Goal: Task Accomplishment & Management: Complete application form

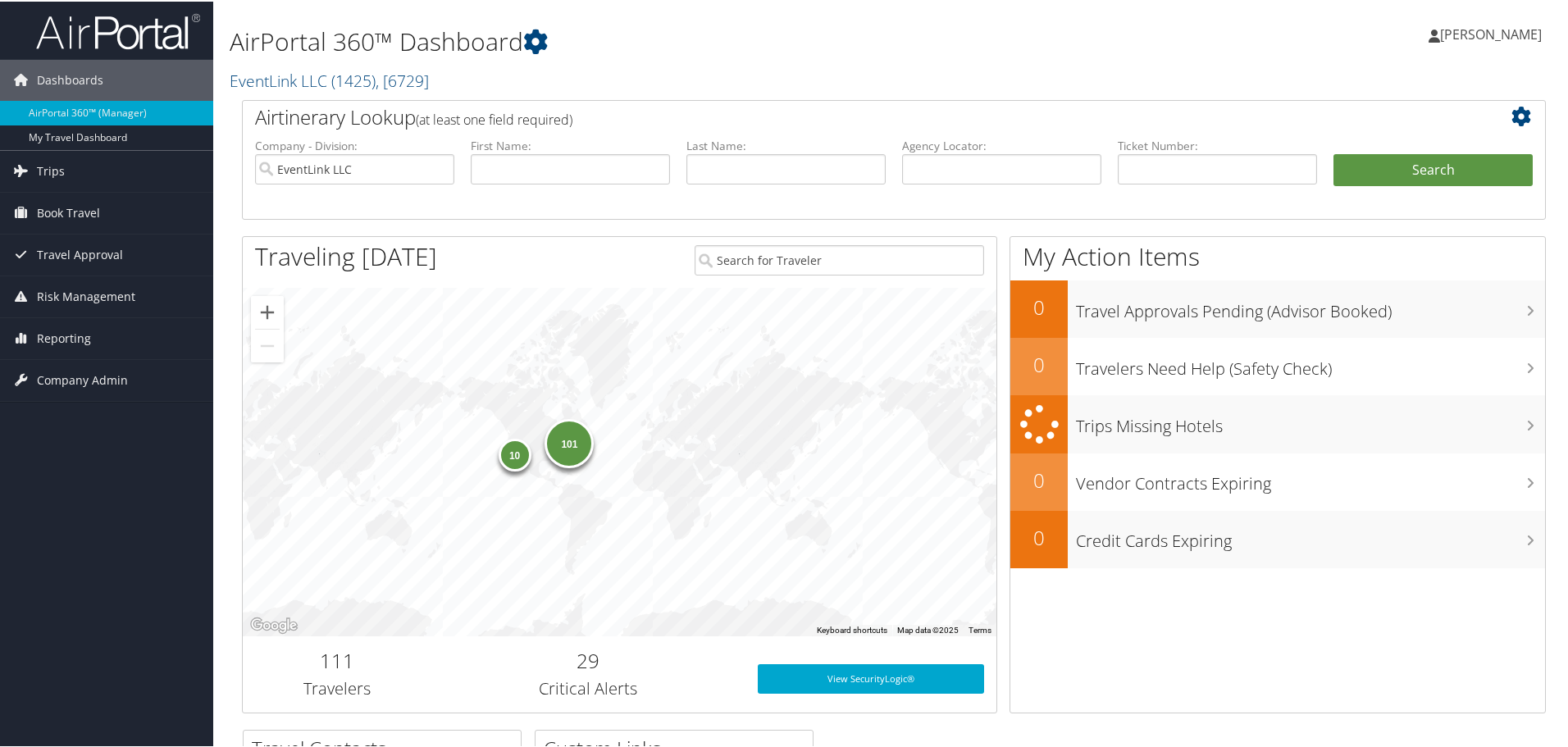
click at [82, 368] on span "Company Admin" at bounding box center [82, 378] width 91 height 41
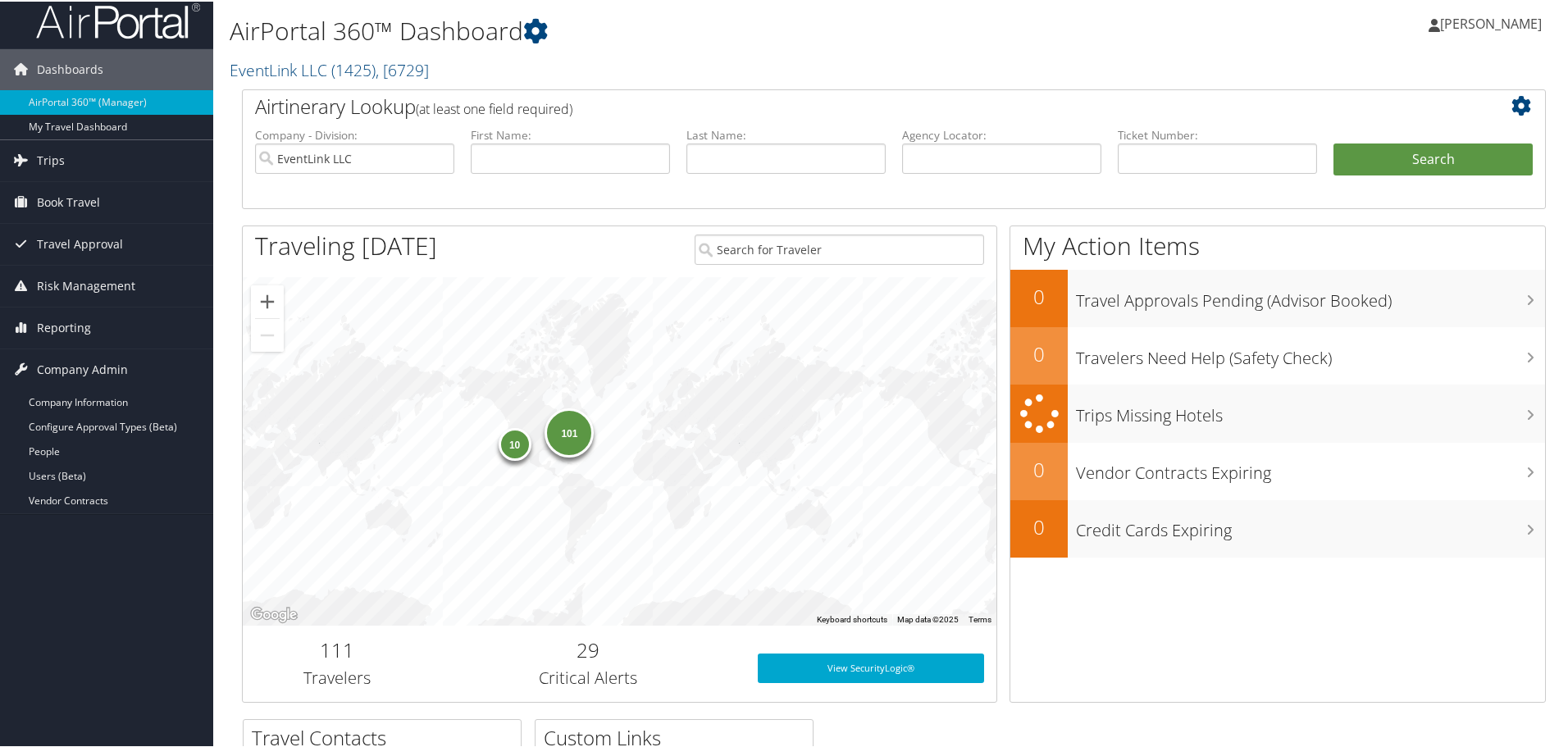
scroll to position [82, 0]
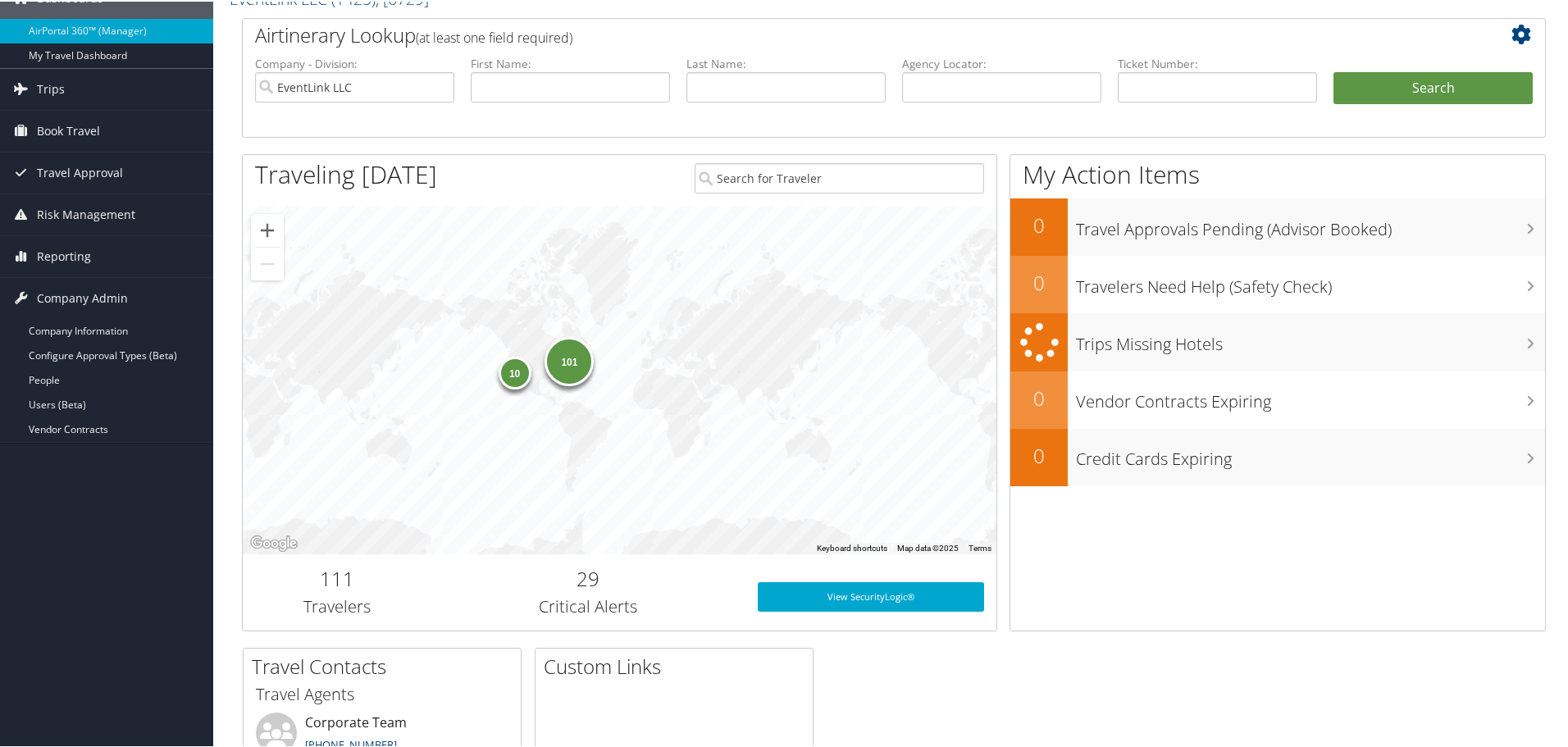
click at [82, 410] on link "Users (Beta)" at bounding box center [107, 403] width 213 height 25
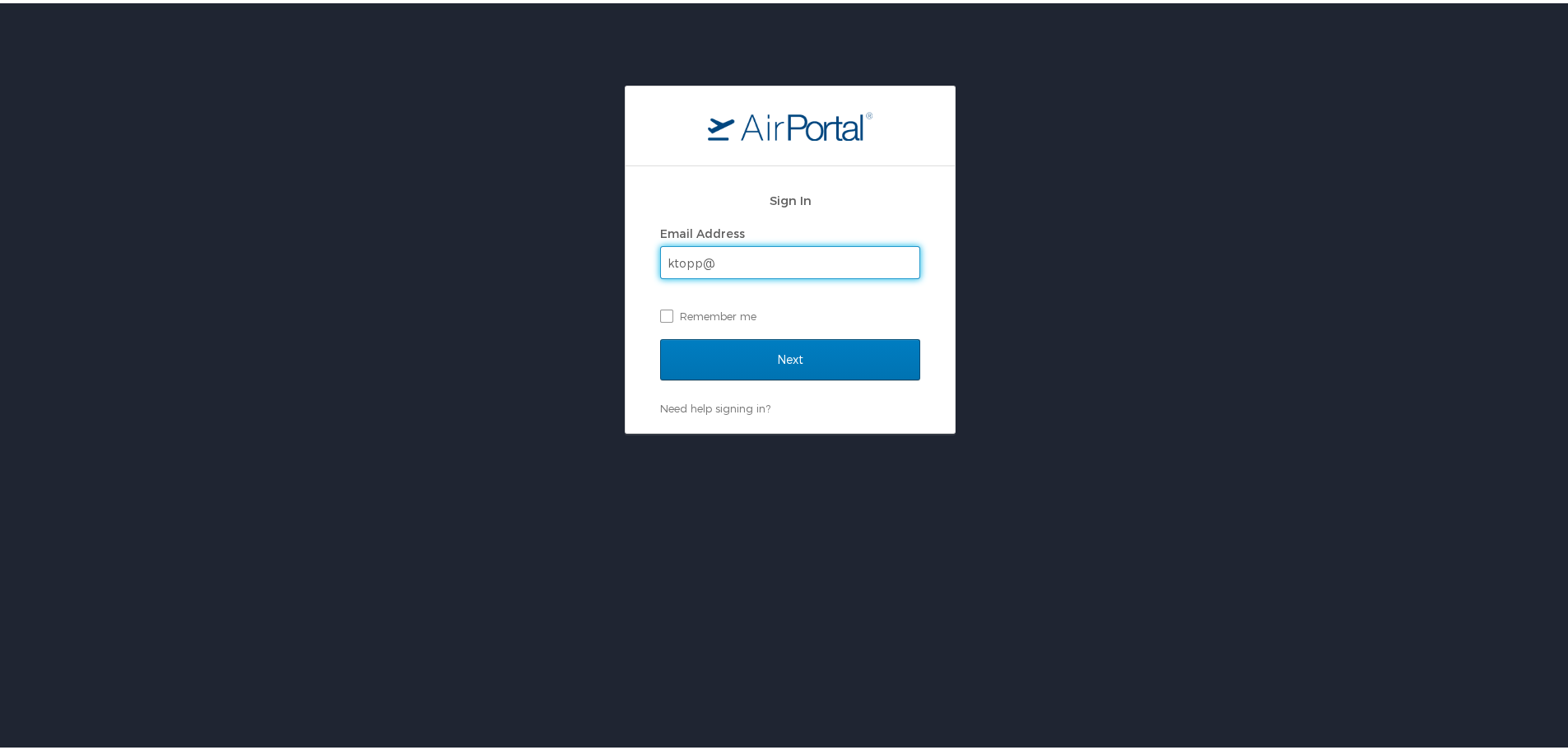
type input "ktopp@go2eventlink.com"
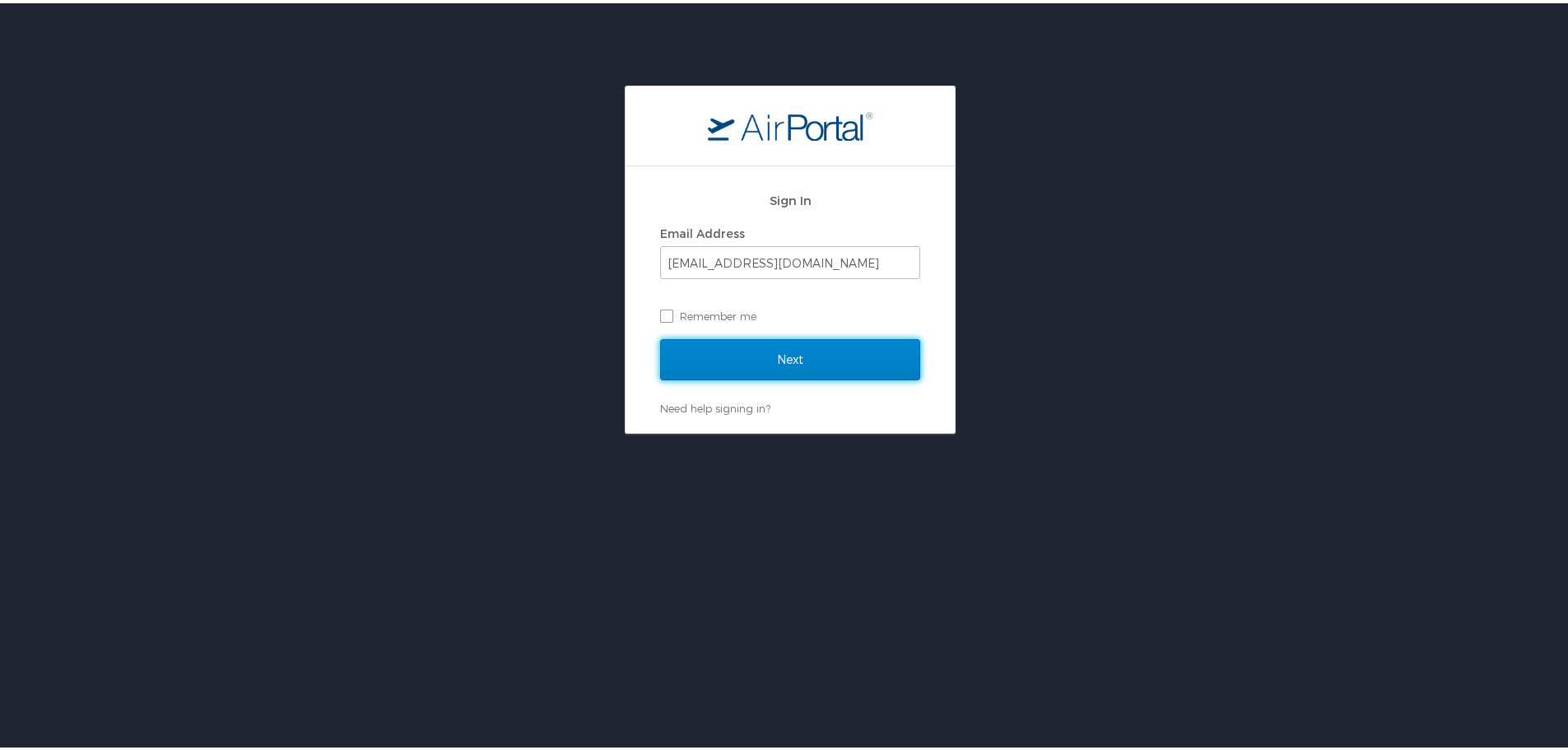
click at [827, 352] on input "Next" at bounding box center [790, 356] width 260 height 42
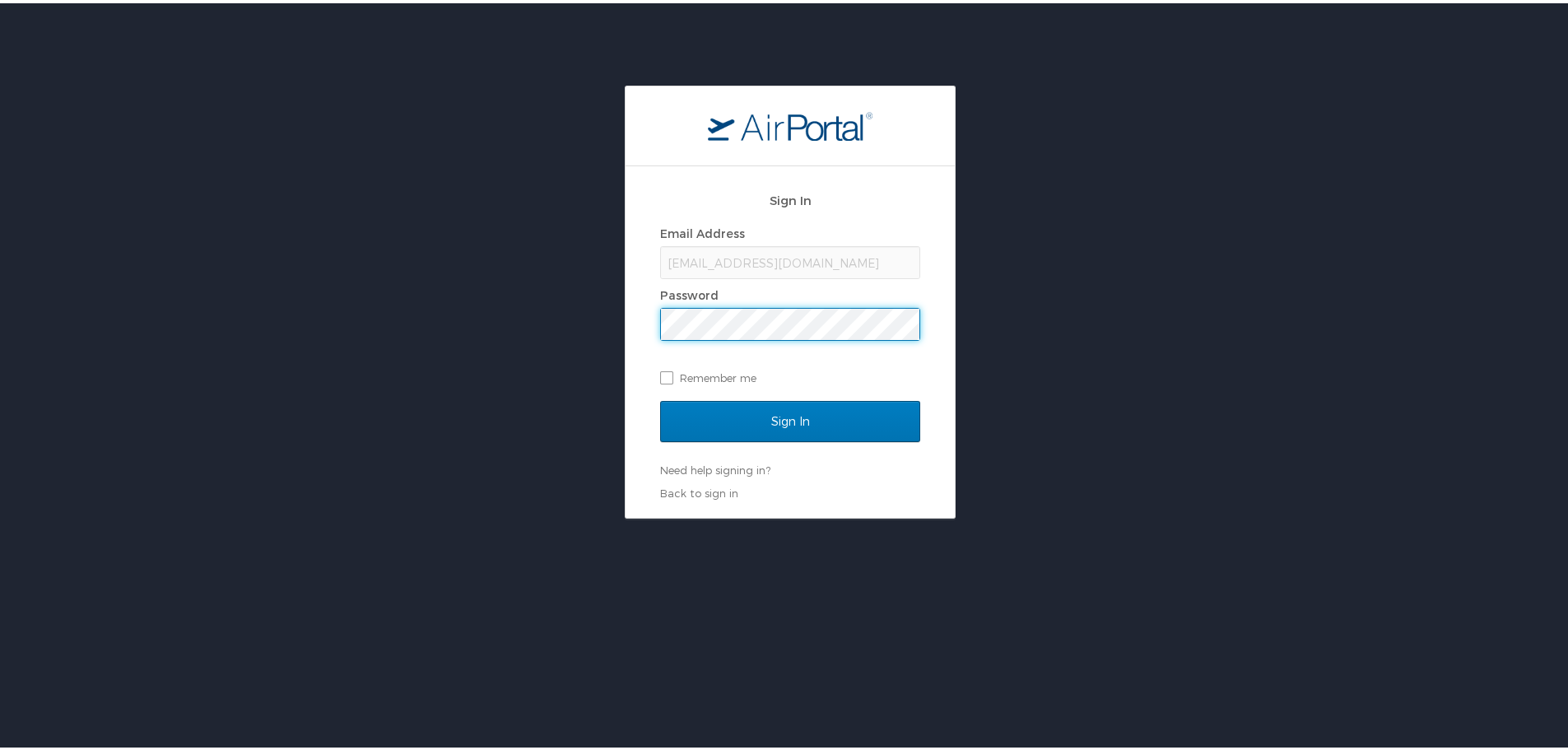
click at [660, 398] on input "Sign In" at bounding box center [790, 418] width 260 height 42
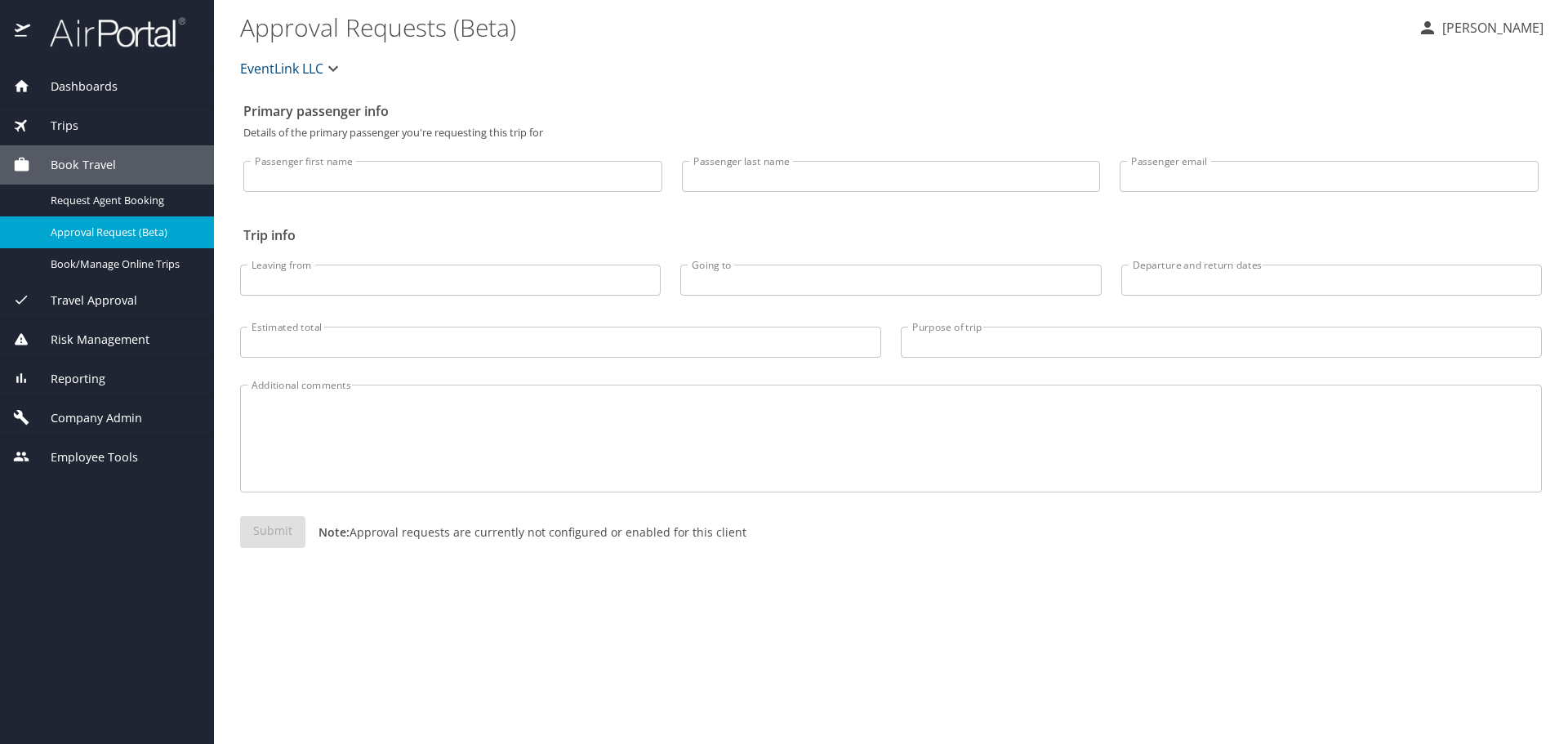
click at [96, 420] on span "Company Admin" at bounding box center [86, 418] width 112 height 18
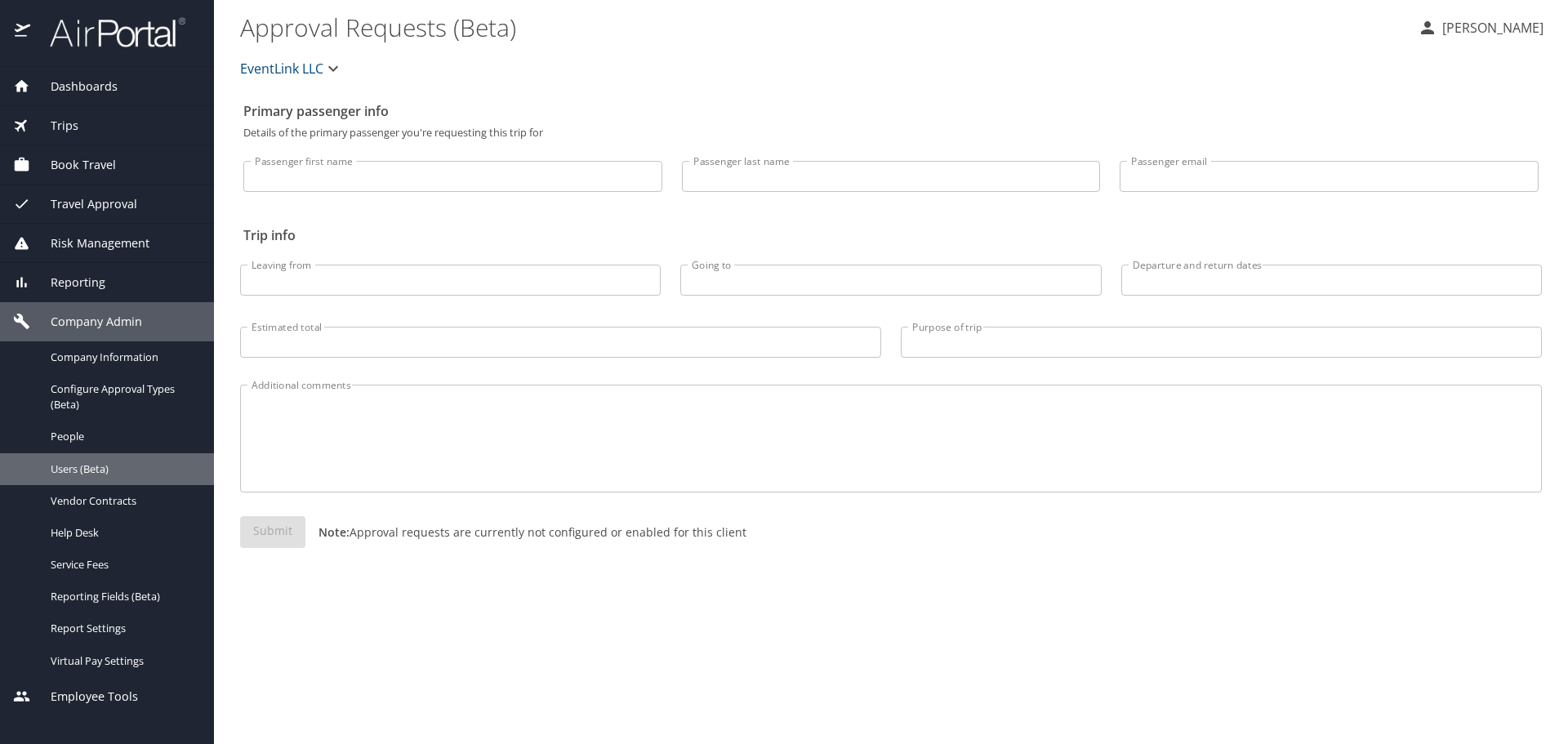
click at [99, 475] on span "Users (Beta)" at bounding box center [123, 469] width 144 height 16
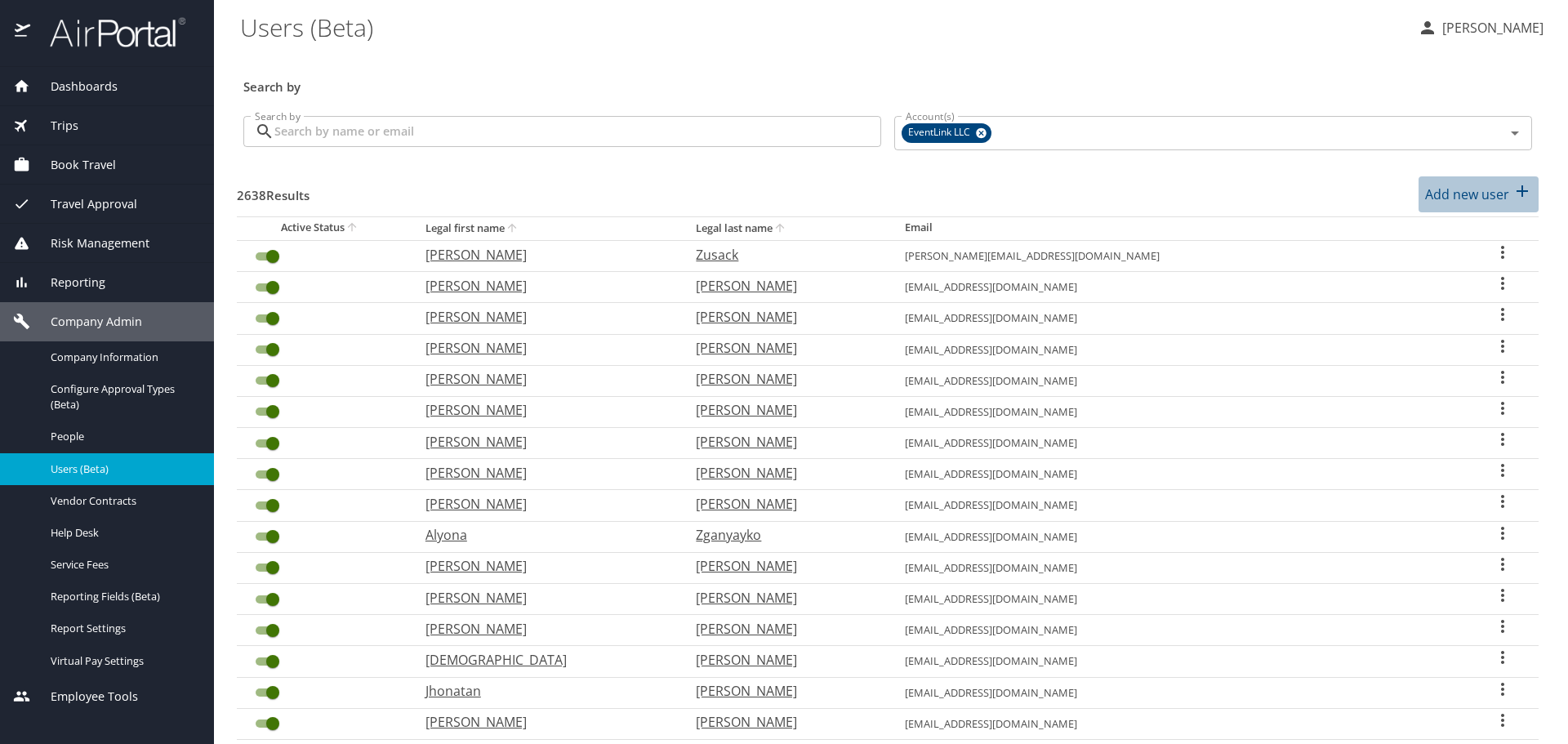
click at [1457, 188] on p "Add new user" at bounding box center [1467, 195] width 84 height 19
select select "US"
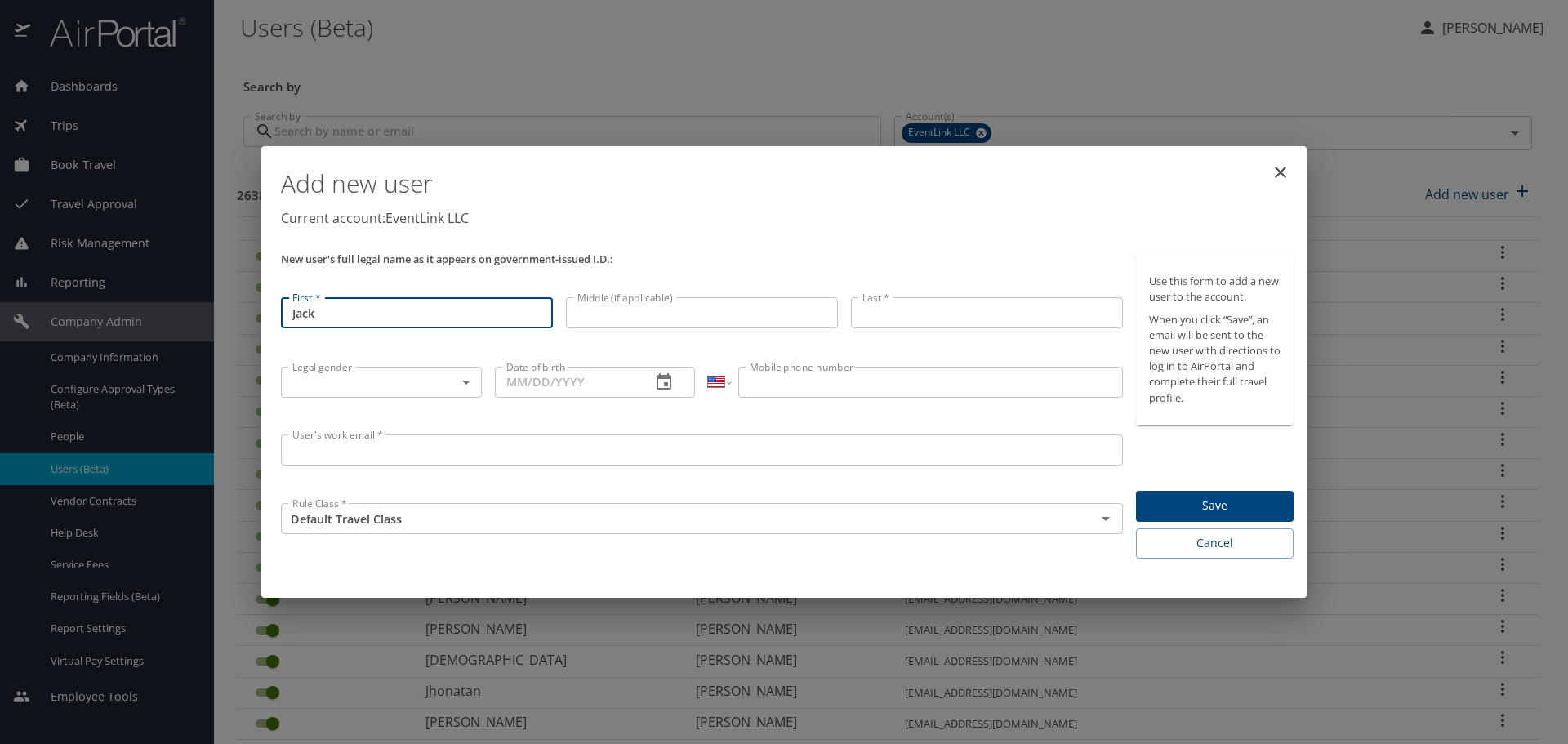
type input "Jack"
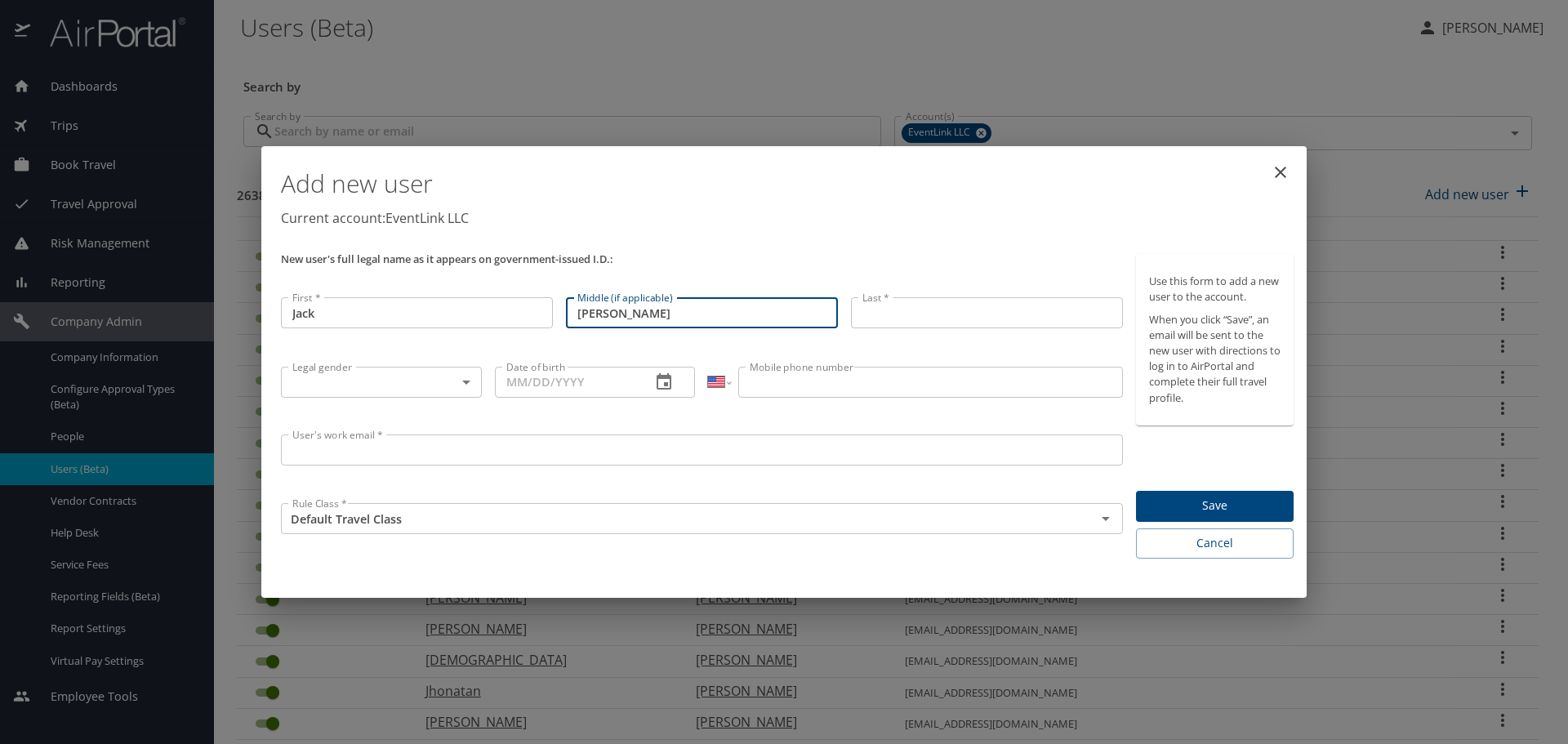
type input "[PERSON_NAME]"
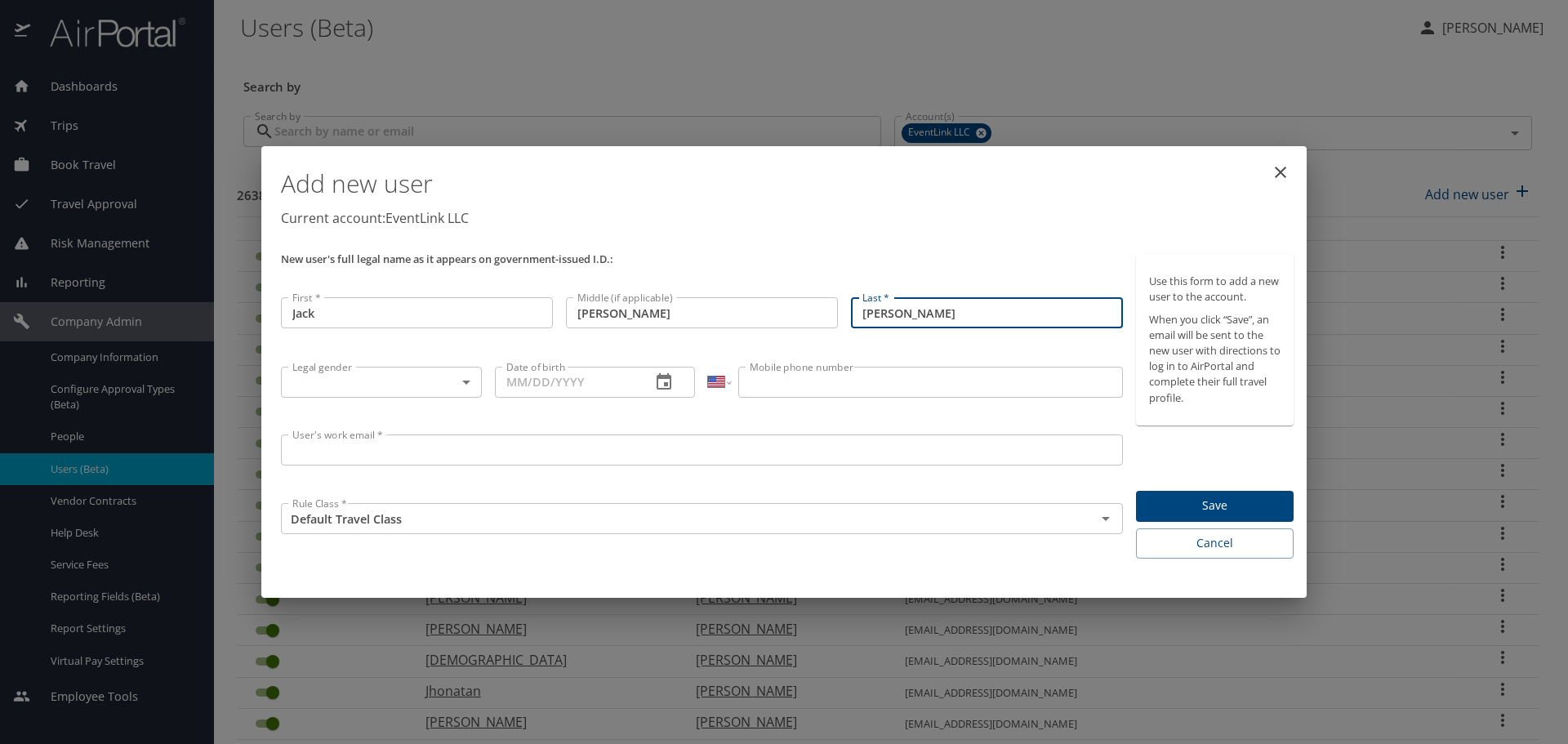
type input "[PERSON_NAME]"
click at [440, 381] on body "Dashboards AirPortal 360™ Manager My Travel Dashboard Trips Airtinerary® Lookup…" at bounding box center [784, 372] width 1568 height 744
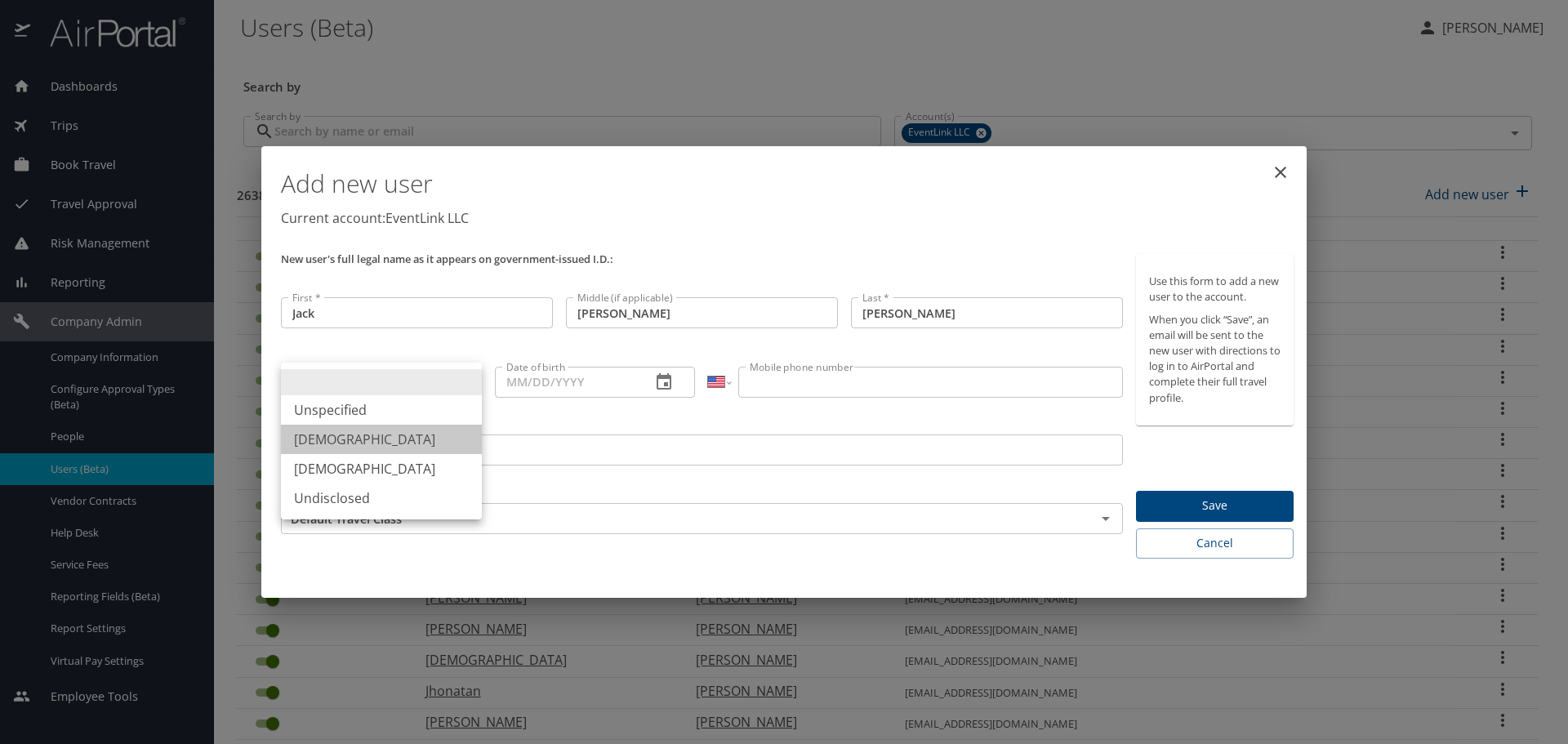
click at [382, 435] on li "[DEMOGRAPHIC_DATA]" at bounding box center [380, 439] width 201 height 30
type input "[DEMOGRAPHIC_DATA]"
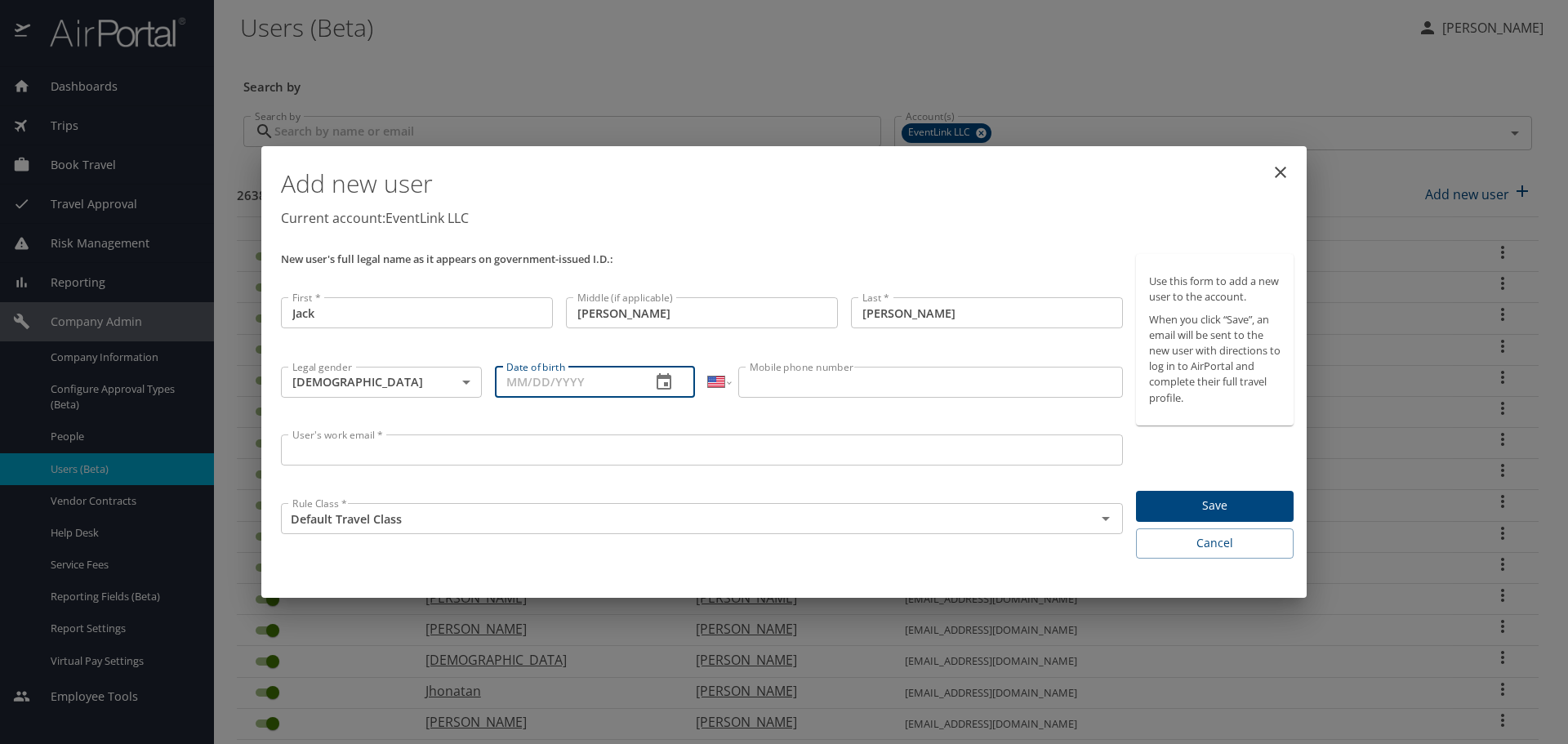
click at [517, 385] on input "Date of birth" at bounding box center [567, 381] width 144 height 31
type input "[DATE]"
click at [813, 382] on input "Mobile phone number" at bounding box center [930, 381] width 384 height 31
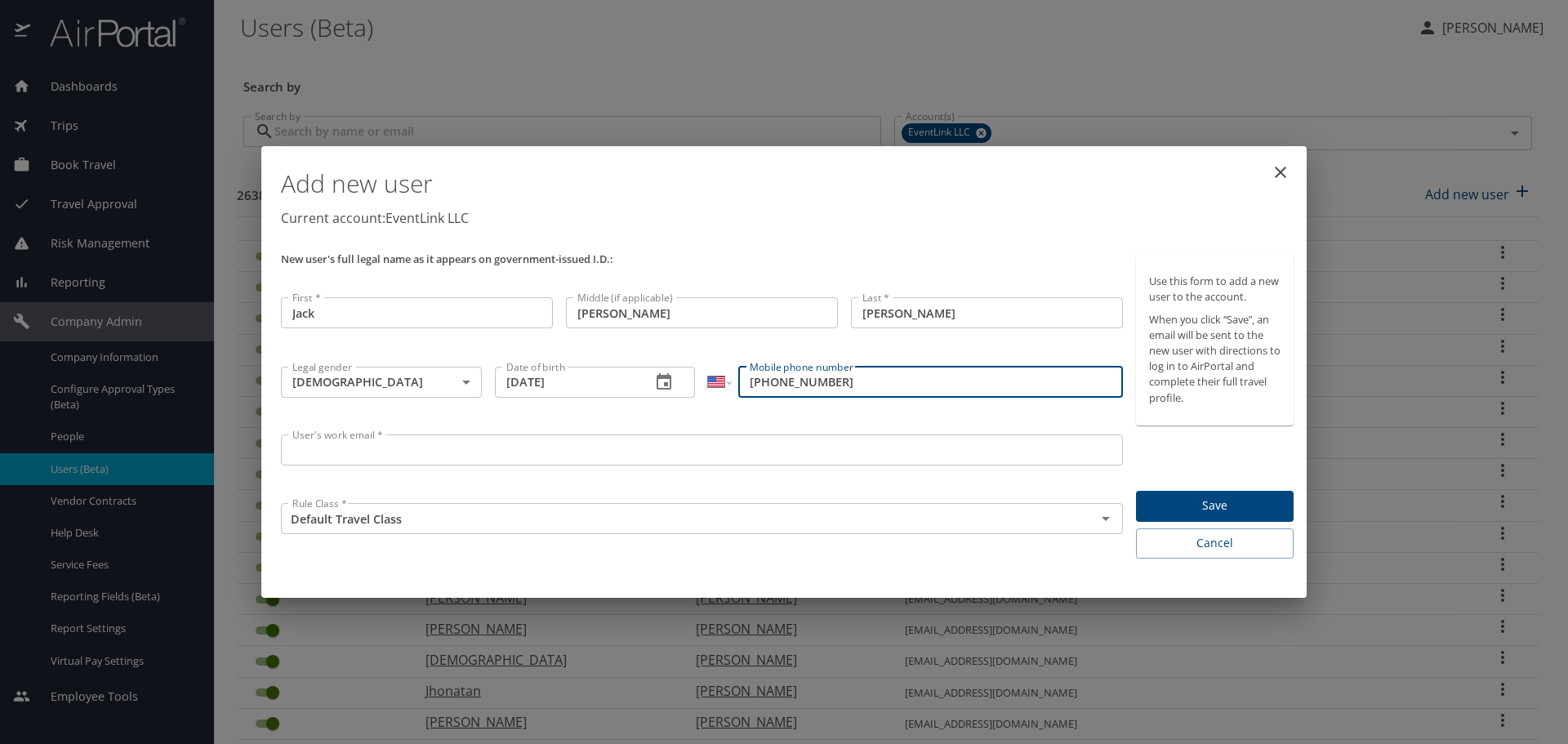
type input "[PHONE_NUMBER]"
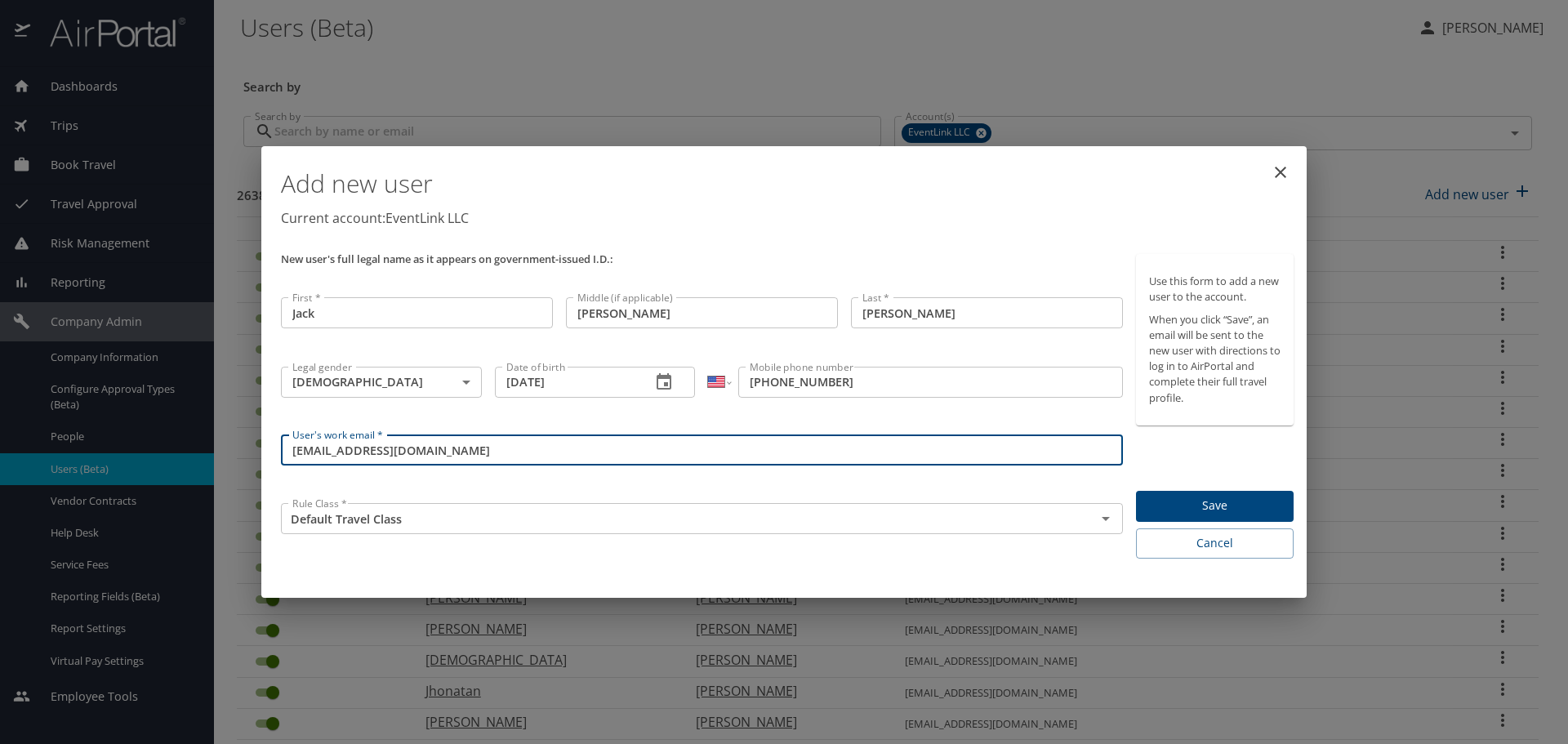
type input "[EMAIL_ADDRESS][DOMAIN_NAME]"
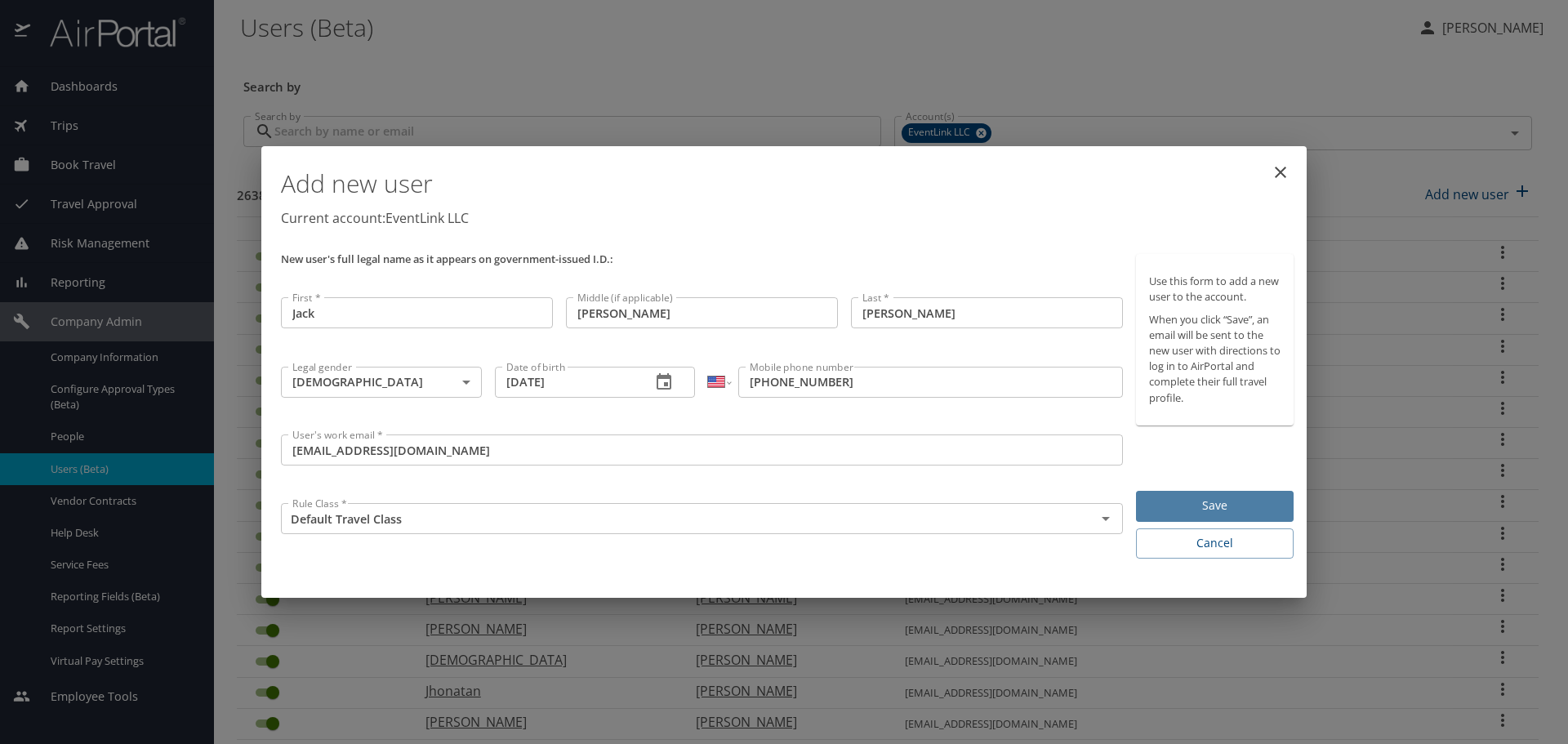
click at [1247, 506] on span "Save" at bounding box center [1215, 505] width 131 height 20
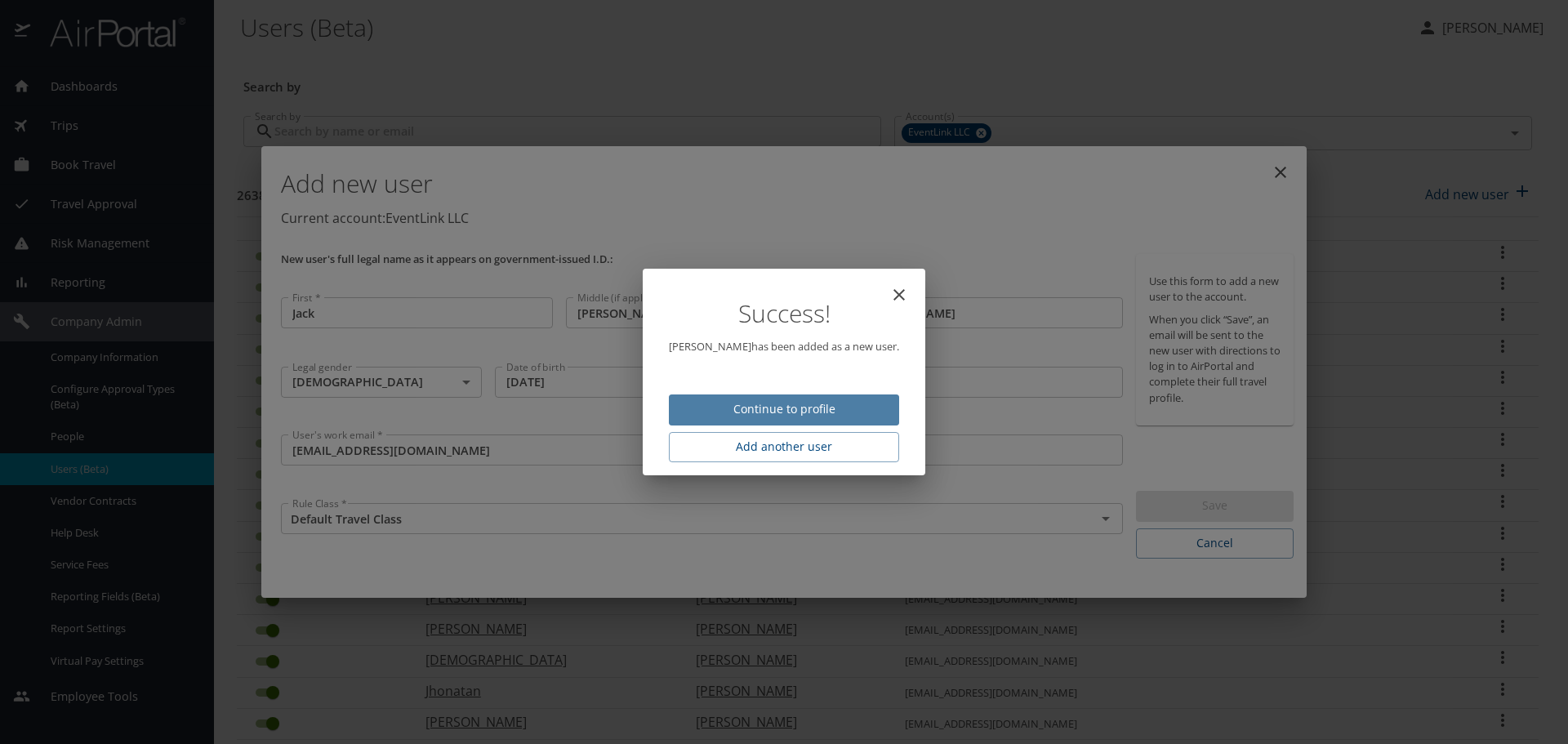
click at [812, 419] on span "Continue to profile" at bounding box center [784, 409] width 204 height 20
select select "US"
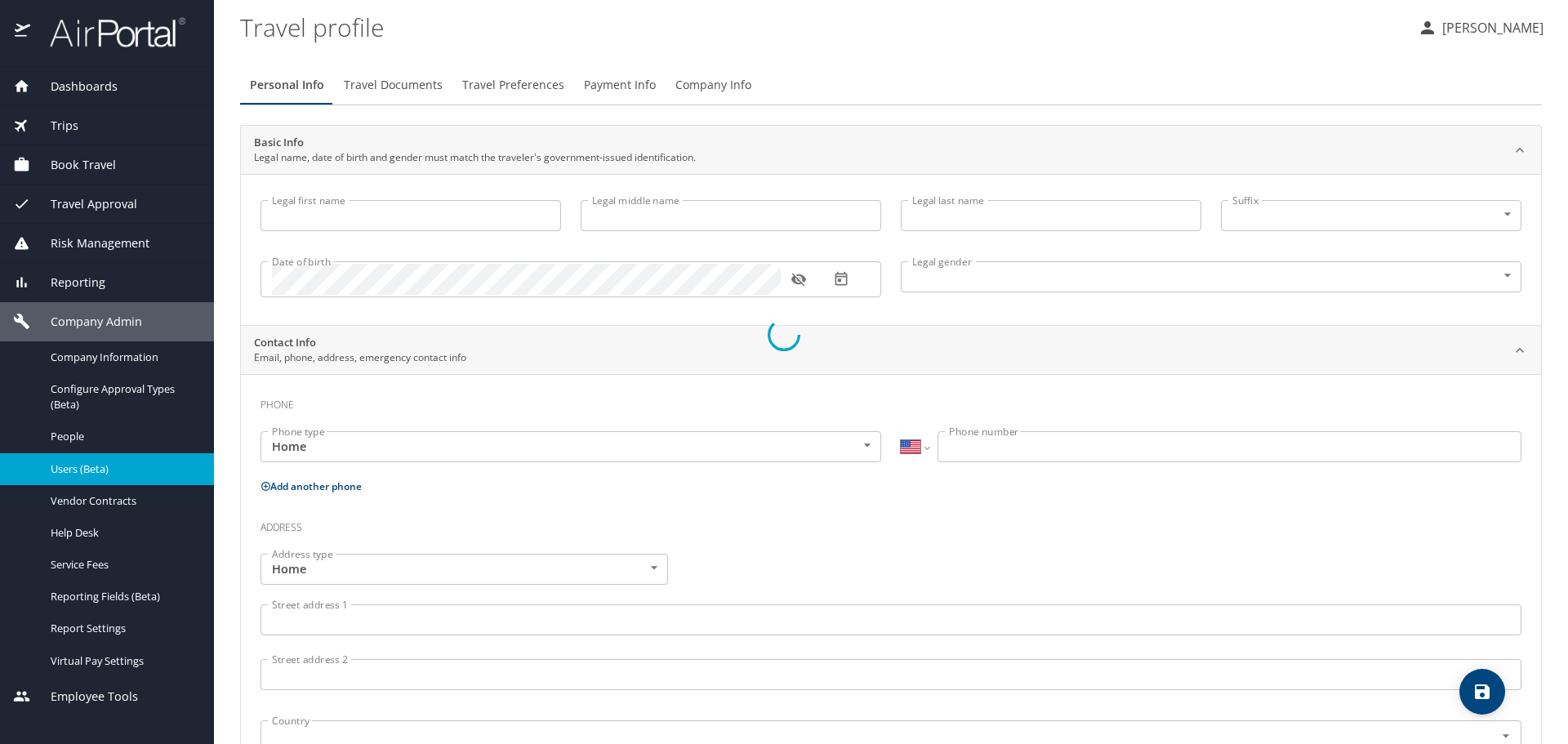
type input "Jack"
type input "[PERSON_NAME]"
type input "[DEMOGRAPHIC_DATA]"
select select "US"
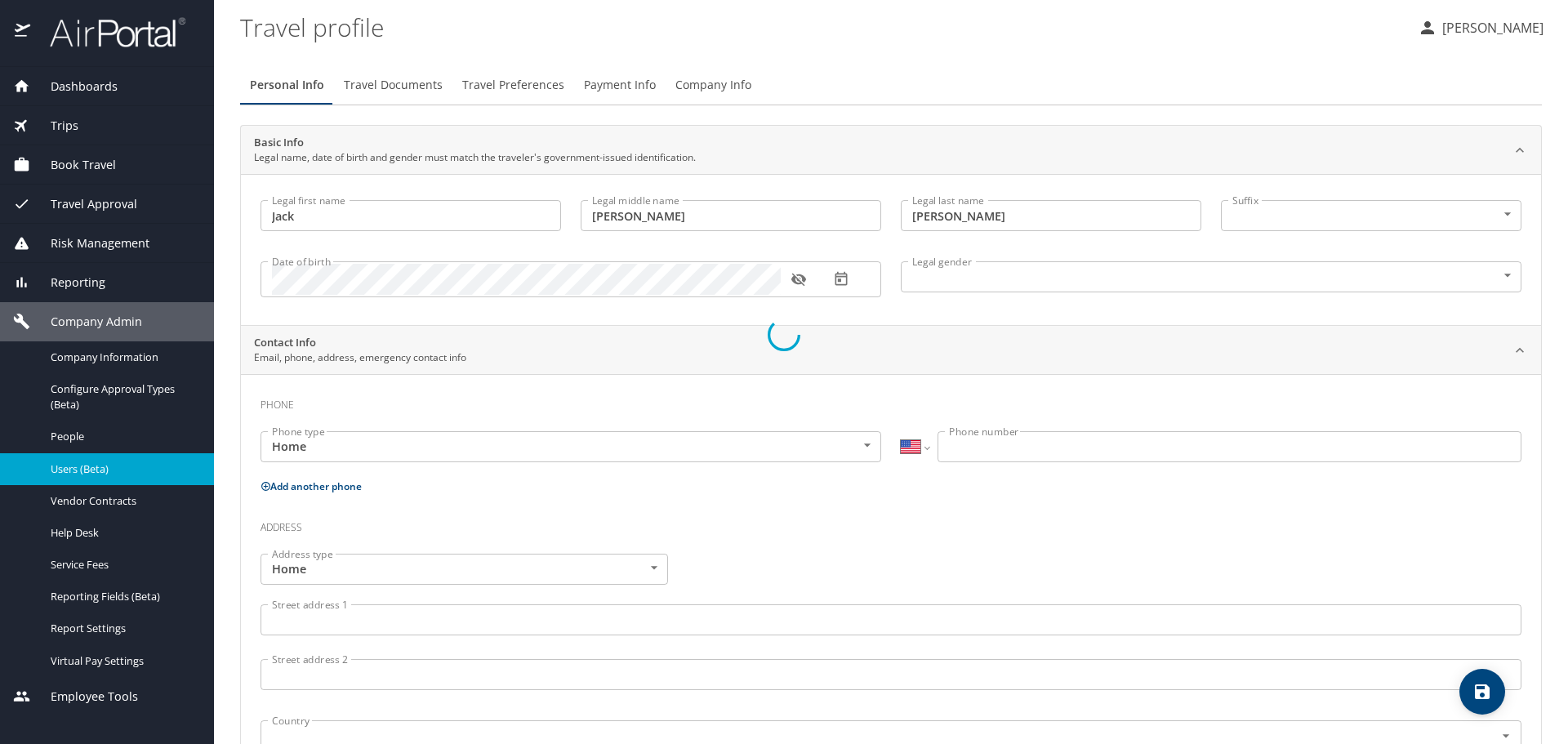
select select "US"
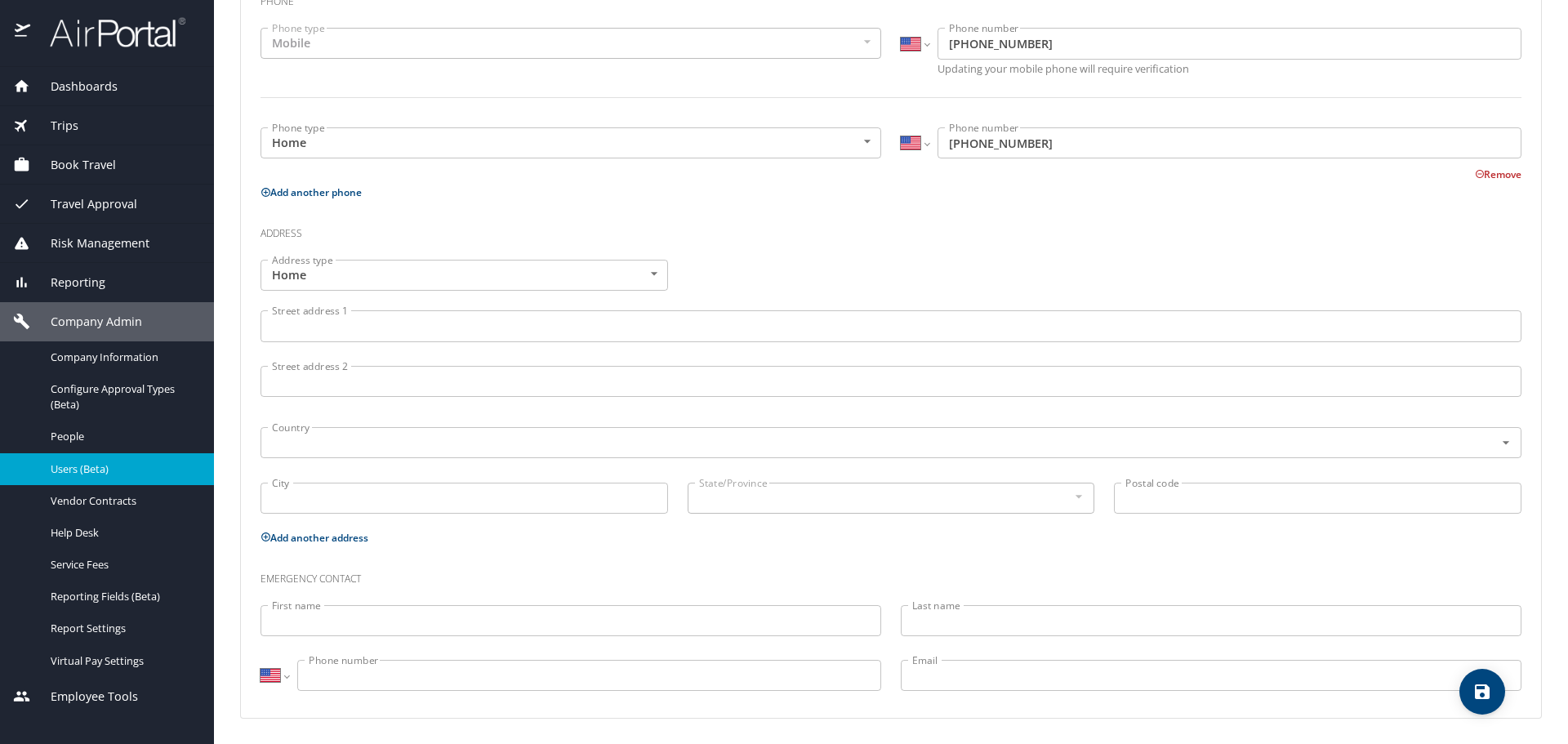
scroll to position [445, 0]
click at [471, 620] on input "First name" at bounding box center [571, 619] width 621 height 31
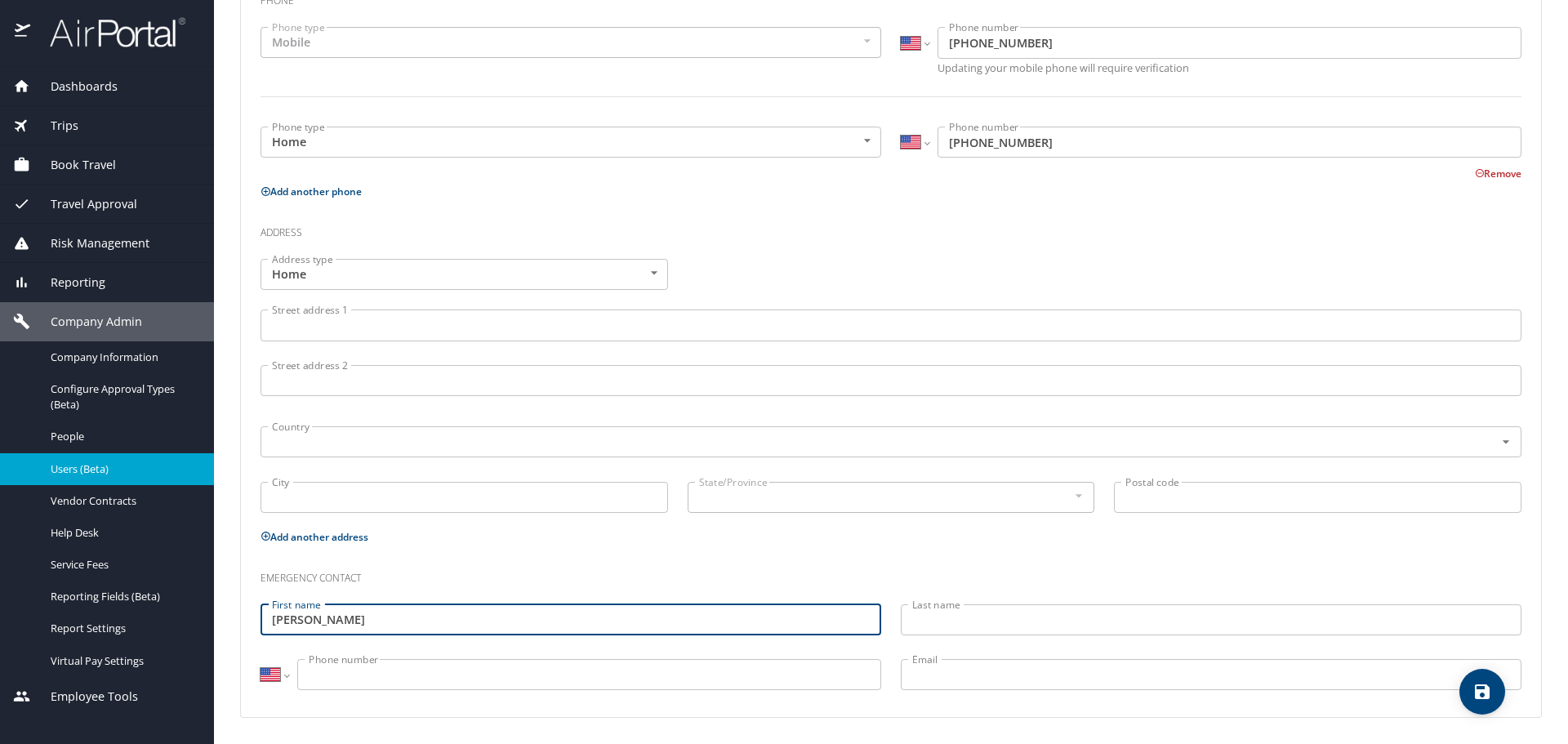
type input "[PERSON_NAME]"
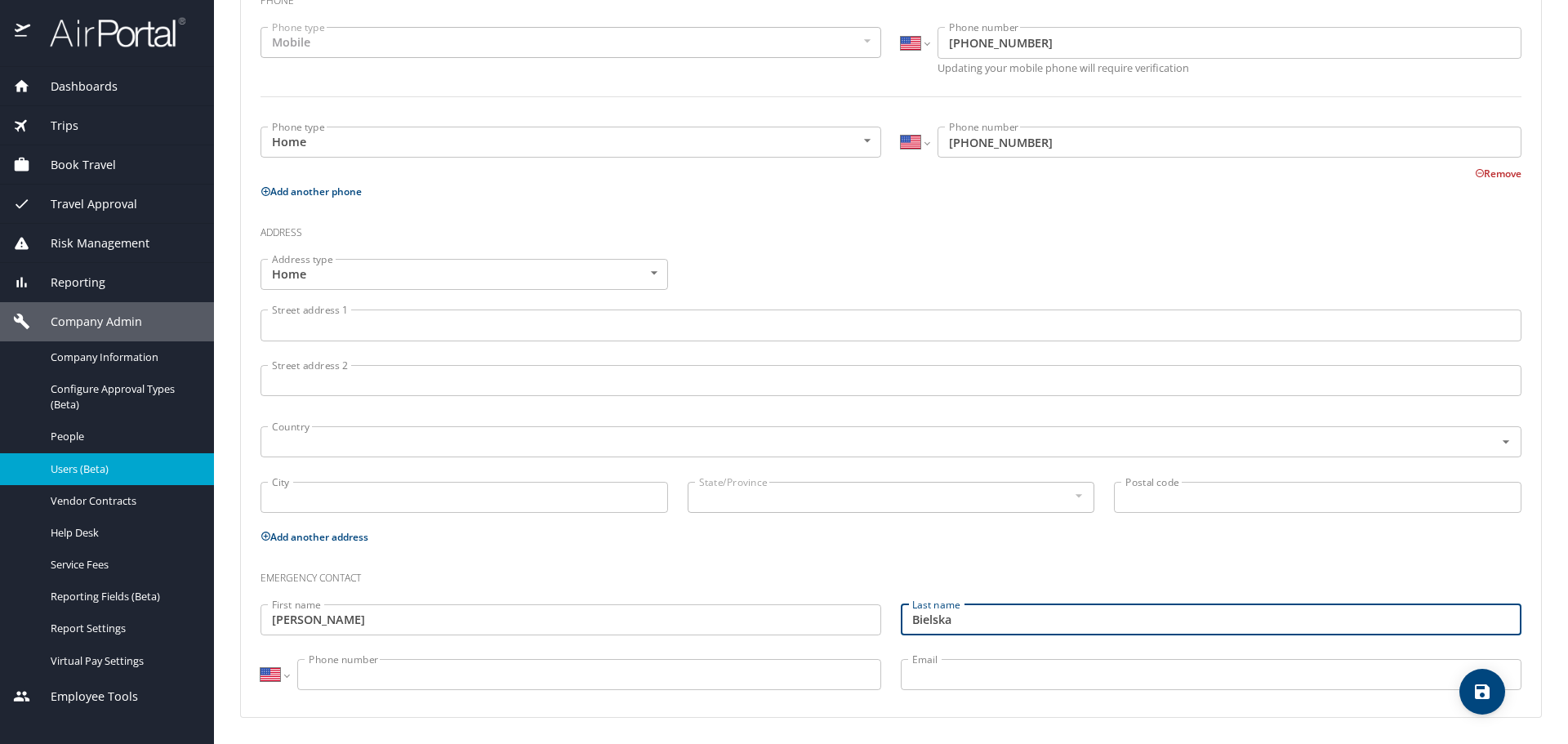
type input "Bielska"
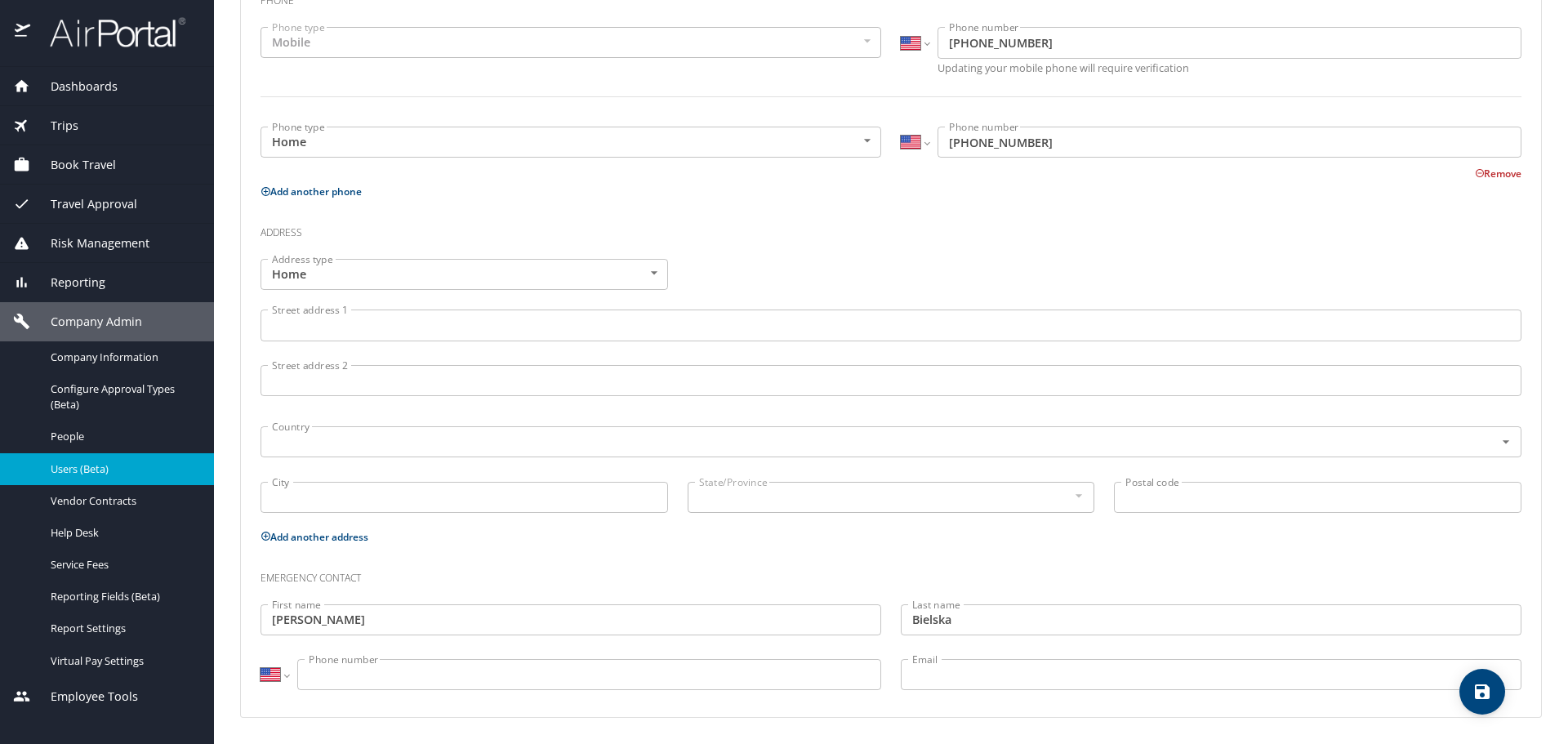
click at [466, 671] on input "Phone number" at bounding box center [589, 674] width 584 height 31
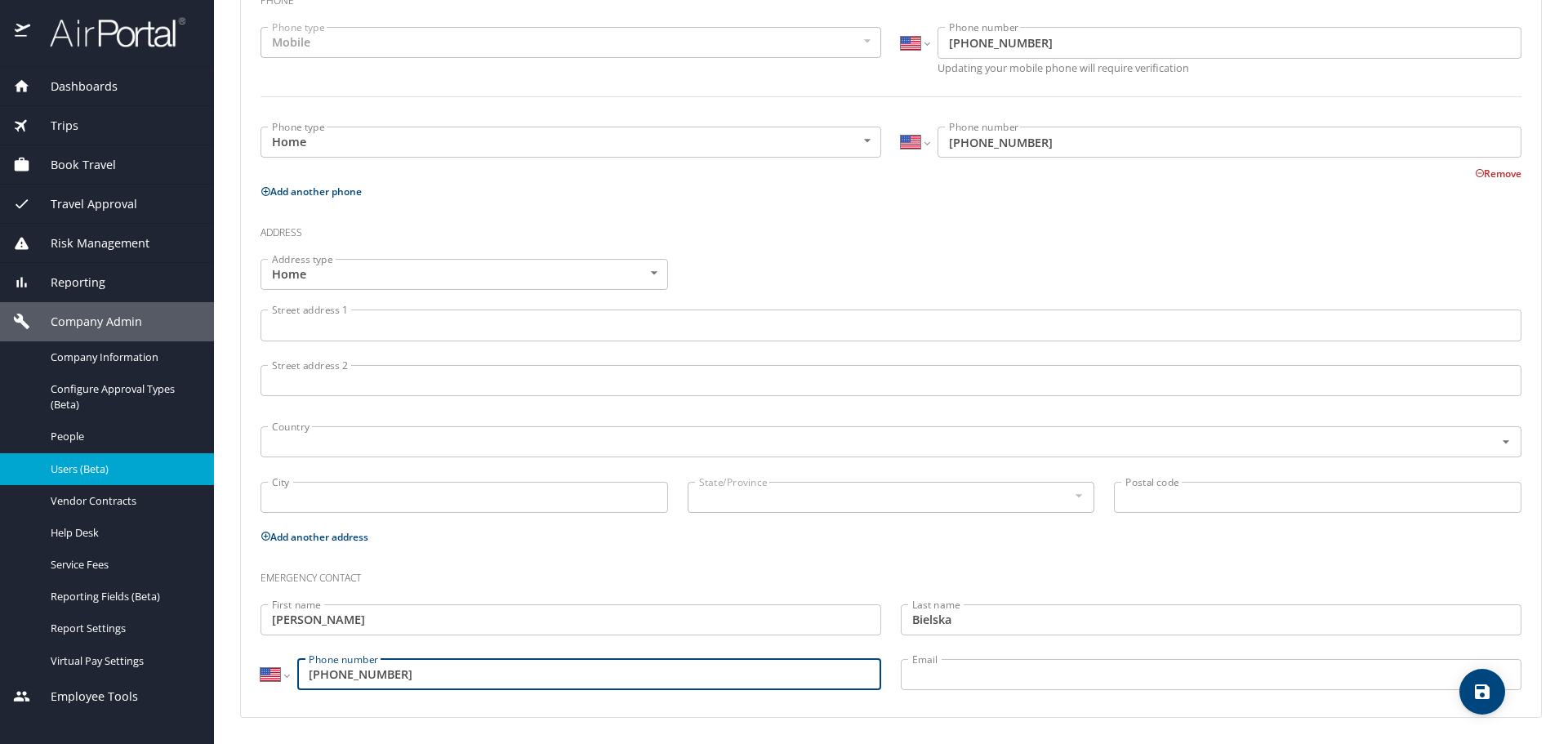
type input "[PHONE_NUMBER]"
click at [1483, 695] on icon "save" at bounding box center [1482, 691] width 19 height 19
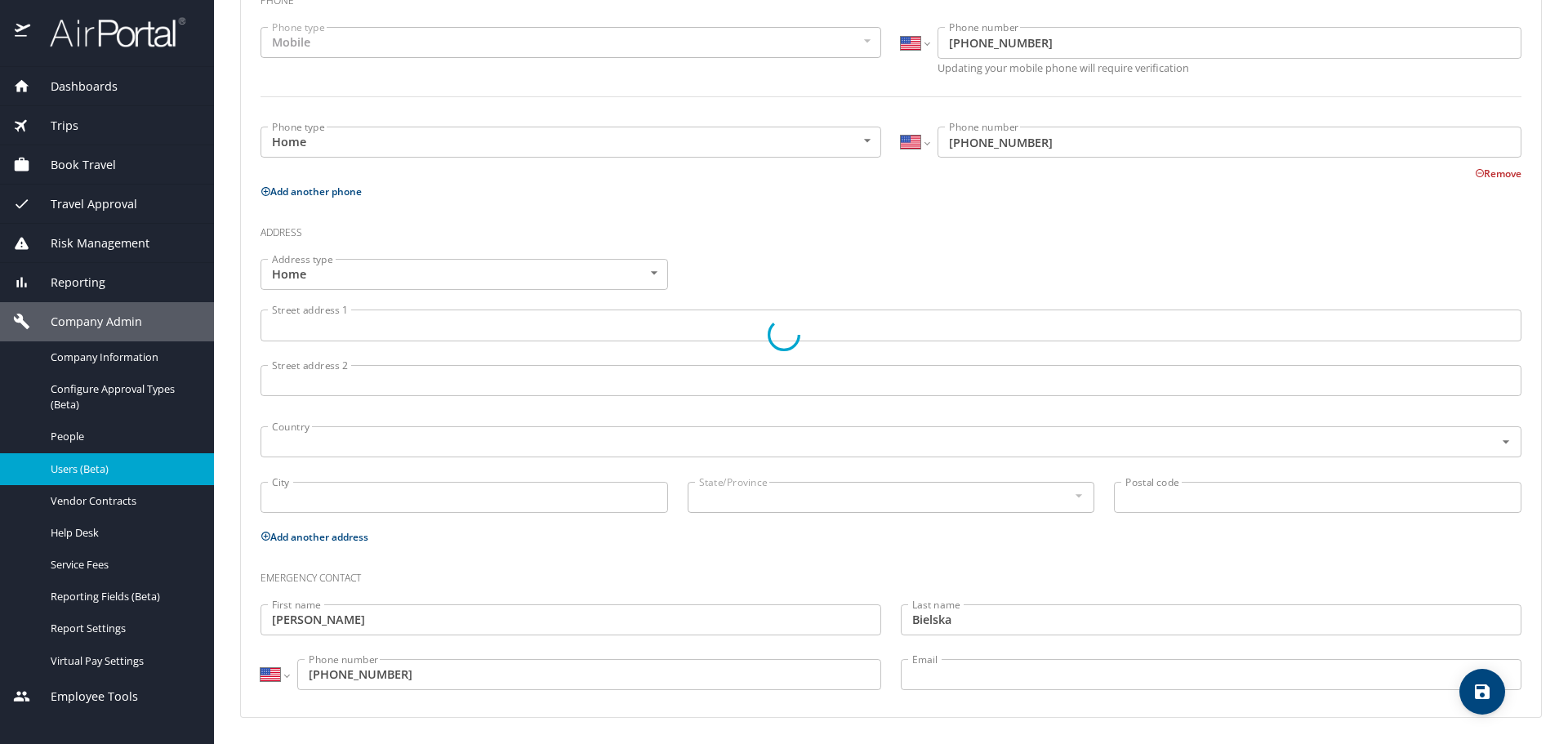
select select "US"
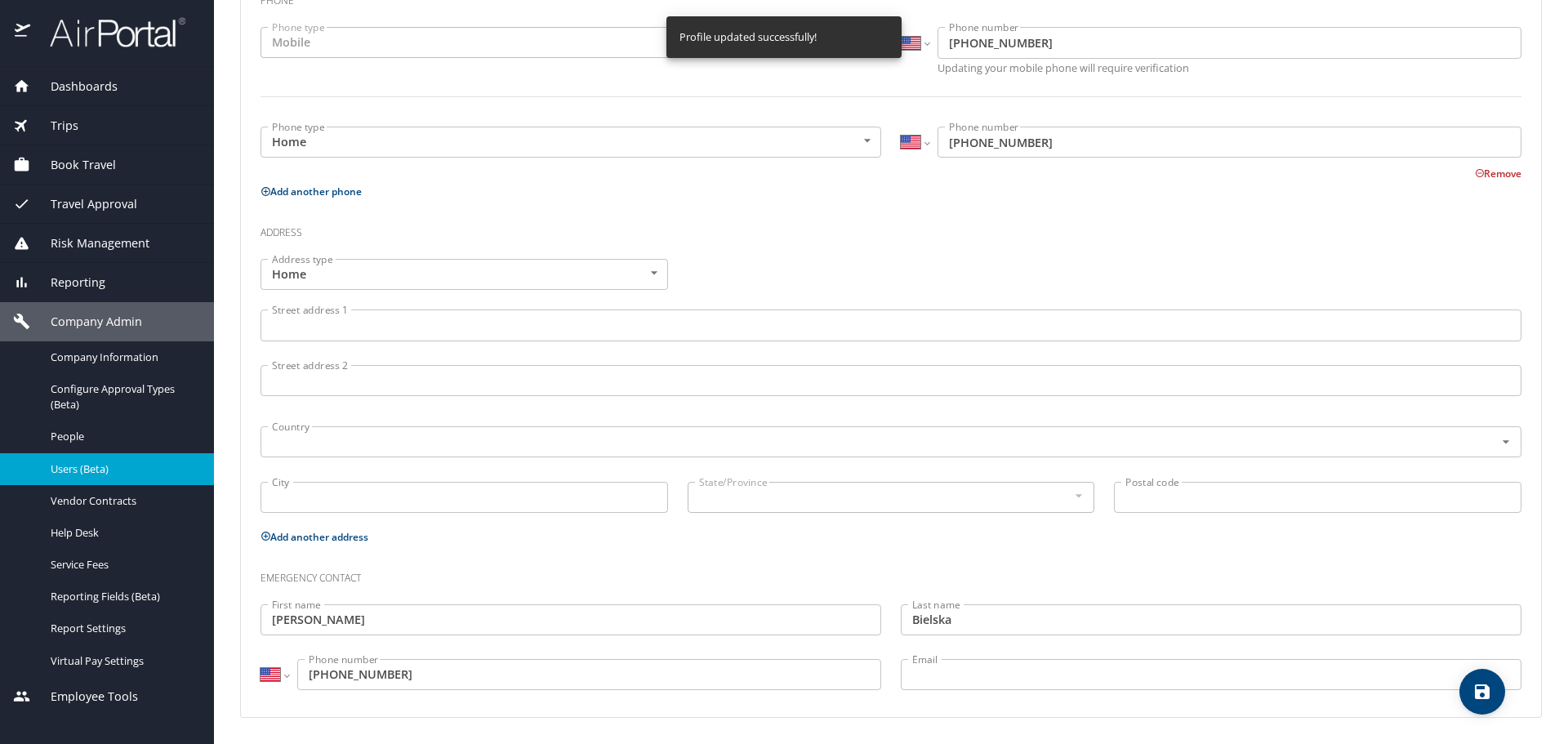
select select "US"
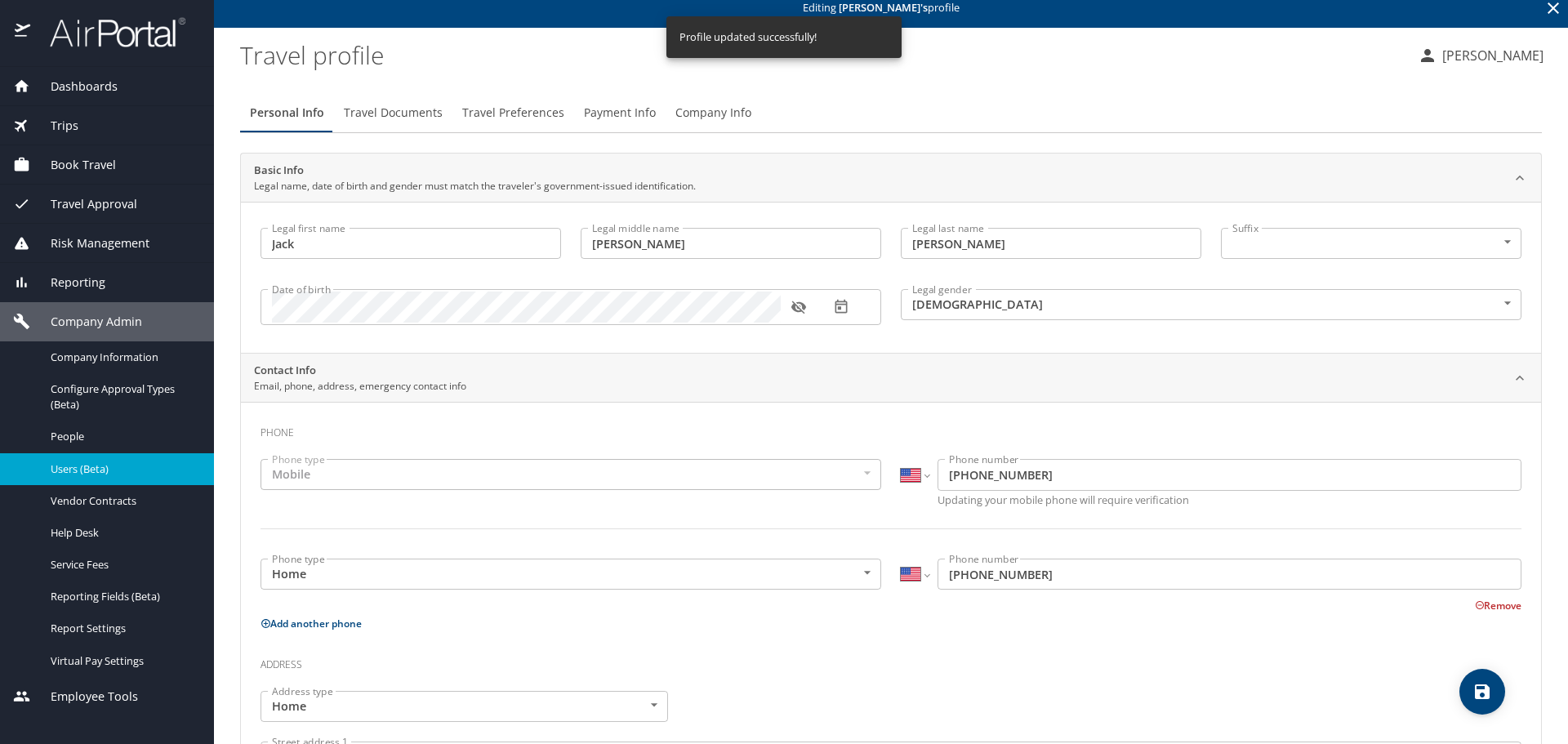
scroll to position [0, 0]
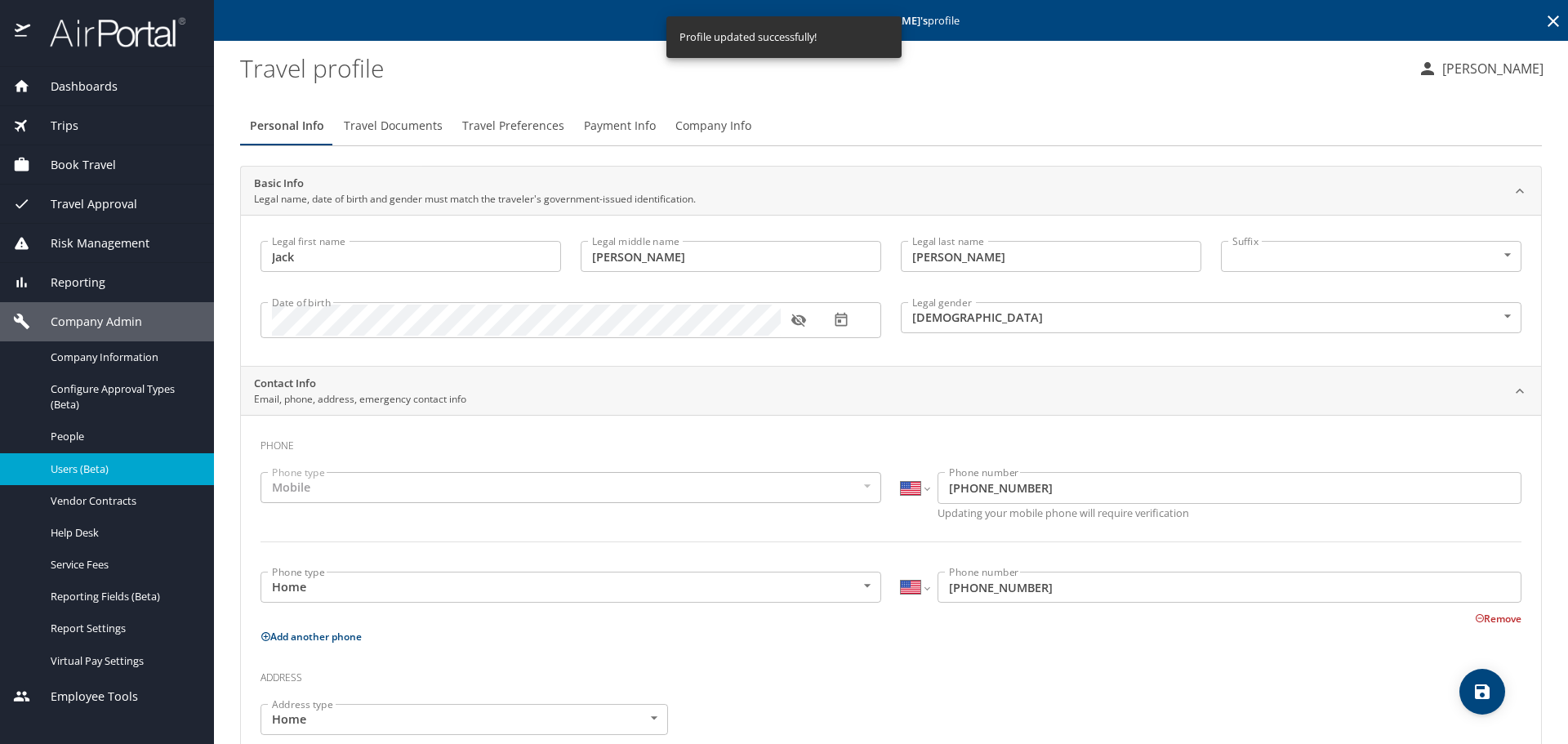
click at [422, 126] on span "Travel Documents" at bounding box center [393, 125] width 99 height 20
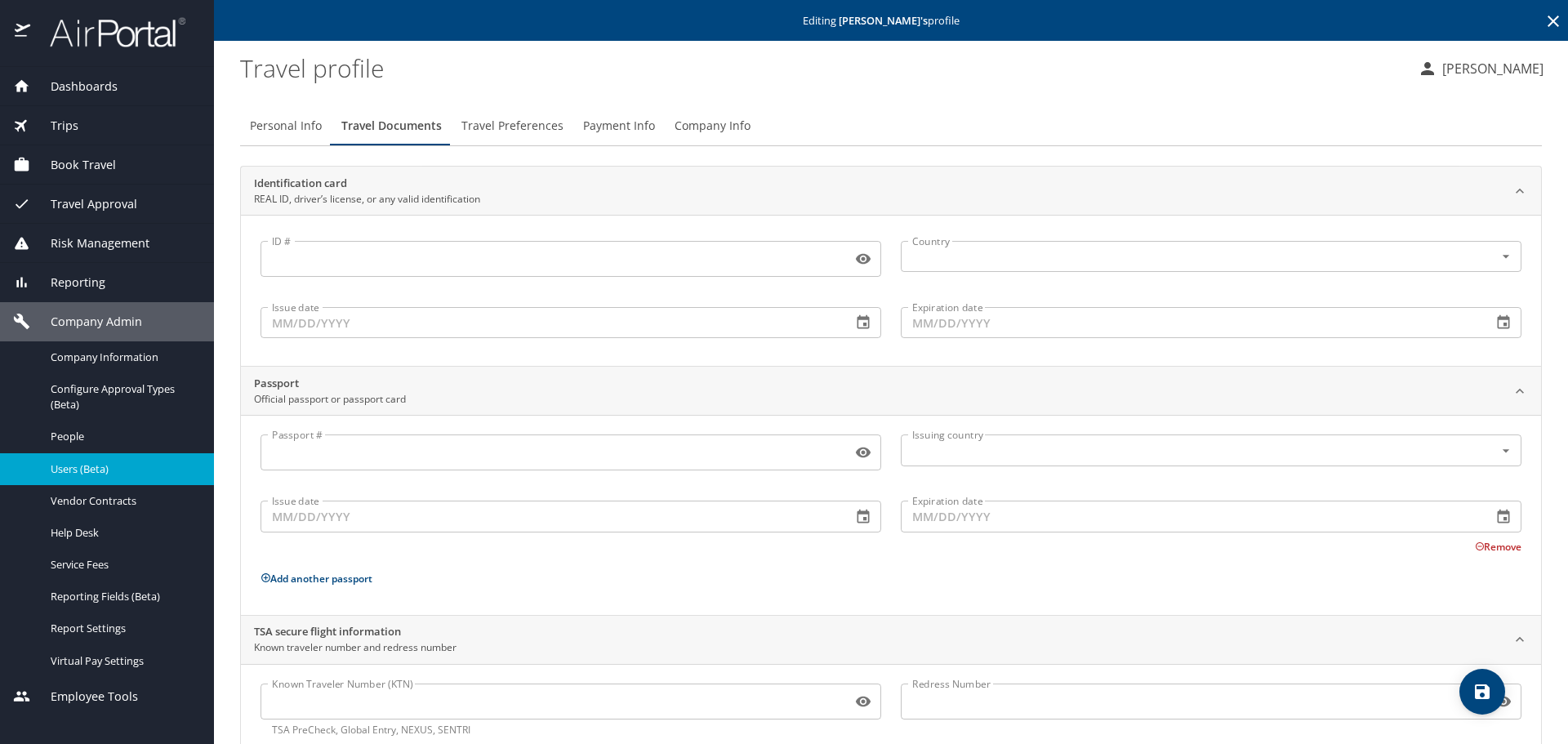
click at [510, 118] on span "Travel Preferences" at bounding box center [512, 125] width 102 height 20
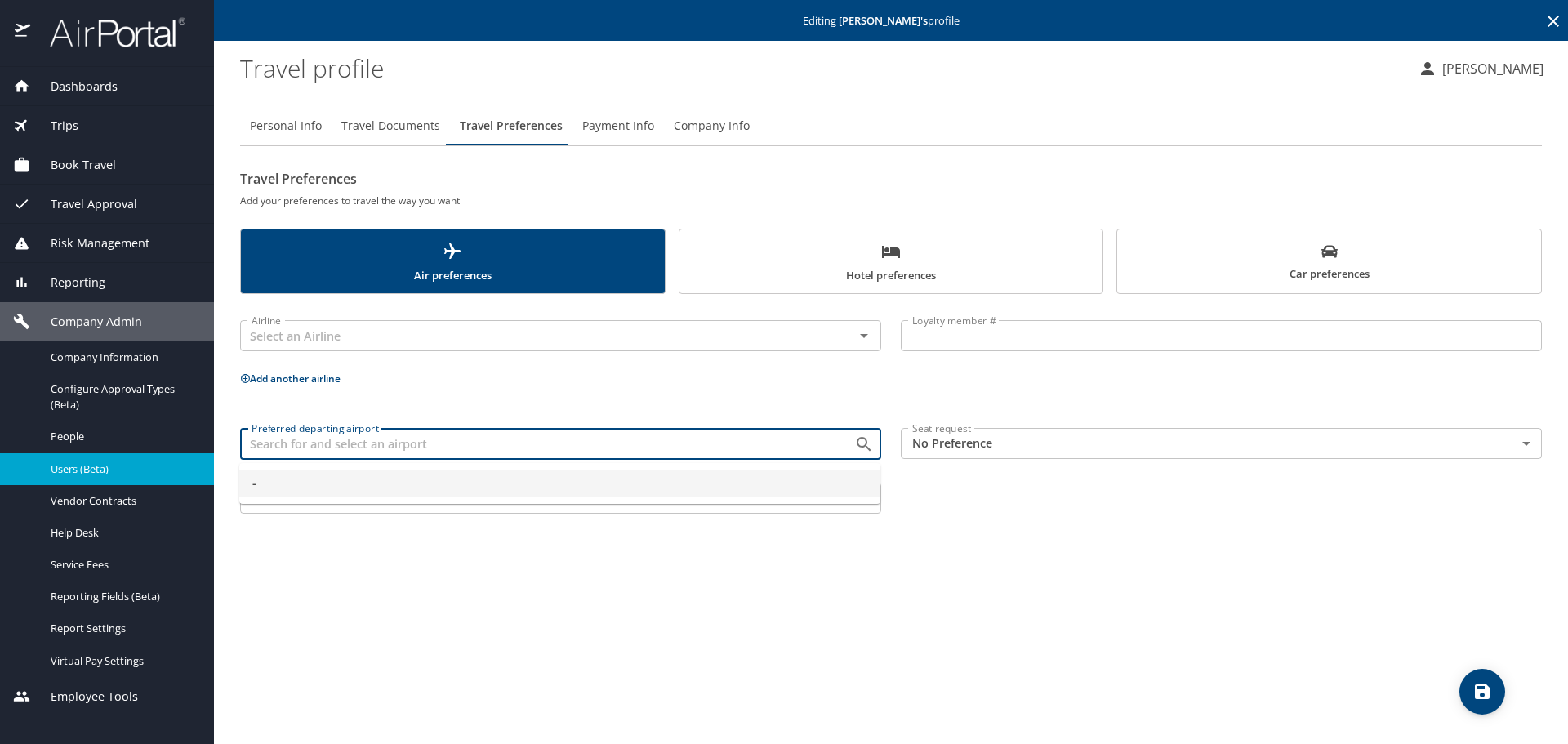
click at [294, 446] on input "Preferred departing airport" at bounding box center [536, 443] width 583 height 21
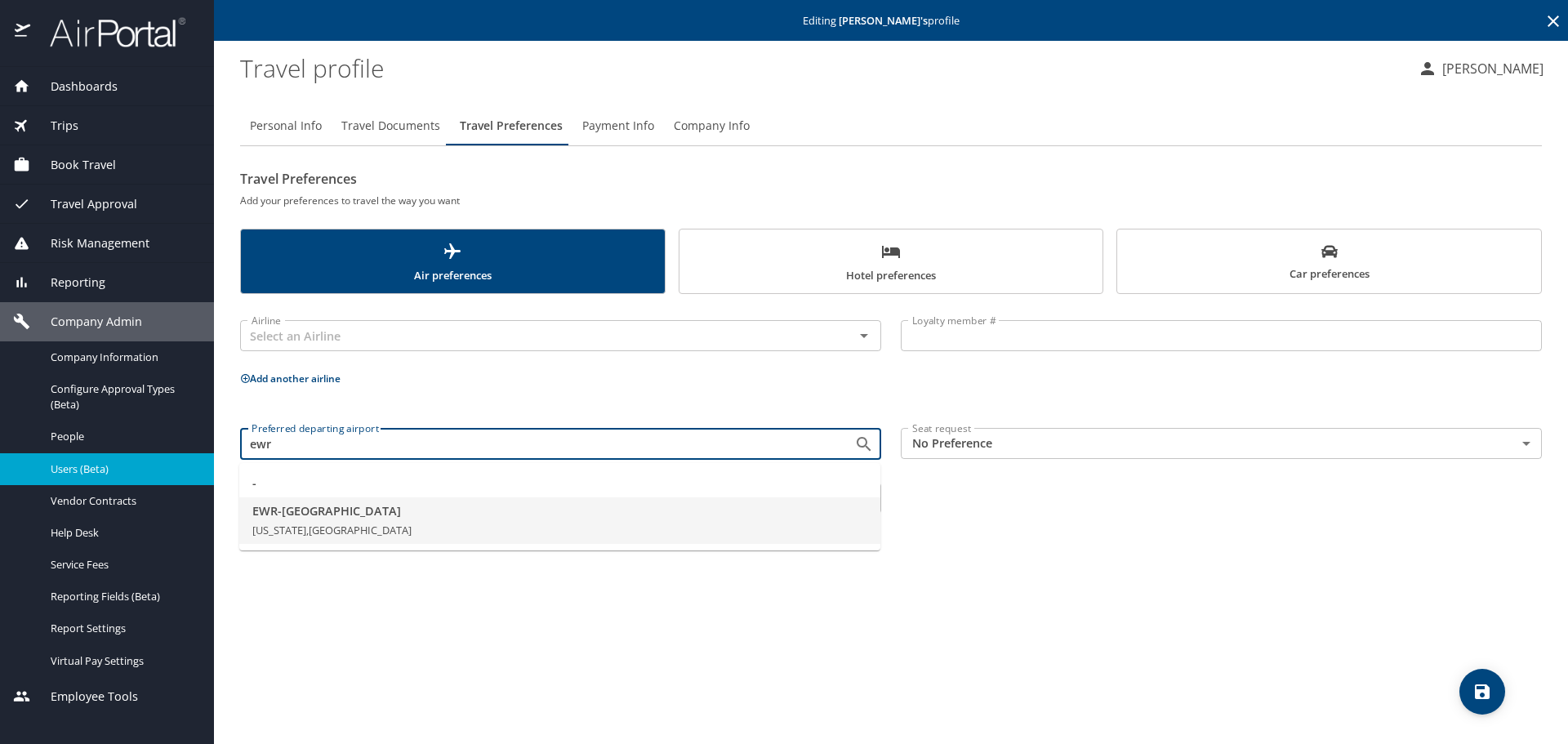
click at [299, 520] on li "EWR - [GEOGRAPHIC_DATA] [US_STATE], [GEOGRAPHIC_DATA]" at bounding box center [559, 521] width 641 height 47
type input "EWR - [GEOGRAPHIC_DATA]"
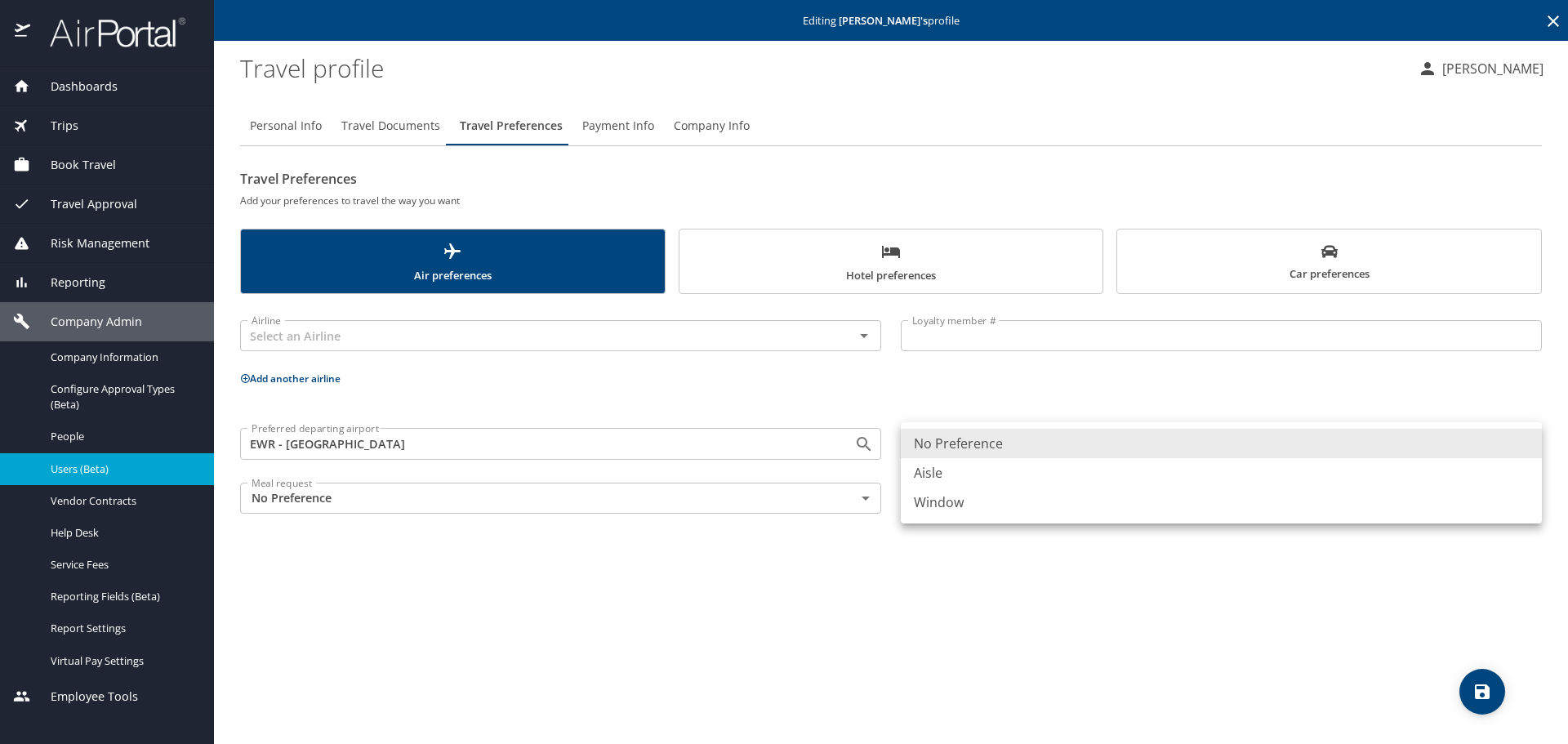
click at [975, 438] on body "Dashboards AirPortal 360™ Manager My Travel Dashboard Trips Airtinerary® Lookup…" at bounding box center [784, 372] width 1568 height 744
click at [971, 474] on li "Aisle" at bounding box center [1221, 473] width 641 height 30
type input "Aisle"
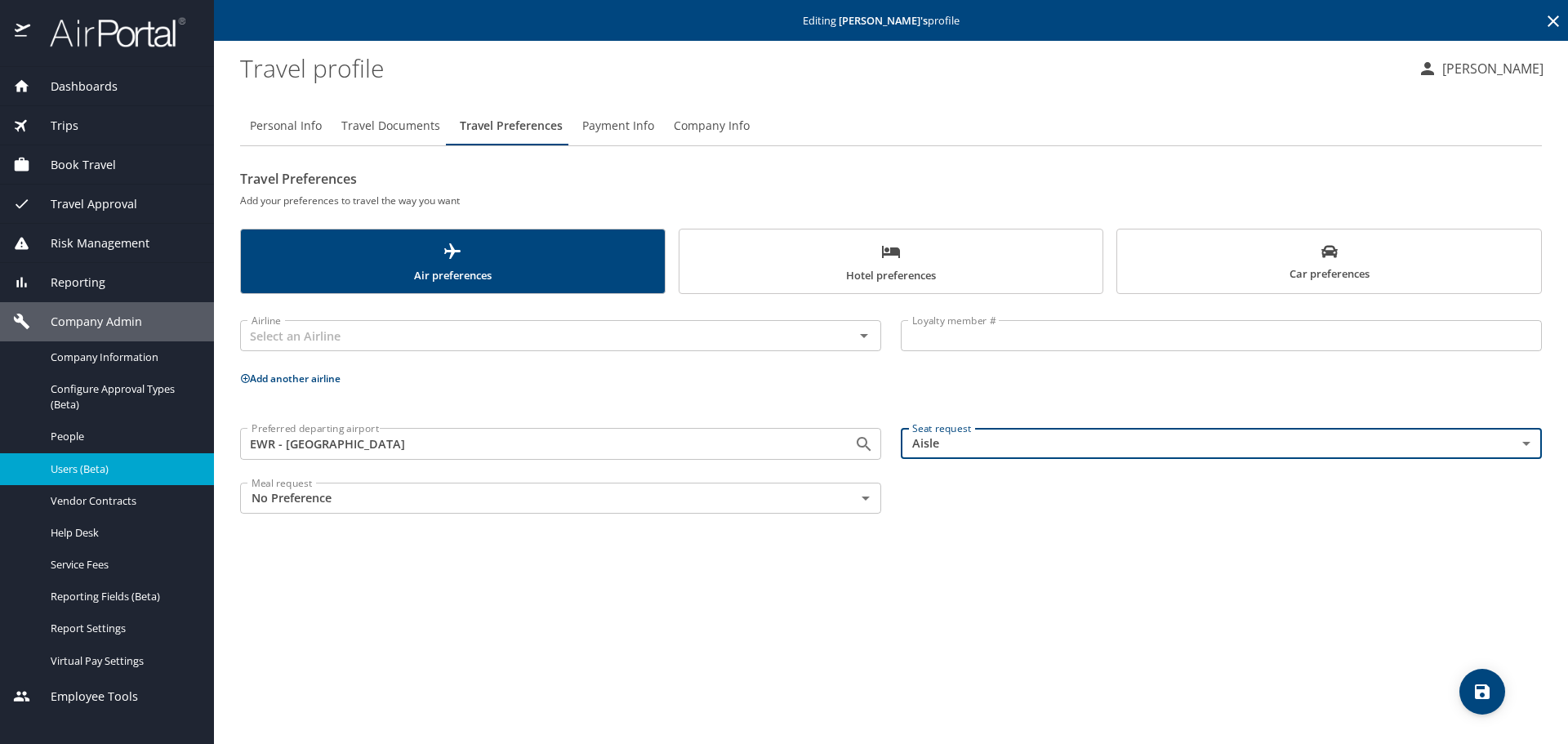
click at [1474, 687] on icon "save" at bounding box center [1482, 691] width 19 height 19
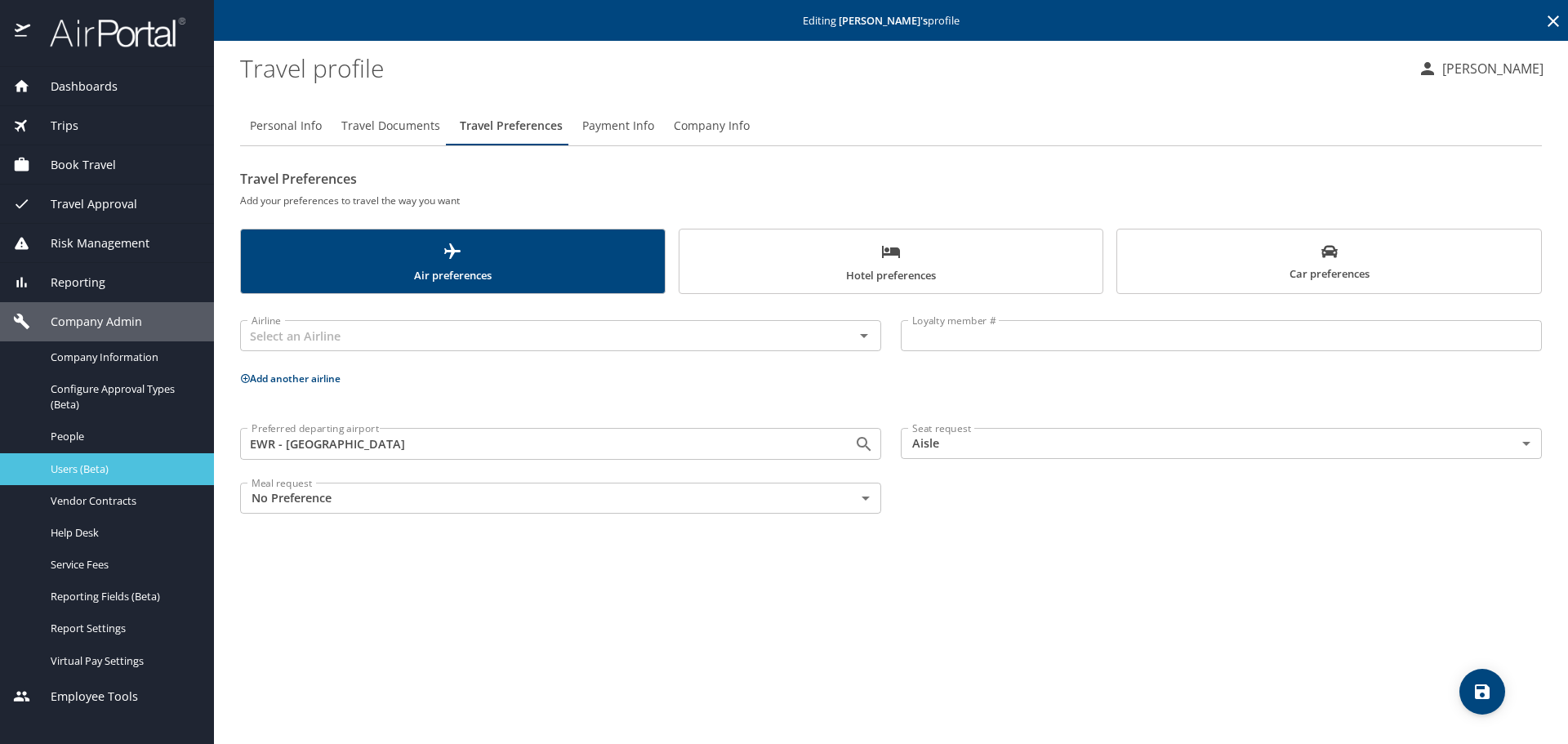
click at [89, 471] on span "Users (Beta)" at bounding box center [123, 469] width 144 height 16
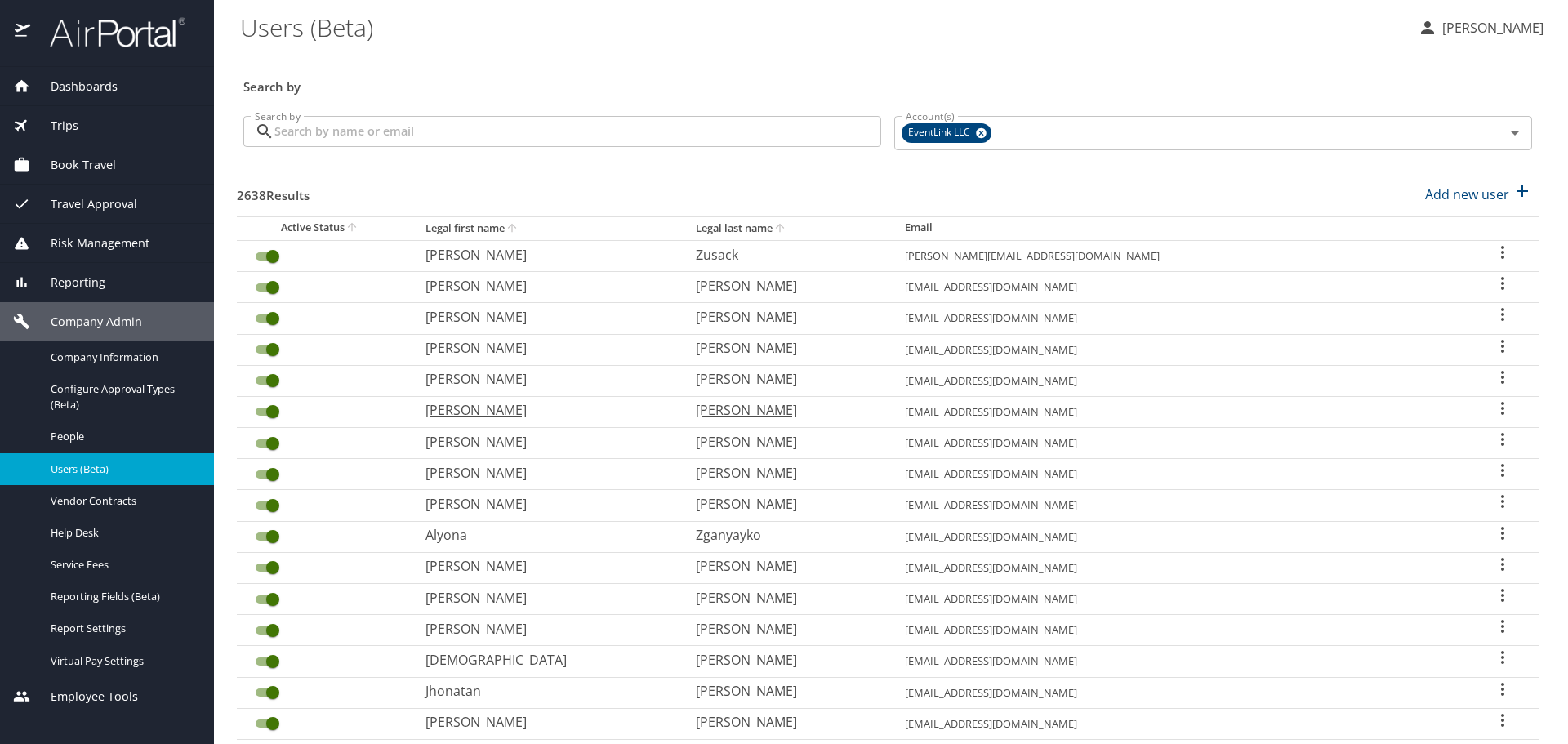
click at [1481, 192] on p "Add new user" at bounding box center [1467, 195] width 84 height 19
select select "US"
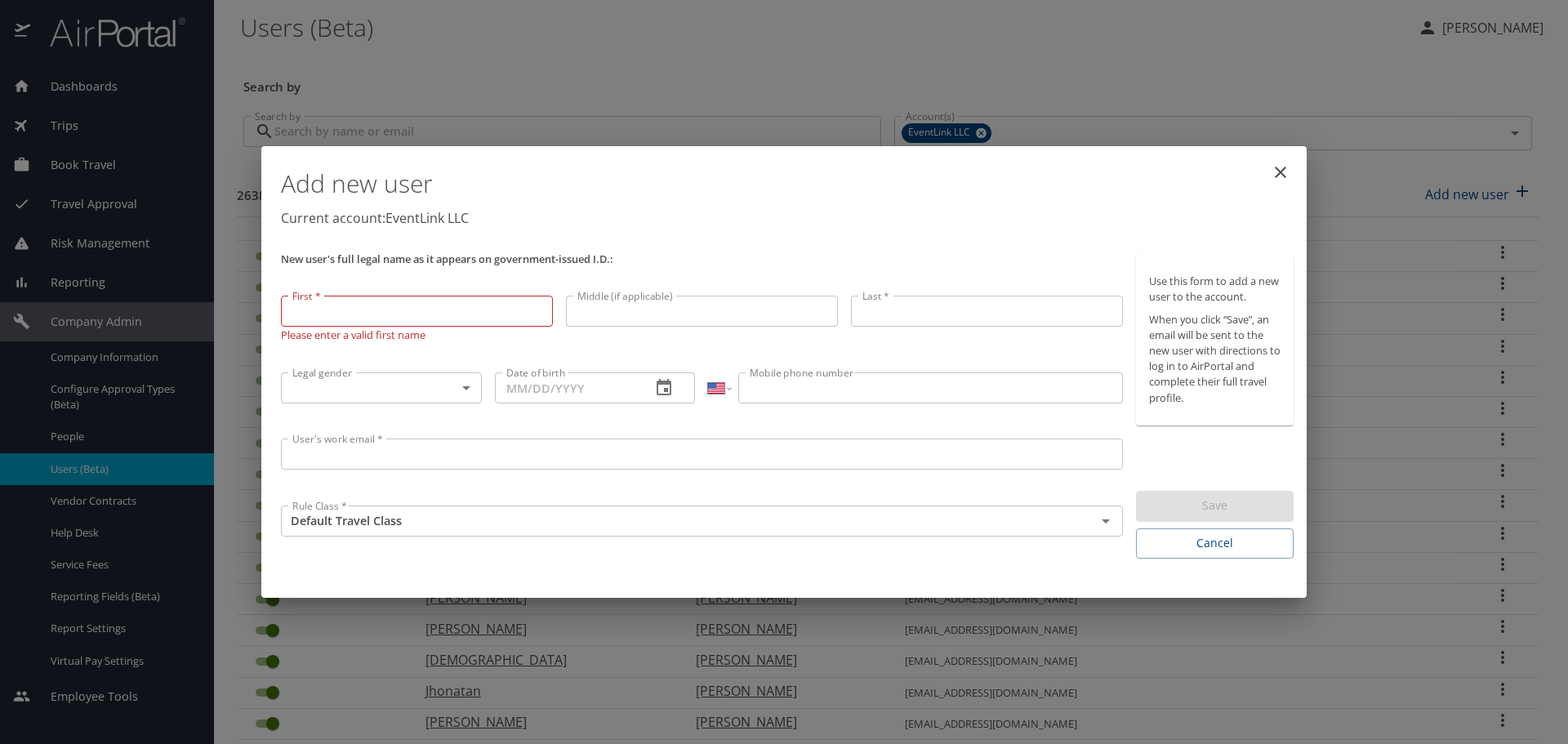
click at [412, 316] on input "First *" at bounding box center [416, 310] width 272 height 31
type input "[PERSON_NAME]"
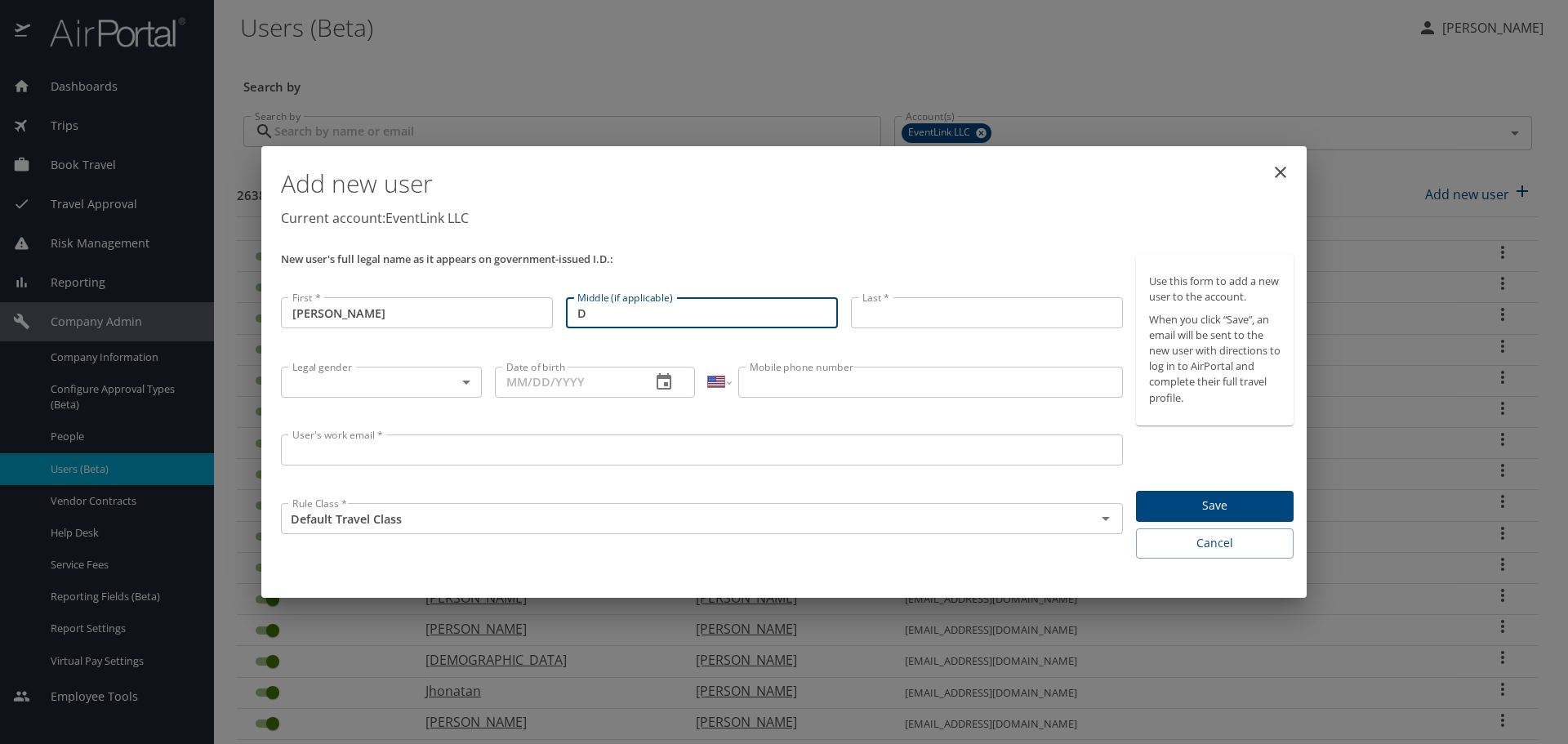
type input "D"
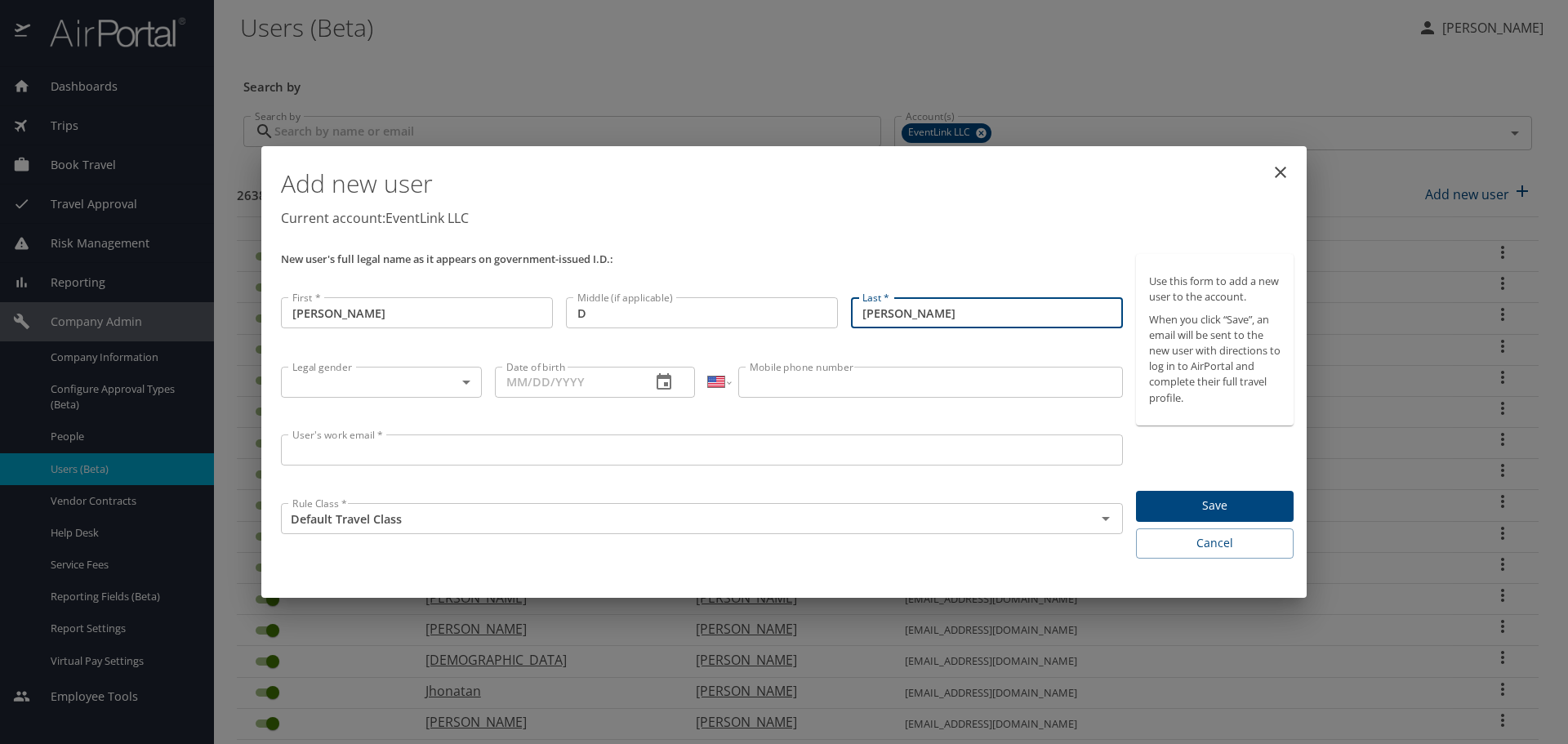
type input "[PERSON_NAME]"
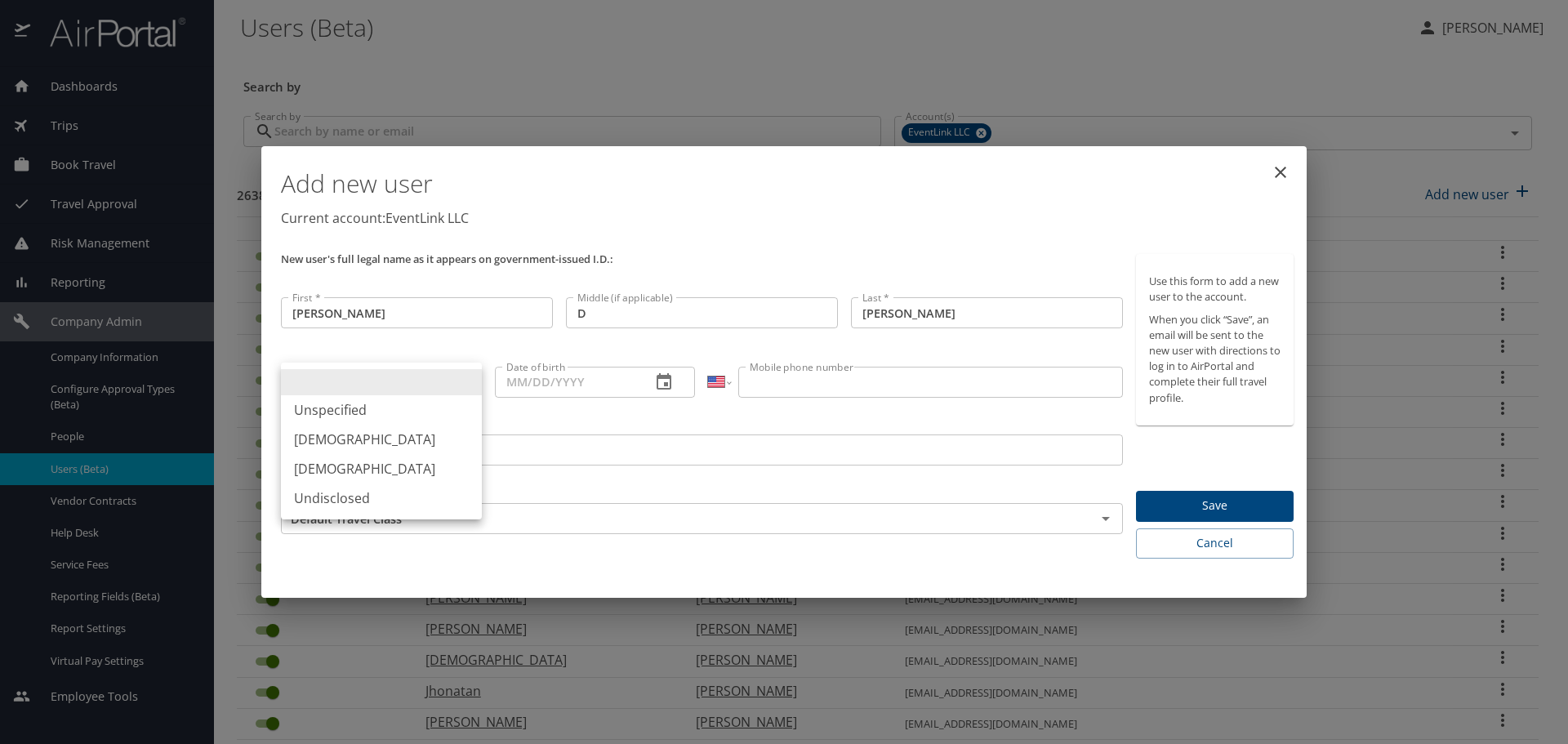
click at [387, 379] on body "Dashboards AirPortal 360™ Manager My Travel Dashboard Trips Airtinerary® Lookup…" at bounding box center [784, 372] width 1568 height 744
click at [365, 439] on li "[DEMOGRAPHIC_DATA]" at bounding box center [380, 439] width 201 height 30
type input "[DEMOGRAPHIC_DATA]"
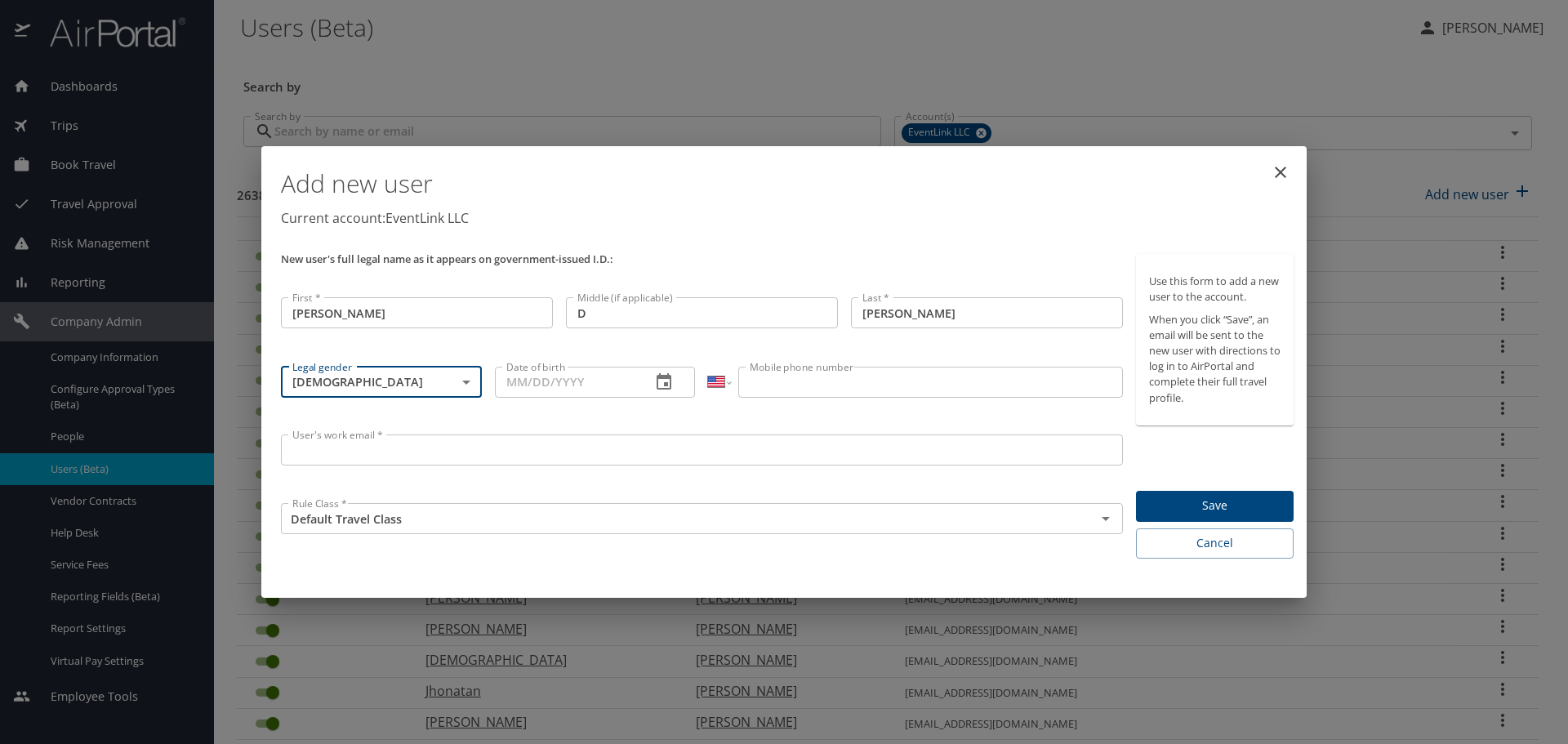
click at [523, 387] on input "Date of birth" at bounding box center [567, 381] width 144 height 31
type input "[DATE]"
click at [839, 379] on input "Mobile phone number" at bounding box center [930, 381] width 384 height 31
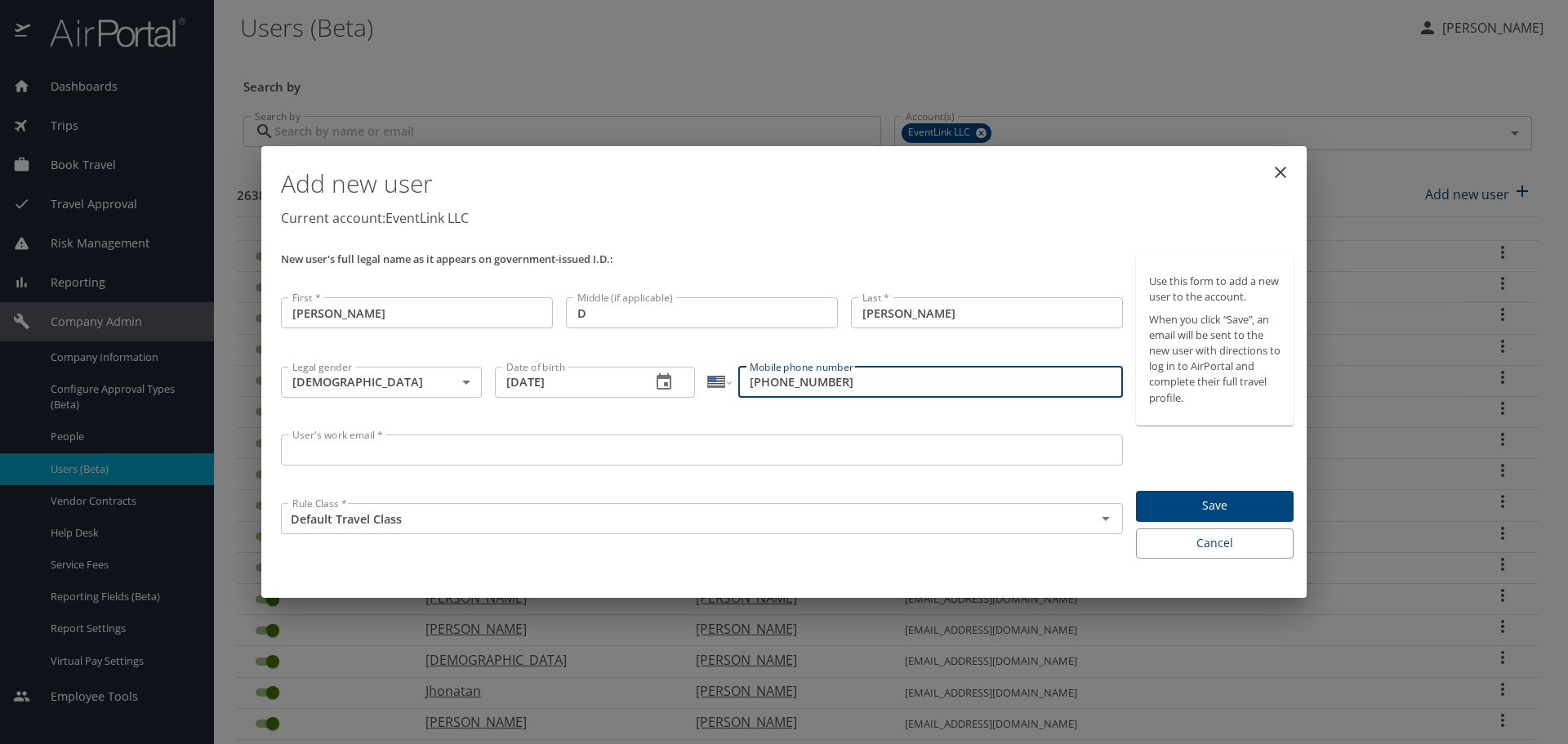
type input "[PHONE_NUMBER]"
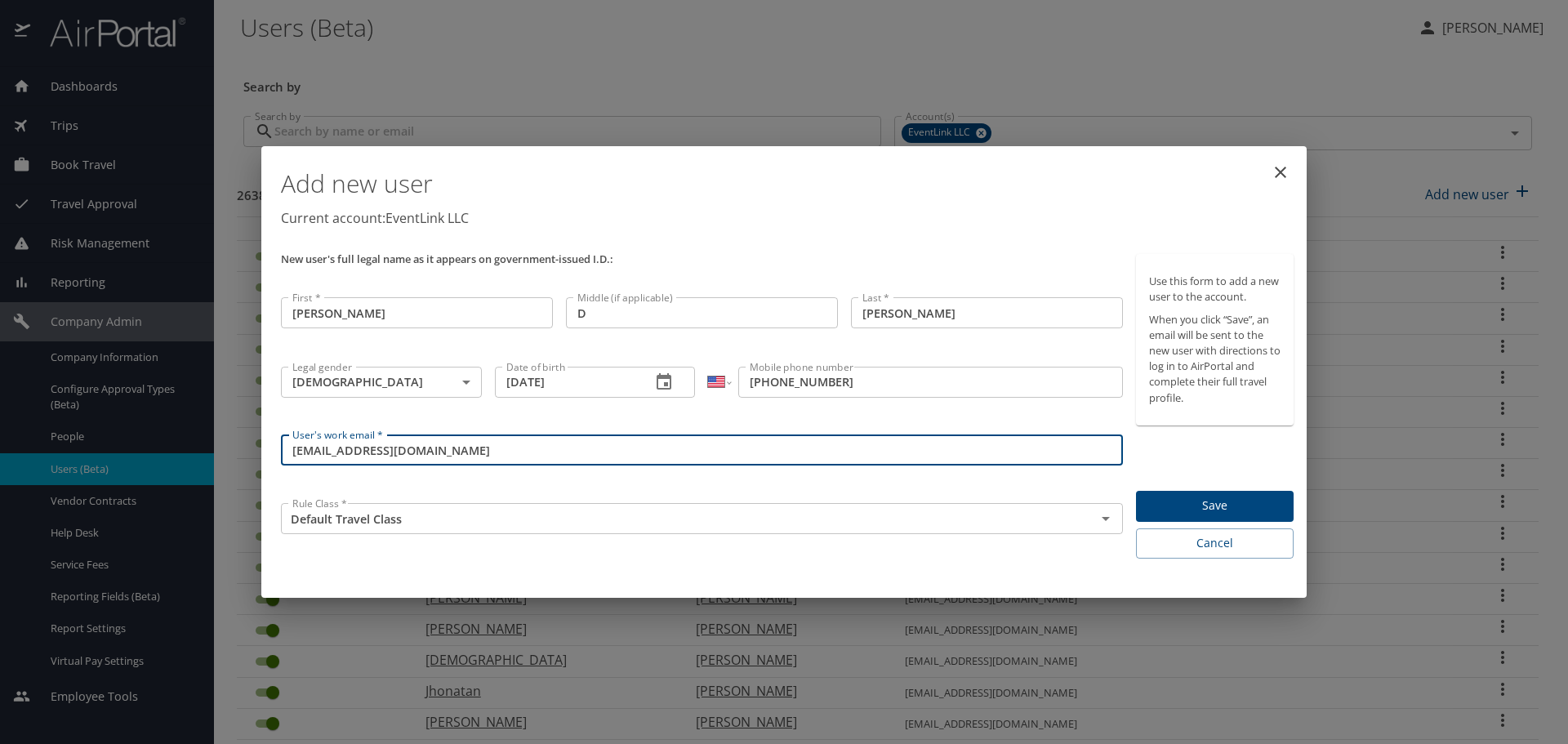
type input "[EMAIL_ADDRESS][DOMAIN_NAME]"
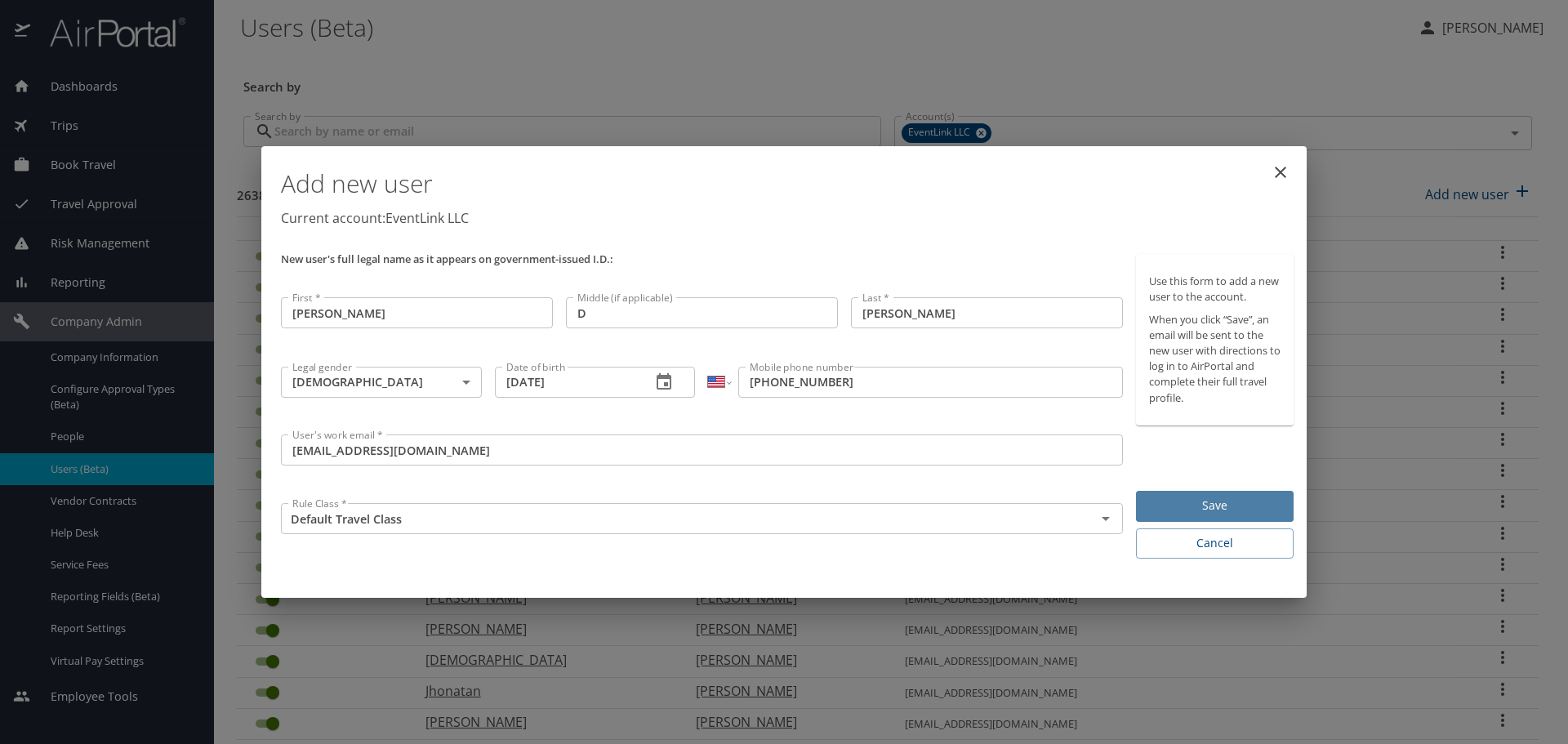
click at [1175, 504] on span "Save" at bounding box center [1215, 505] width 131 height 20
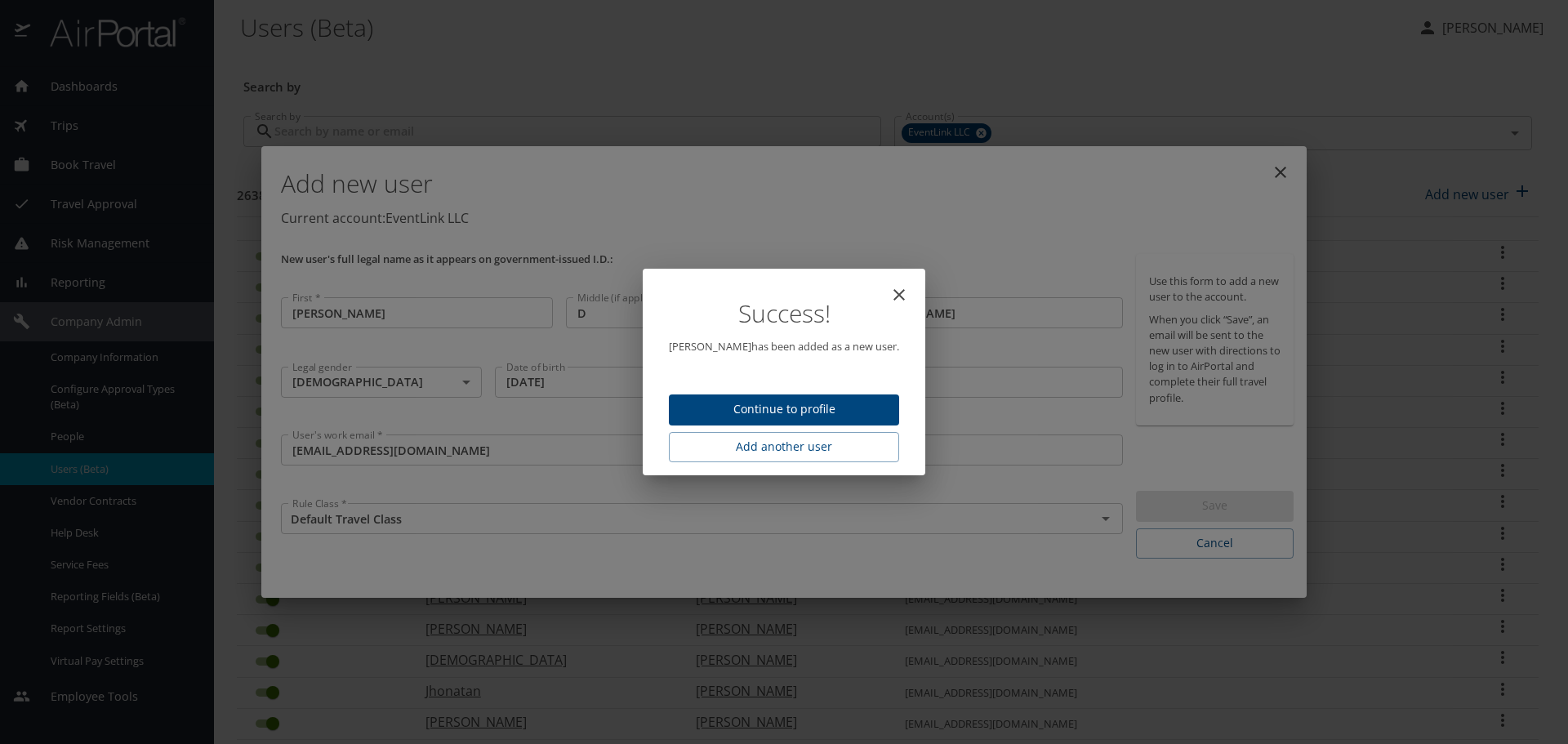
click at [798, 408] on span "Continue to profile" at bounding box center [784, 409] width 204 height 20
select select "US"
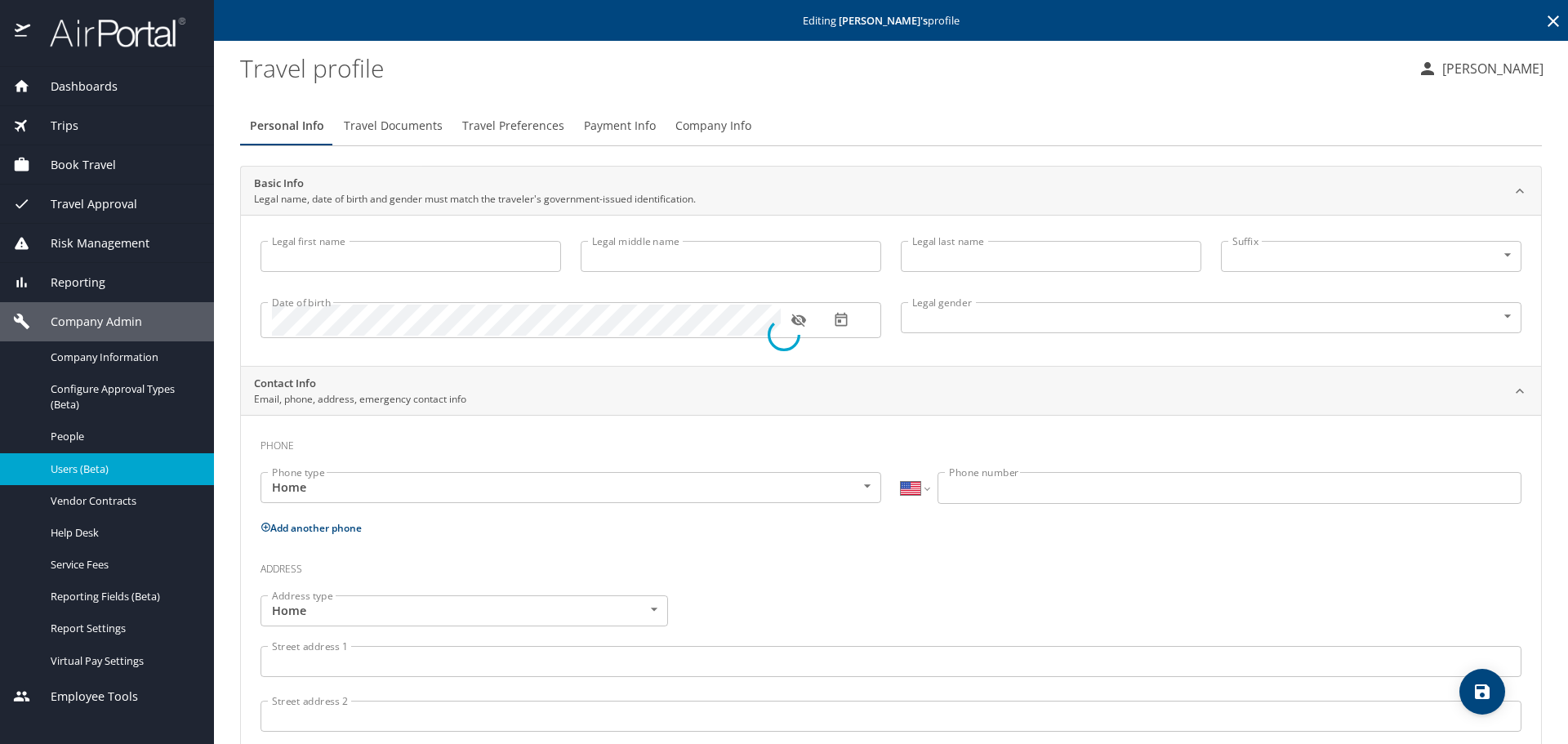
type input "[PERSON_NAME]"
type input "D"
type input "[PERSON_NAME]"
type input "[DEMOGRAPHIC_DATA]"
select select "US"
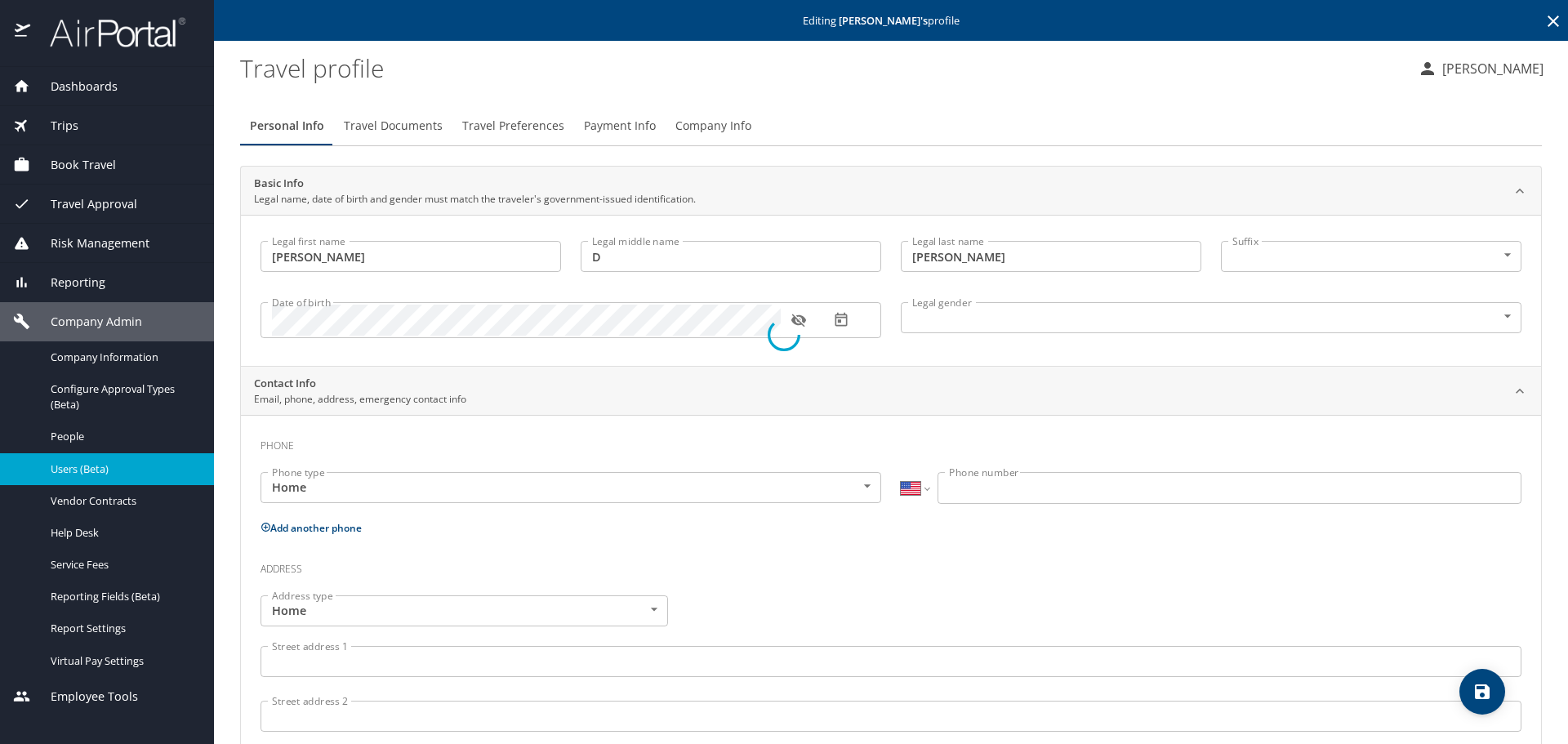
select select "US"
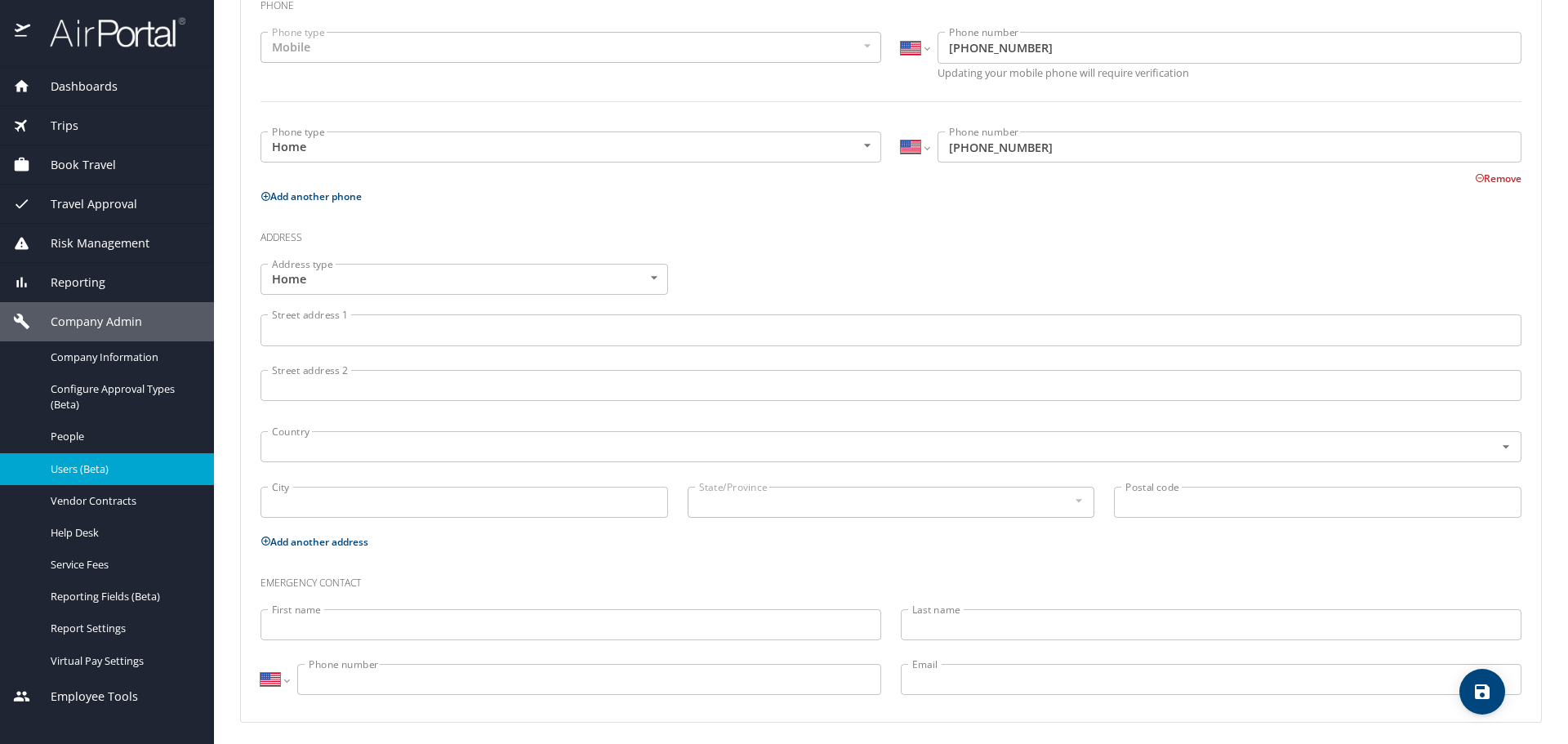
scroll to position [445, 0]
click at [358, 614] on input "First name" at bounding box center [571, 619] width 621 height 31
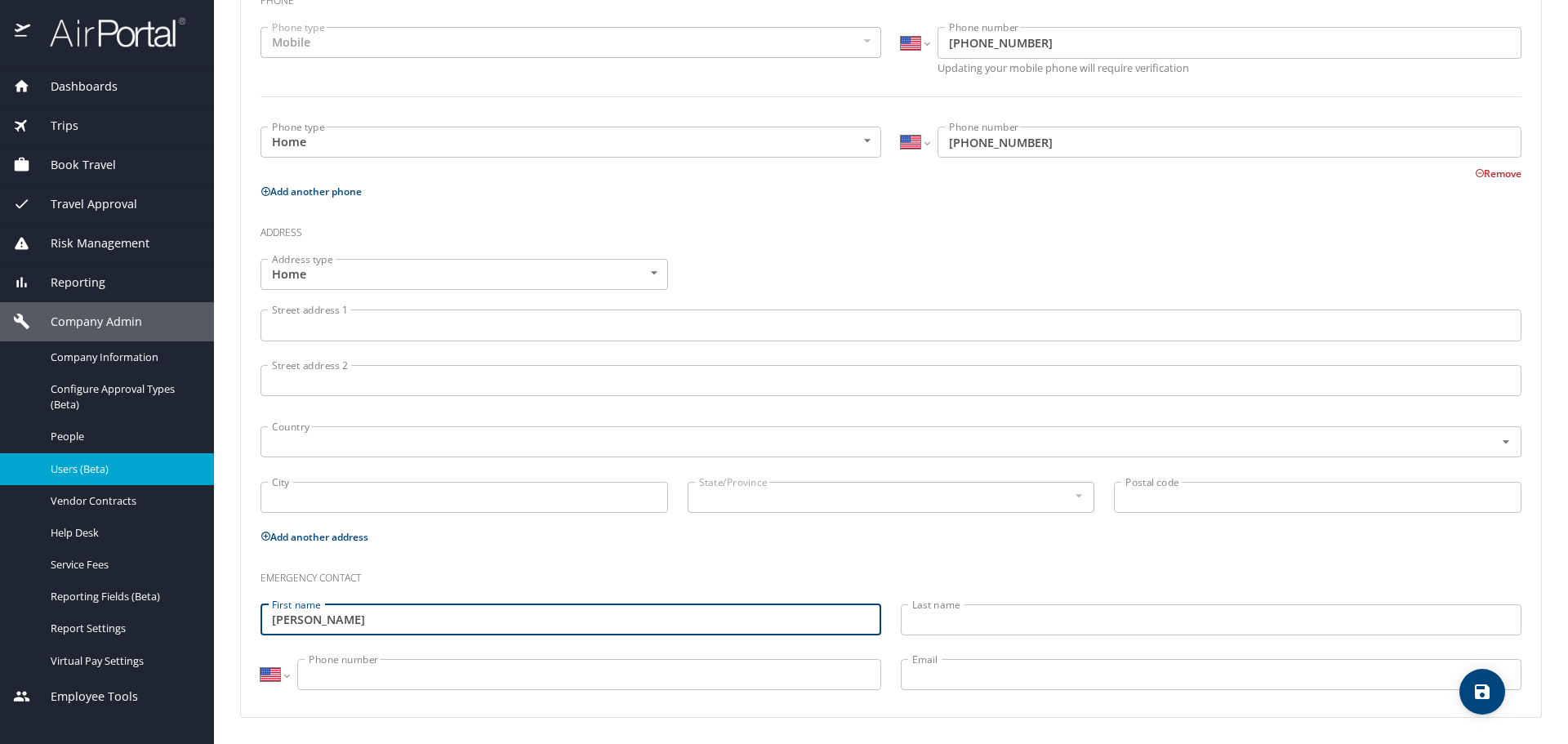
type input "[PERSON_NAME]"
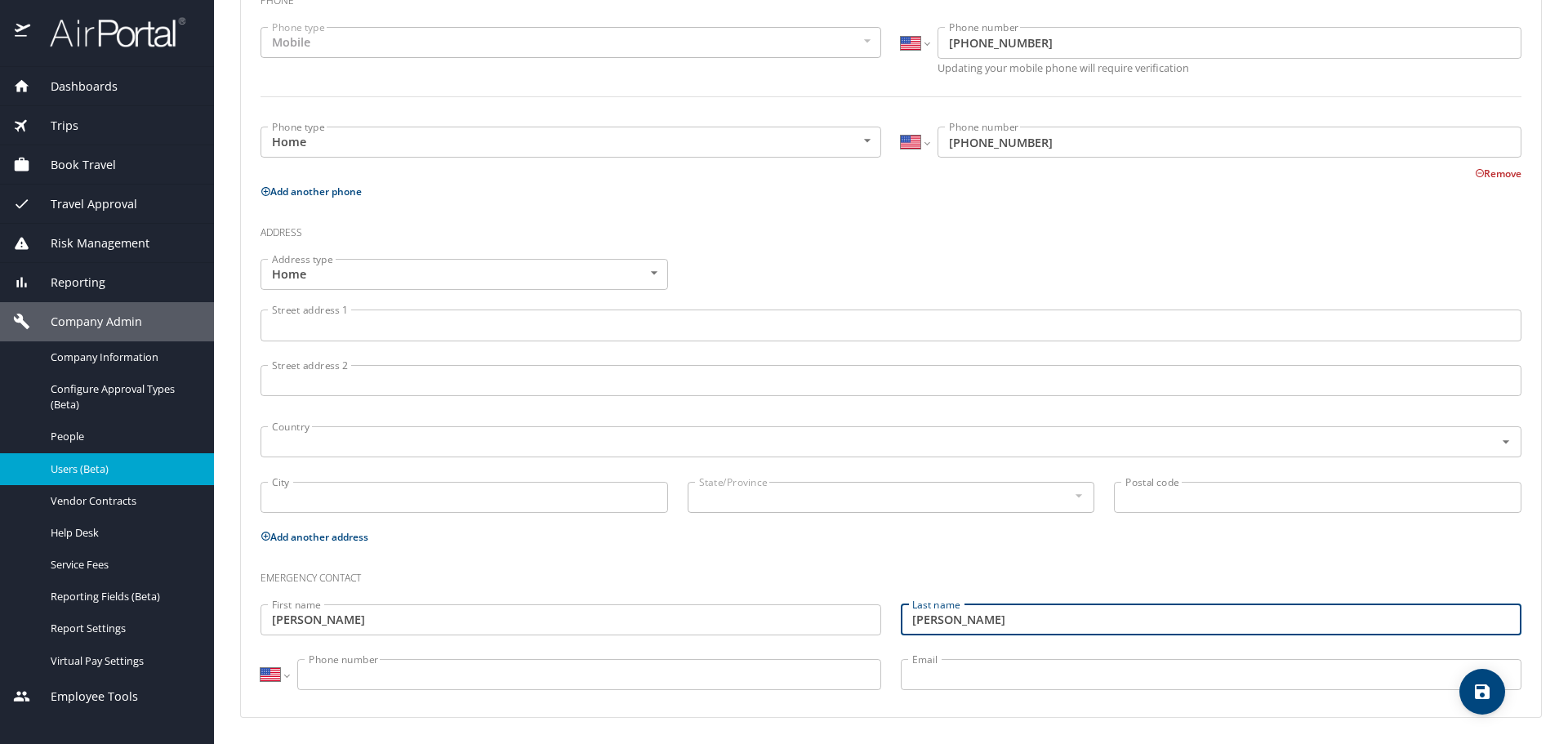
type input "[PERSON_NAME]"
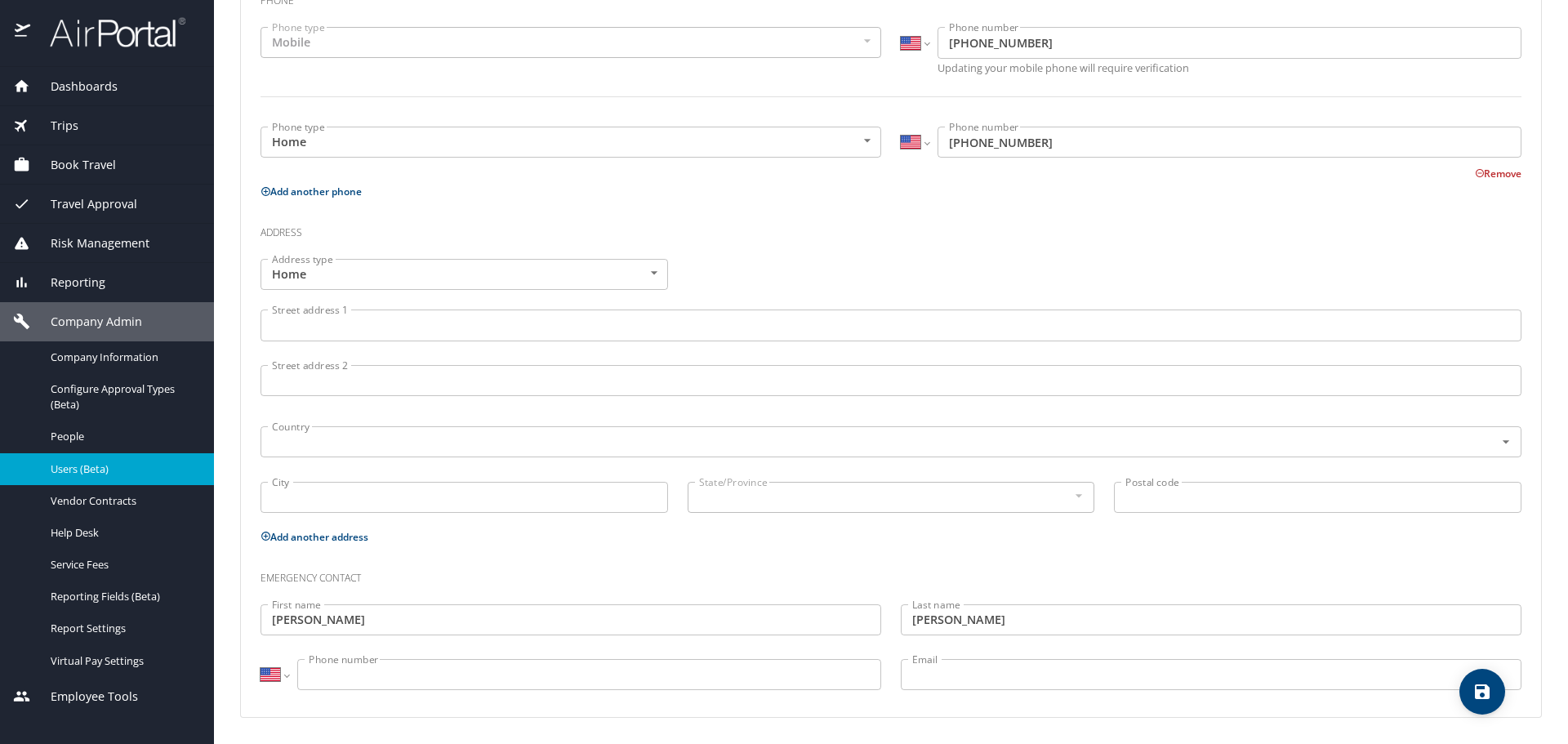
click at [477, 674] on input "Phone number" at bounding box center [589, 674] width 584 height 31
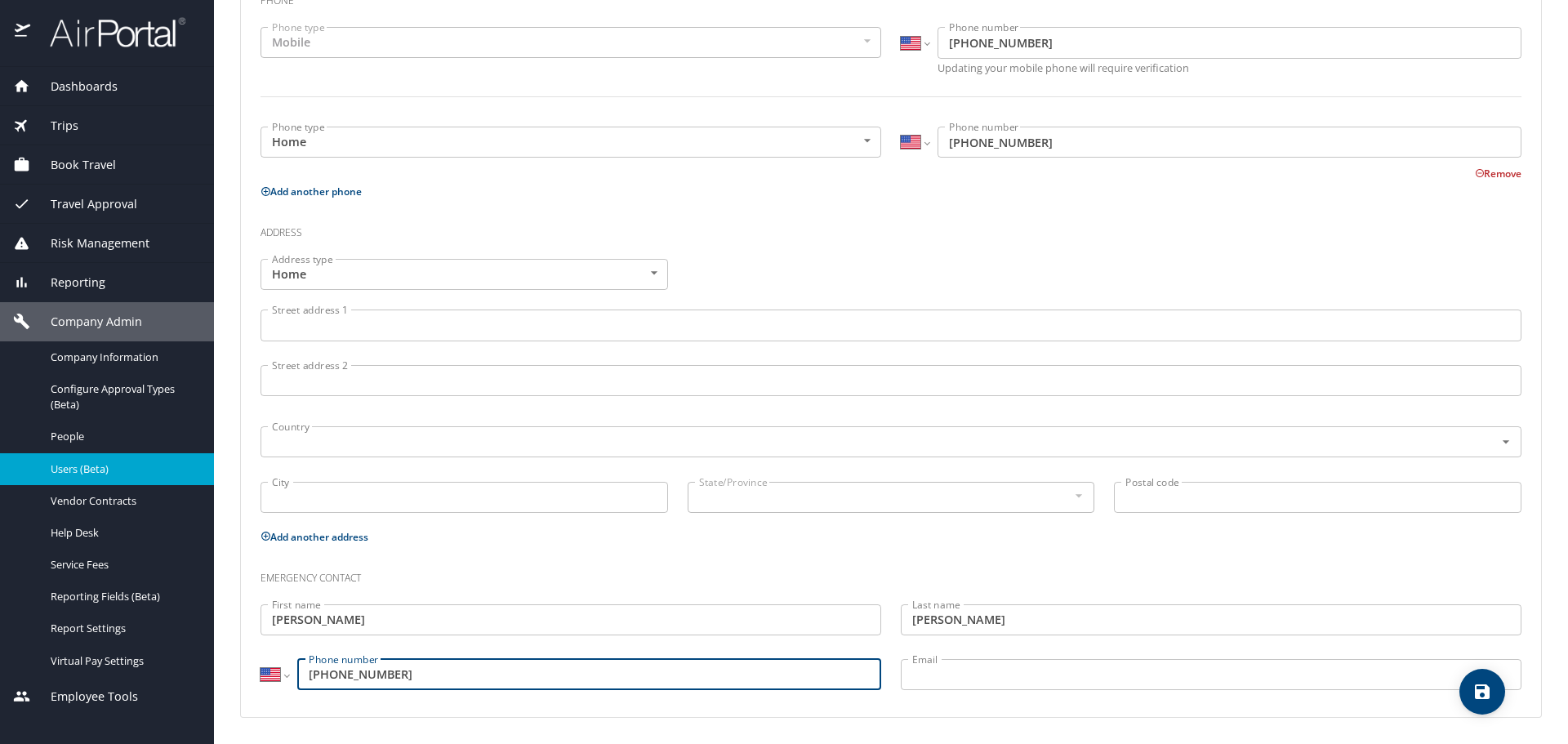
type input "[PHONE_NUMBER]"
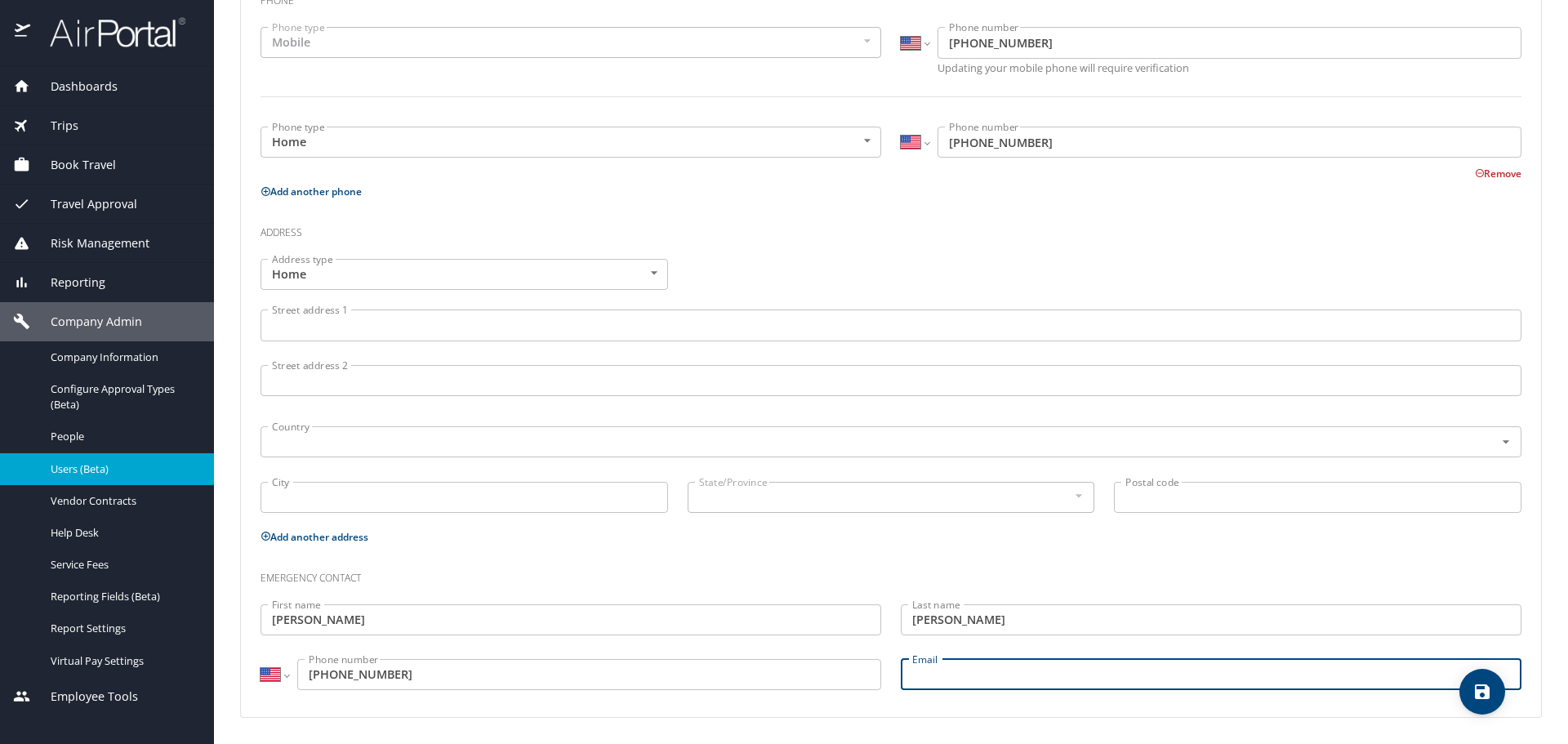
click at [1476, 689] on icon "save" at bounding box center [1481, 691] width 15 height 15
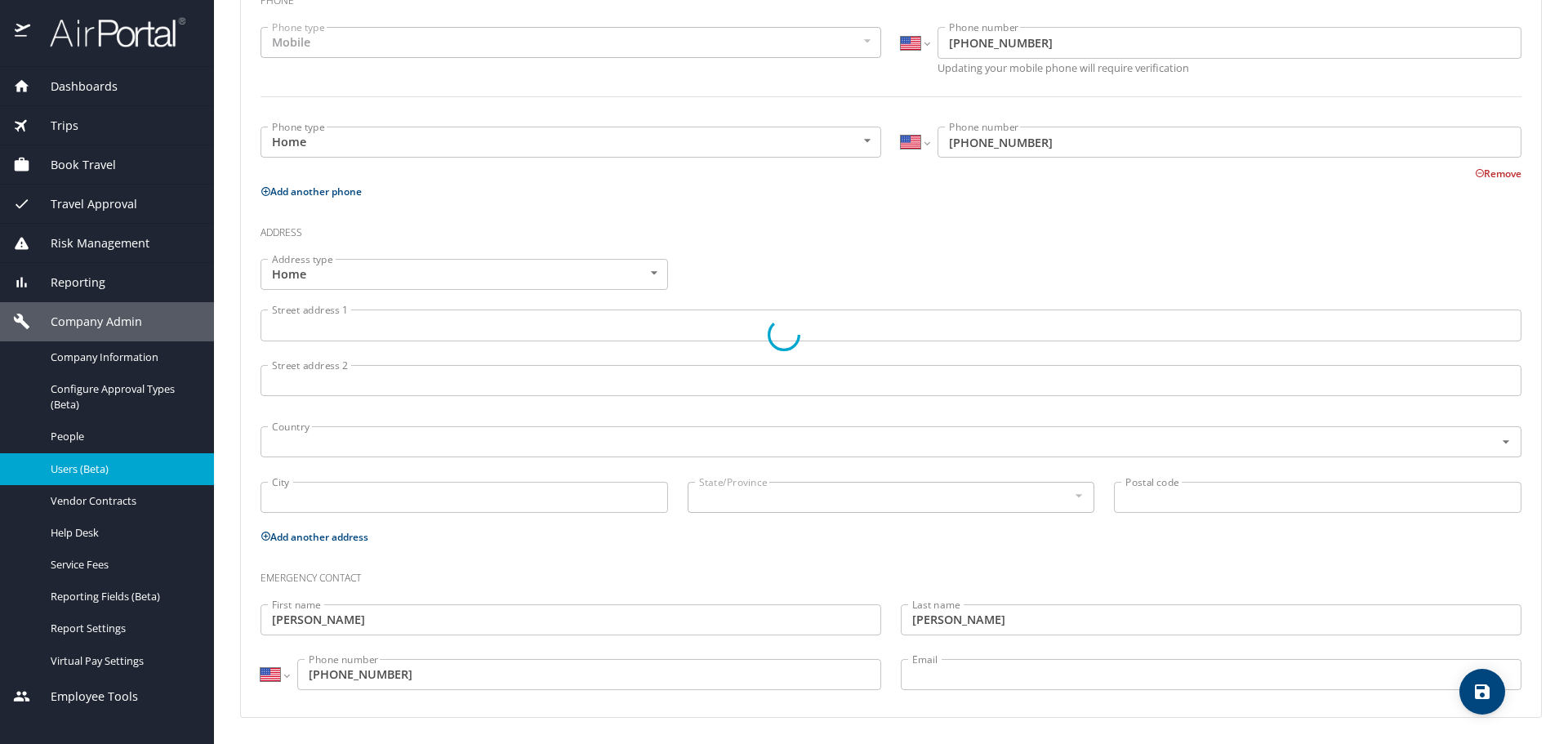
select select "US"
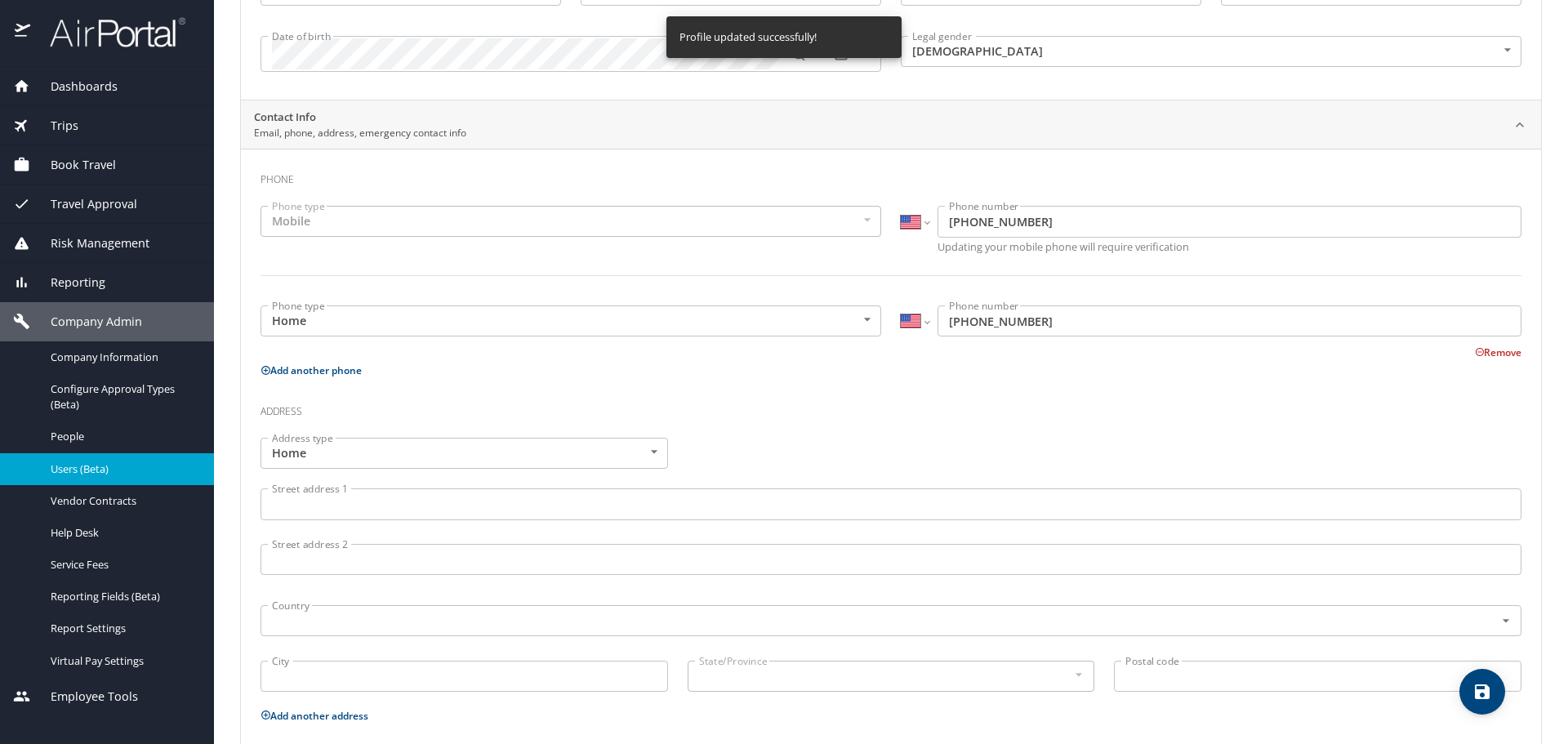
scroll to position [37, 0]
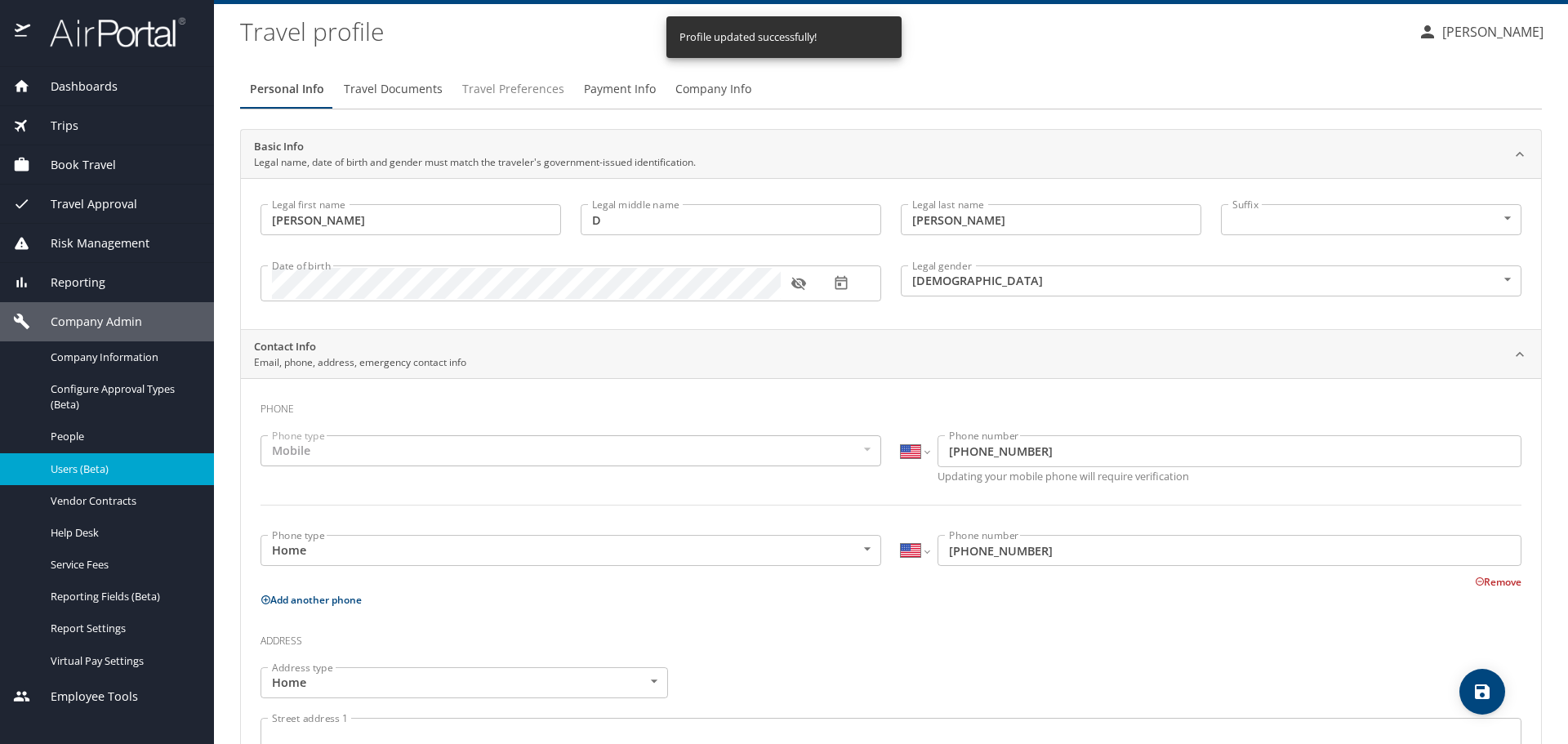
click at [478, 84] on span "Travel Preferences" at bounding box center [513, 89] width 102 height 20
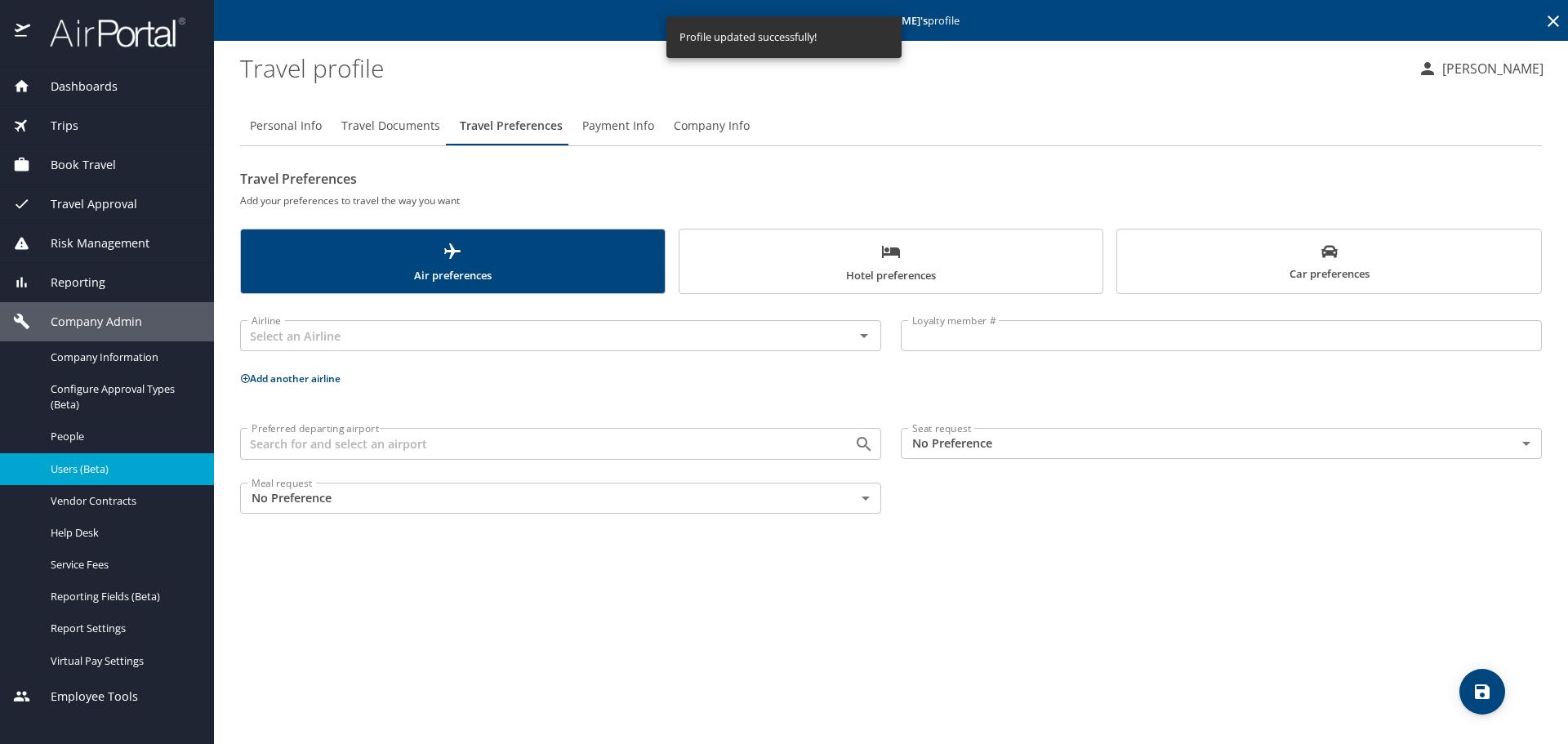
click at [443, 447] on input "Preferred departing airport" at bounding box center [536, 443] width 583 height 21
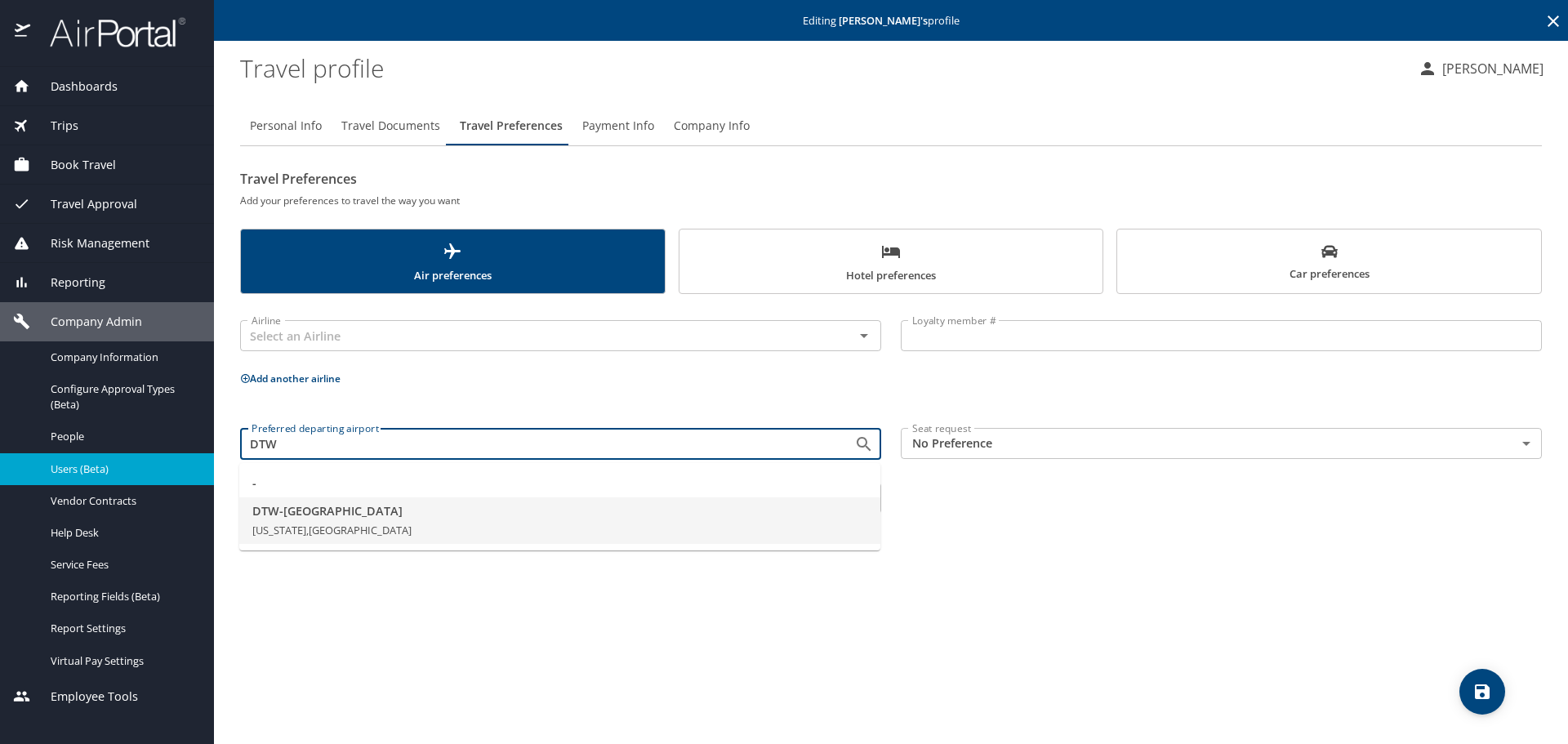
drag, startPoint x: 387, startPoint y: 514, endPoint x: 400, endPoint y: 512, distance: 13.2
click at [392, 513] on span "DTW - [GEOGRAPHIC_DATA]" at bounding box center [559, 511] width 614 height 18
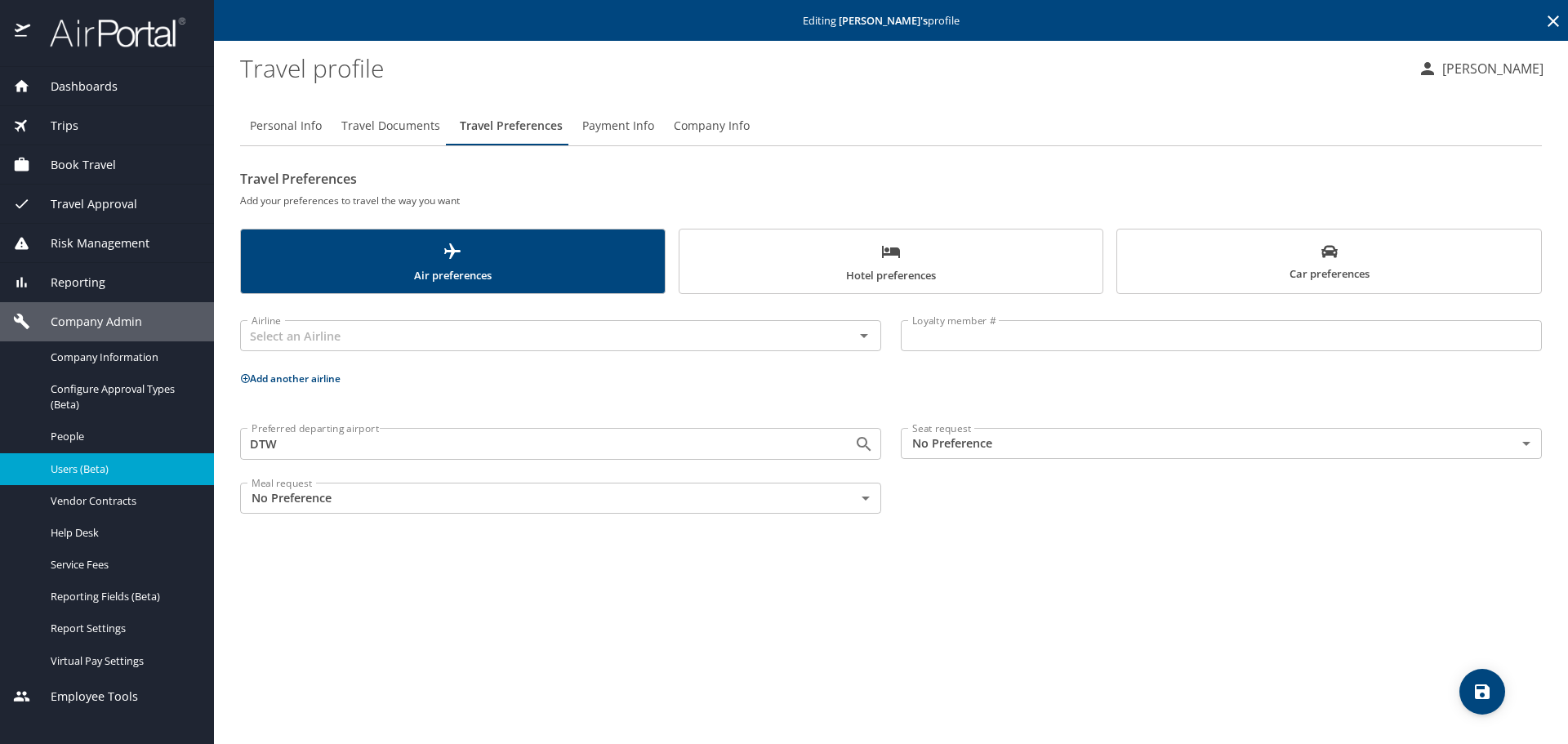
type input "DTW - [GEOGRAPHIC_DATA]"
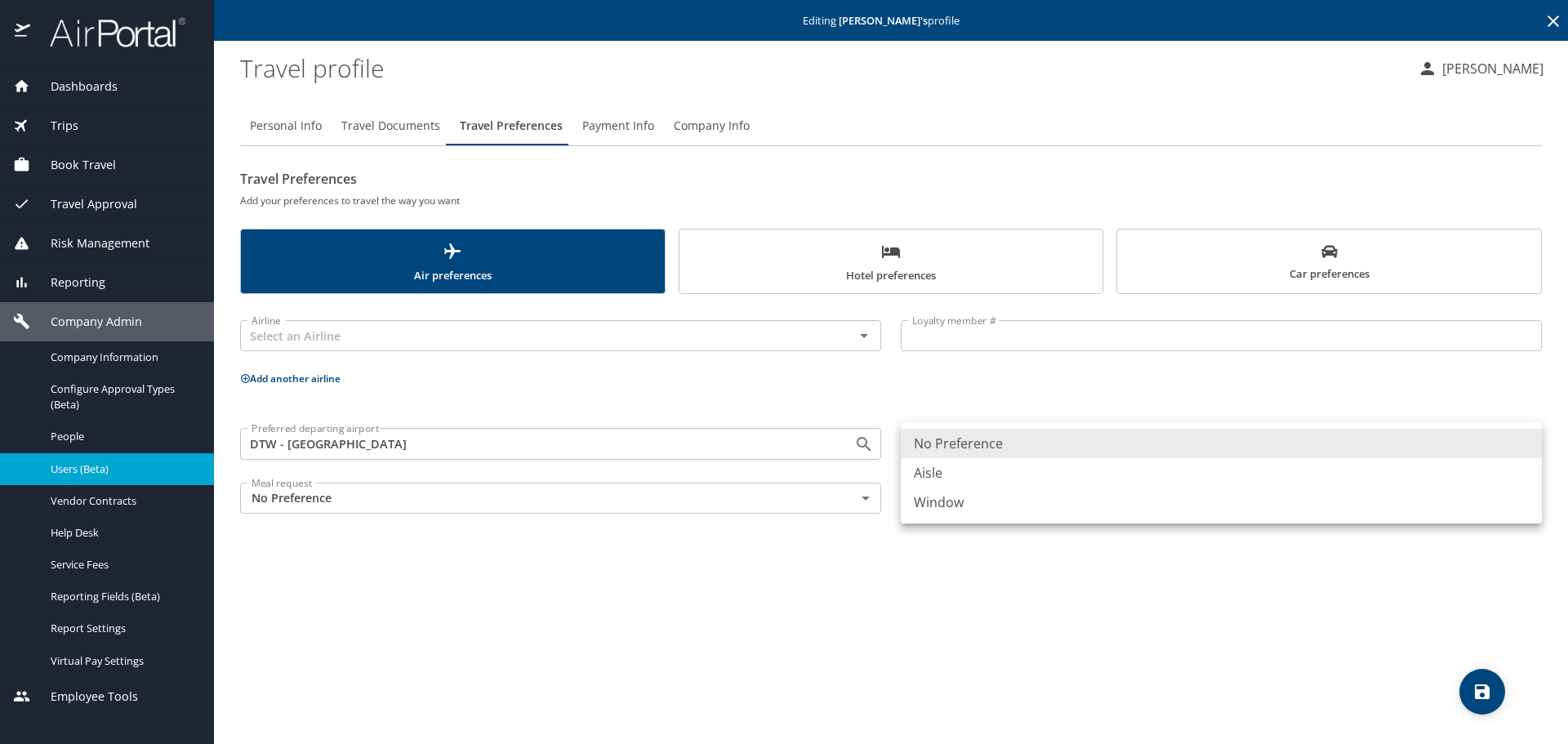
click at [942, 446] on body "Dashboards AirPortal 360™ Manager My Travel Dashboard Trips Airtinerary® Lookup…" at bounding box center [784, 372] width 1568 height 744
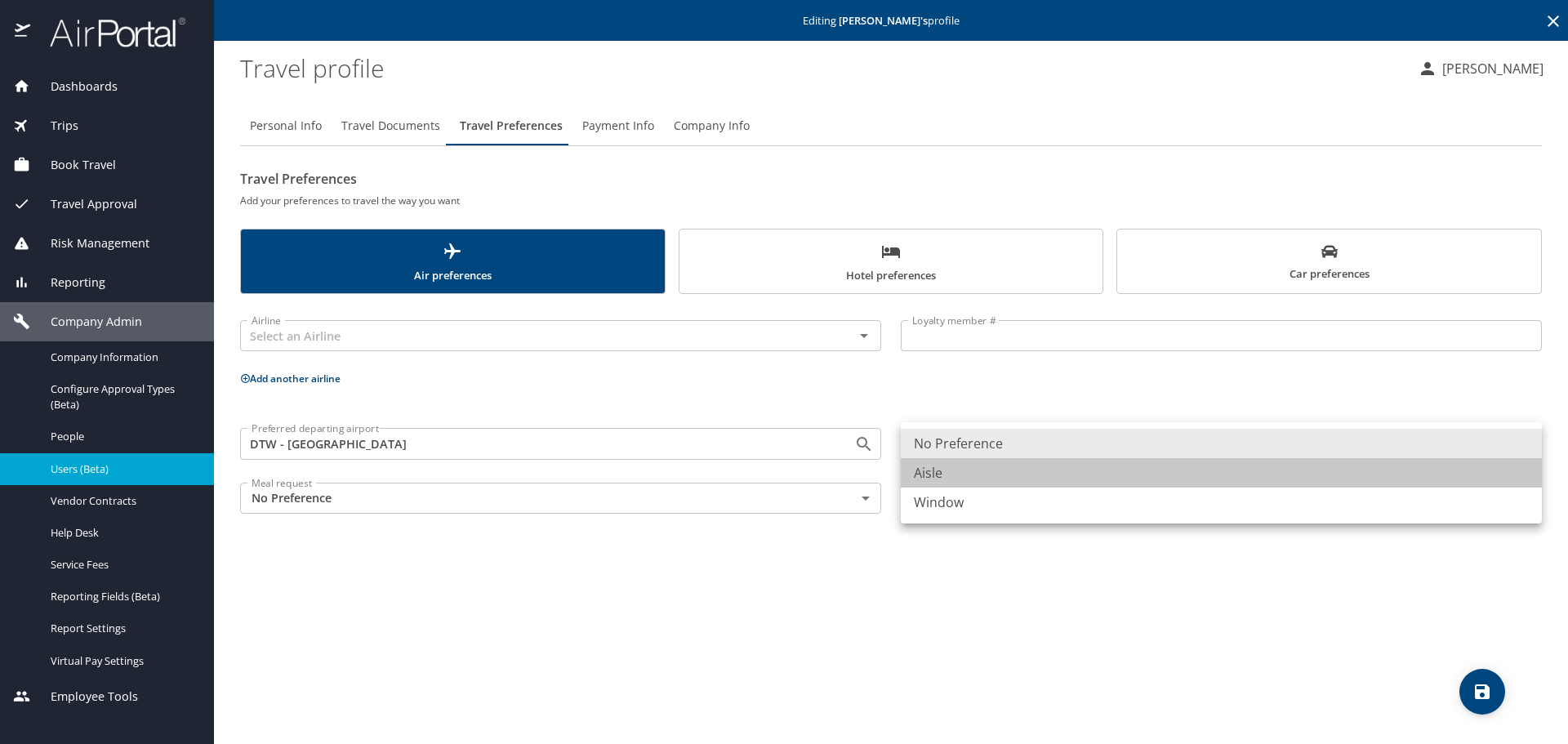
click at [941, 472] on li "Aisle" at bounding box center [1221, 473] width 641 height 30
type input "Aisle"
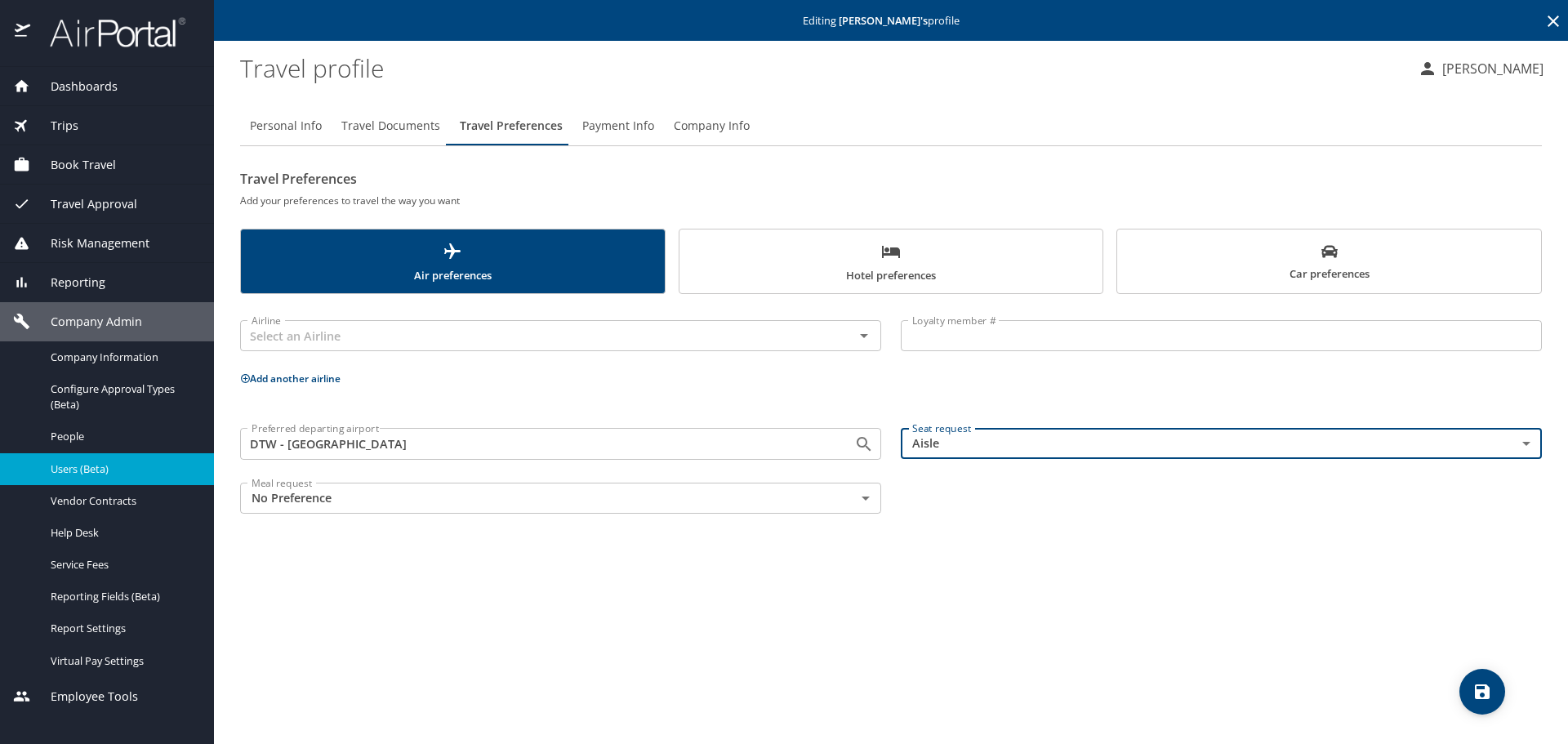
click at [1486, 680] on button "save" at bounding box center [1482, 691] width 46 height 46
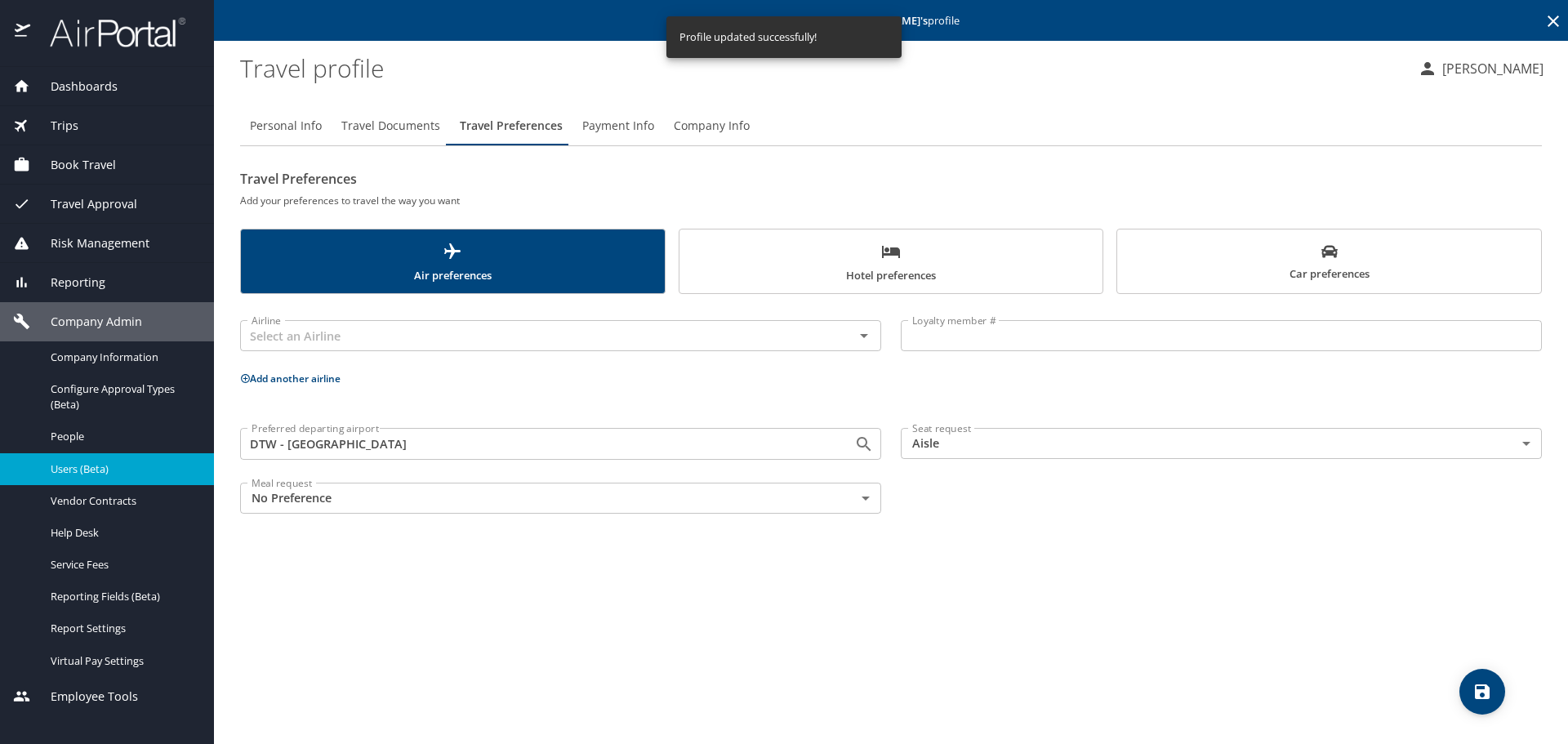
click at [93, 471] on span "Users (Beta)" at bounding box center [123, 469] width 144 height 16
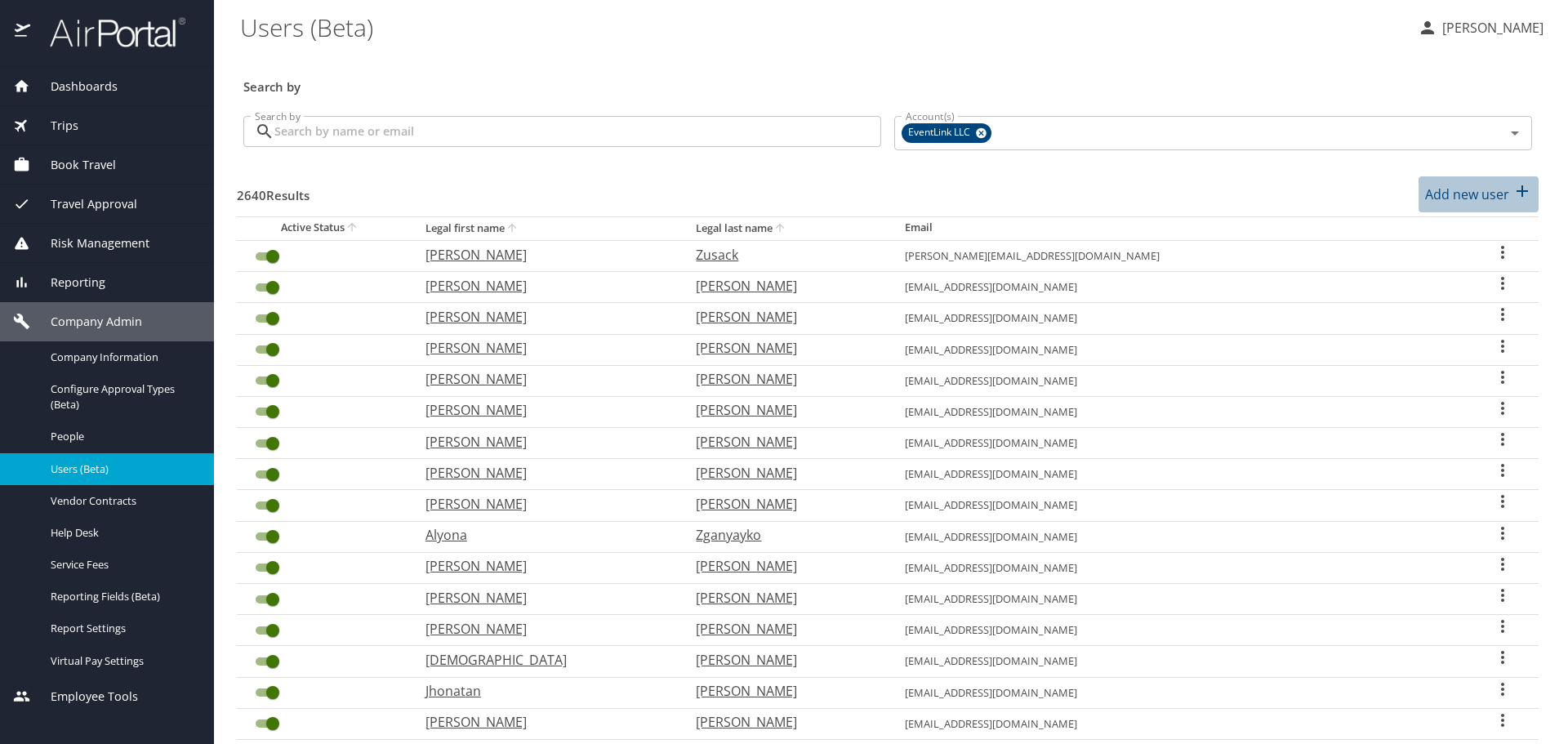
click at [1457, 191] on p "Add new user" at bounding box center [1467, 195] width 84 height 19
select select "US"
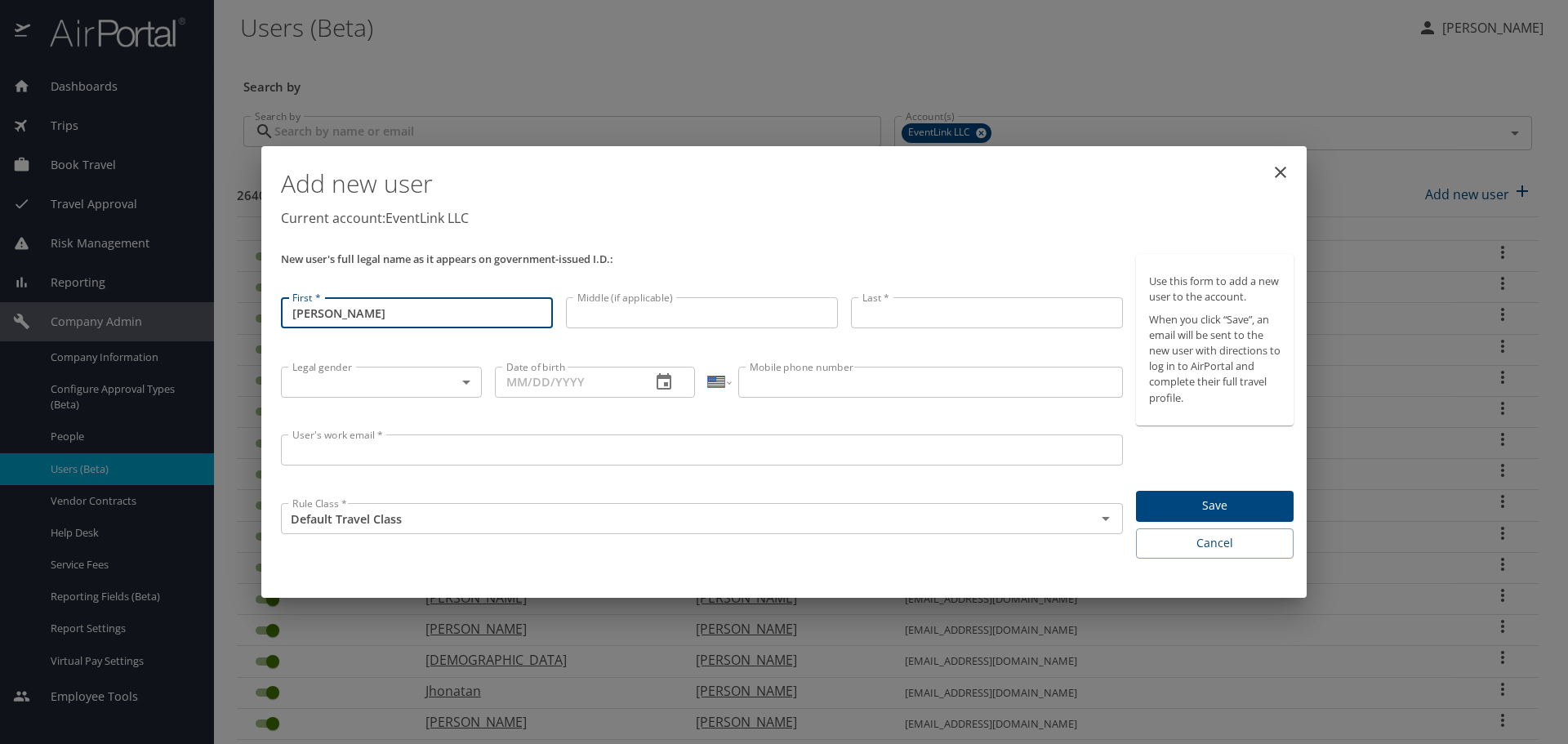
type input "[PERSON_NAME]"
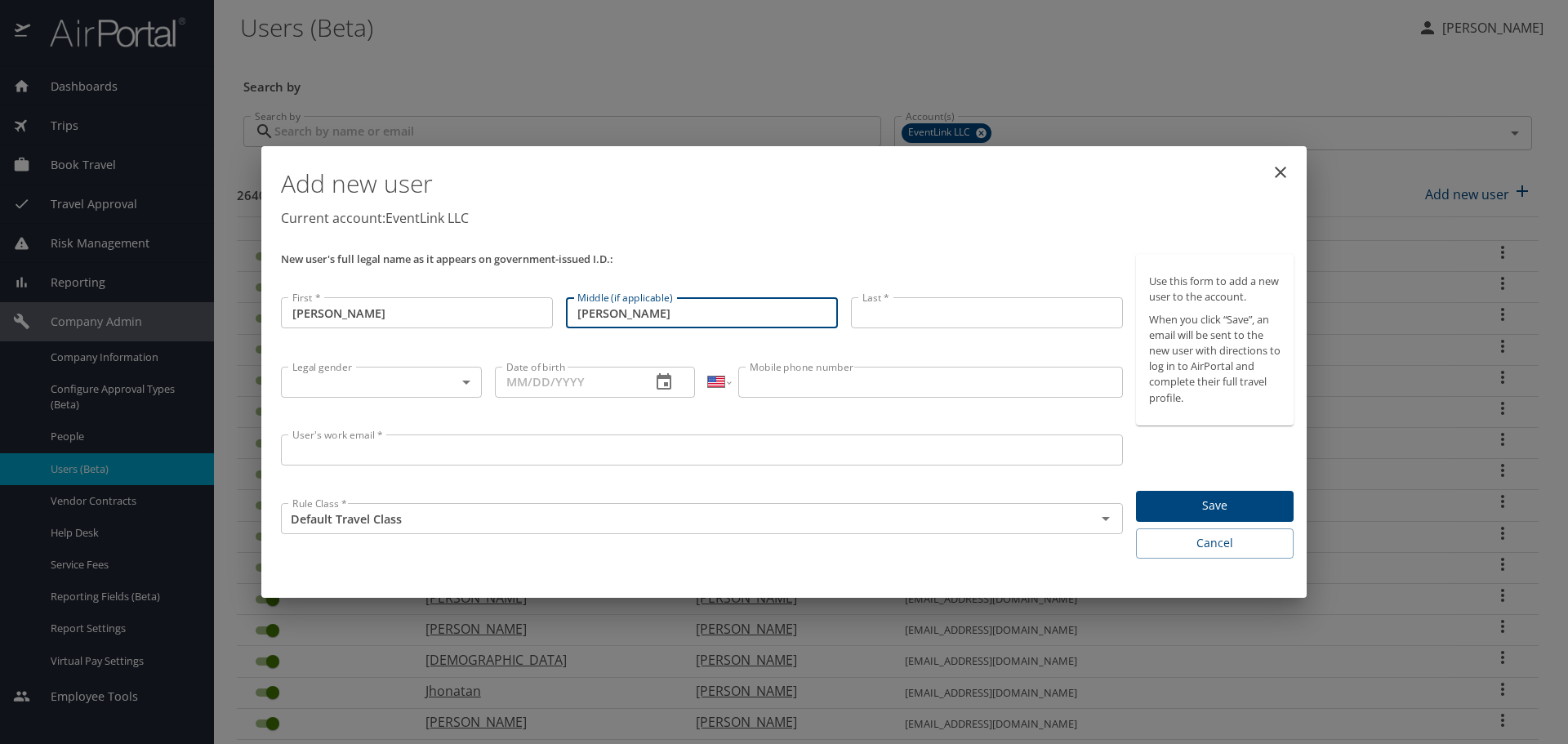
type input "[PERSON_NAME]"
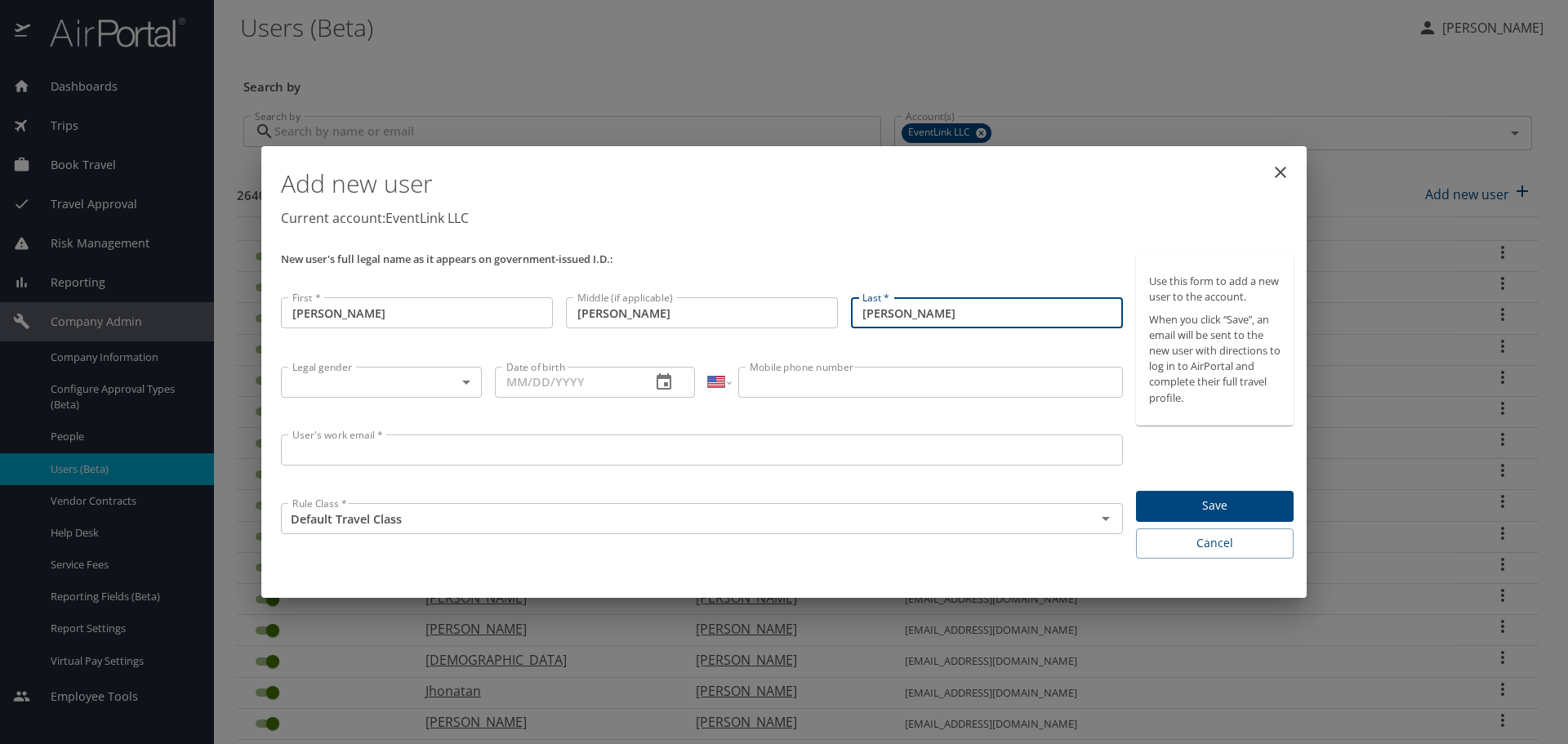
type input "[PERSON_NAME]"
click at [435, 372] on body "Dashboards AirPortal 360™ Manager My Travel Dashboard Trips Airtinerary® Lookup…" at bounding box center [784, 372] width 1568 height 744
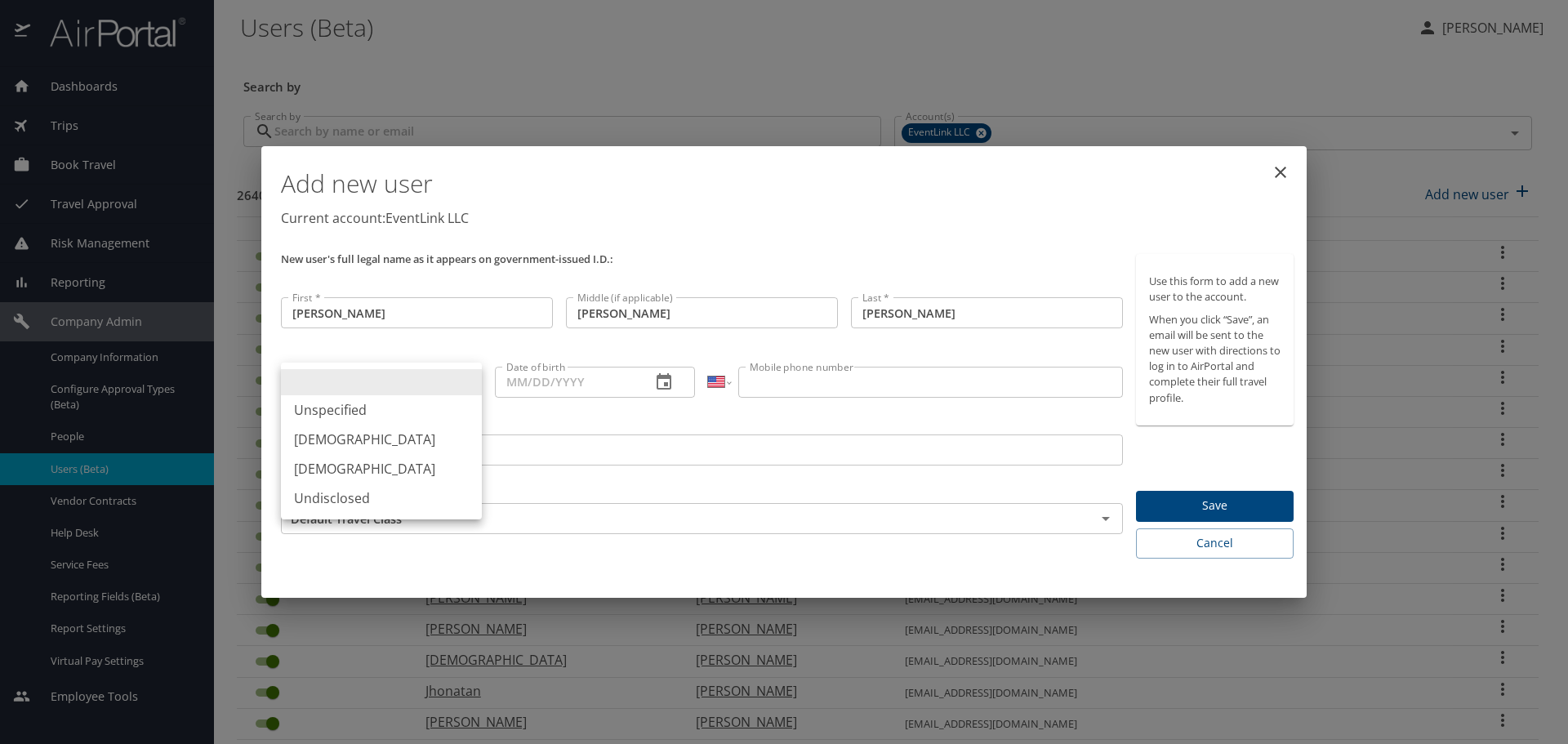
click at [394, 432] on li "[DEMOGRAPHIC_DATA]" at bounding box center [380, 439] width 201 height 30
type input "[DEMOGRAPHIC_DATA]"
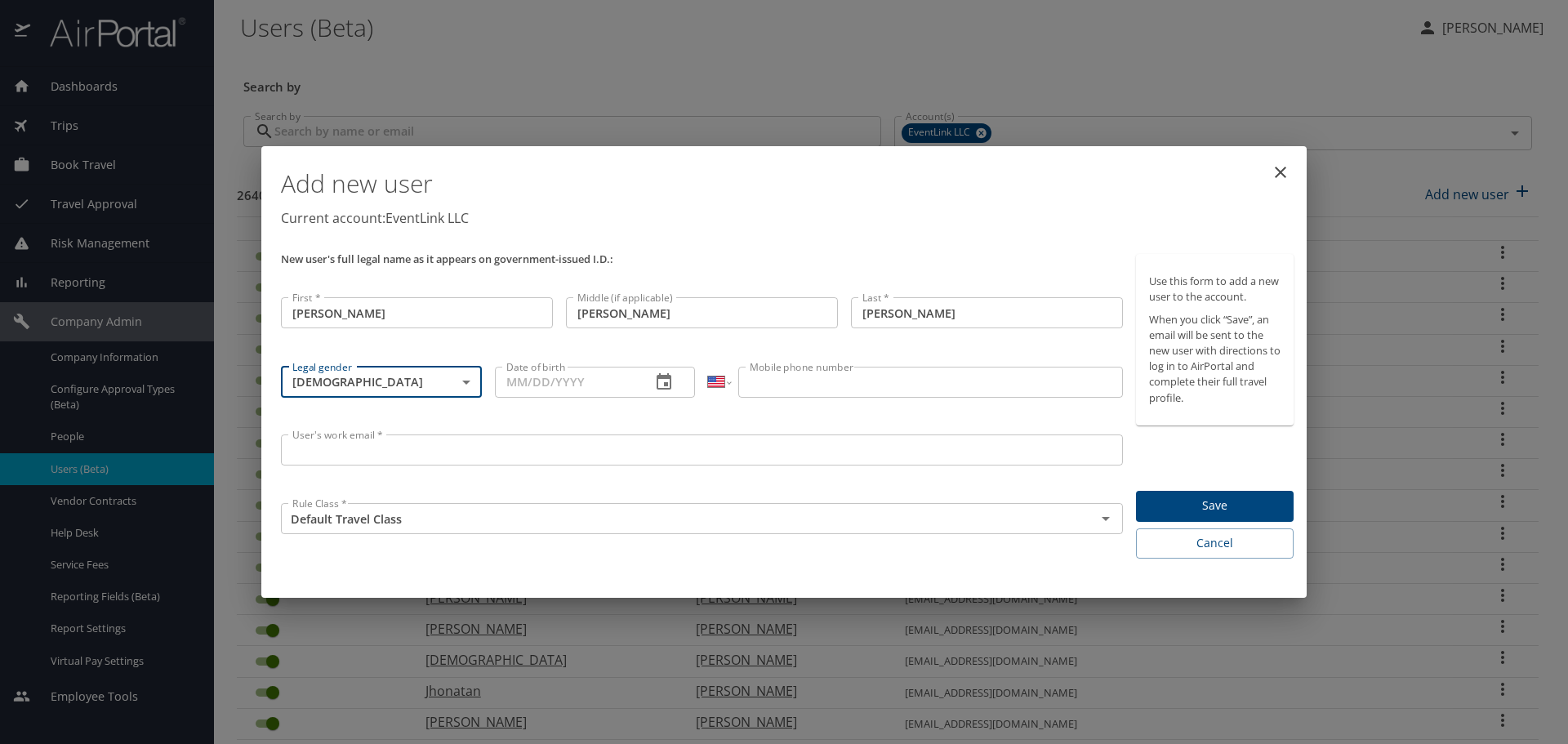
click at [511, 390] on input "Date of birth" at bounding box center [567, 381] width 144 height 31
type input "[DATE]"
click at [814, 384] on input "Mobile phone number" at bounding box center [930, 381] width 384 height 31
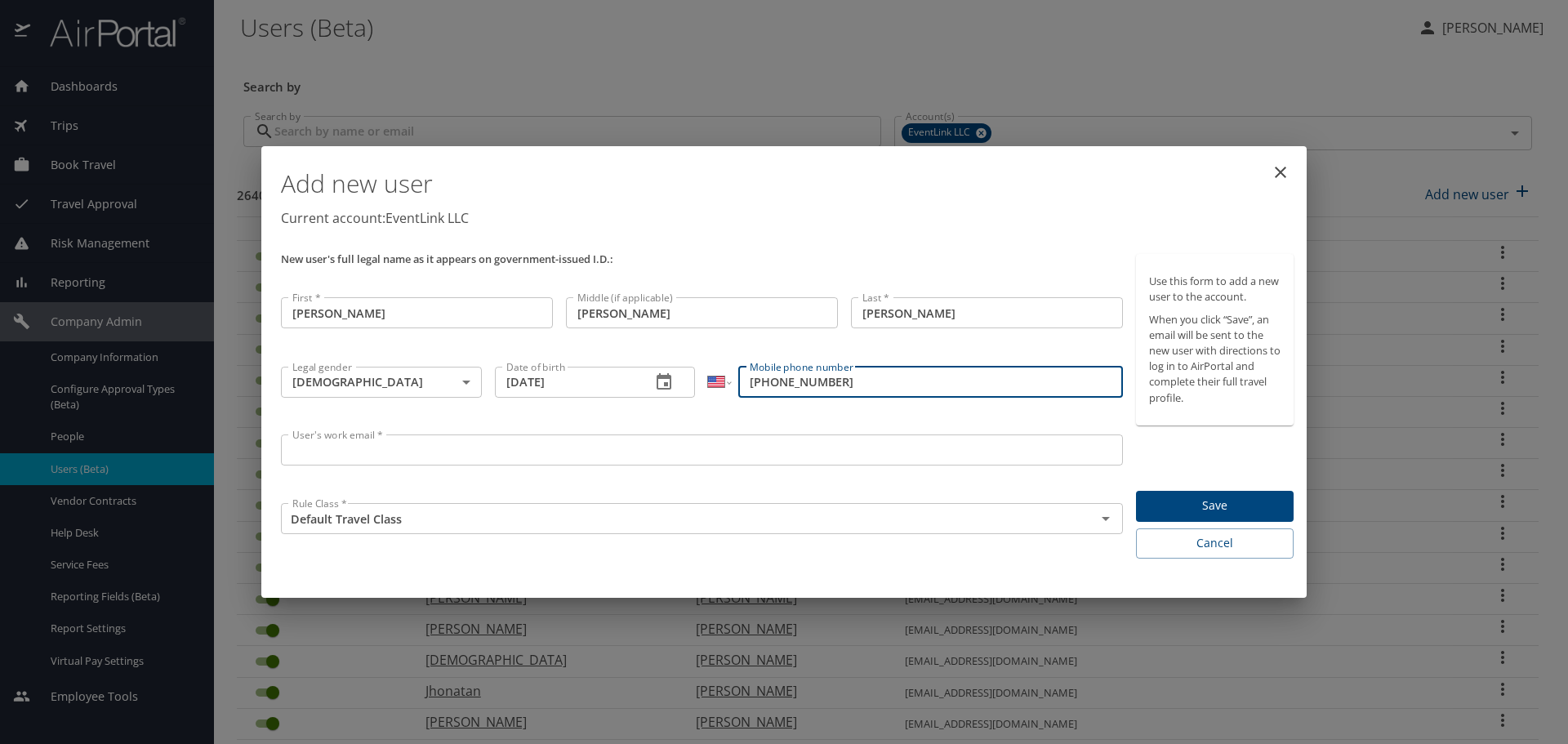
type input "[PHONE_NUMBER]"
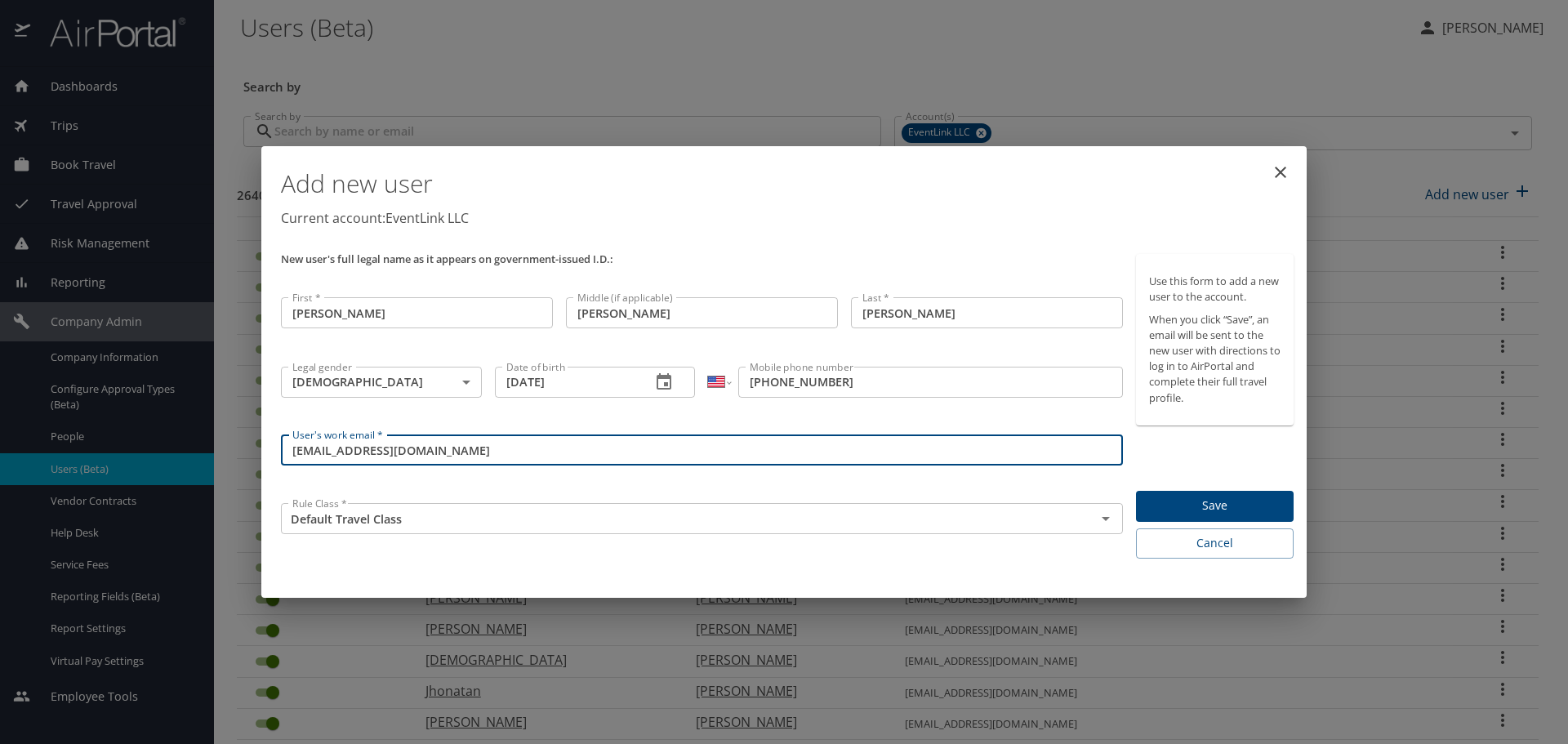
type input "[EMAIL_ADDRESS][DOMAIN_NAME]"
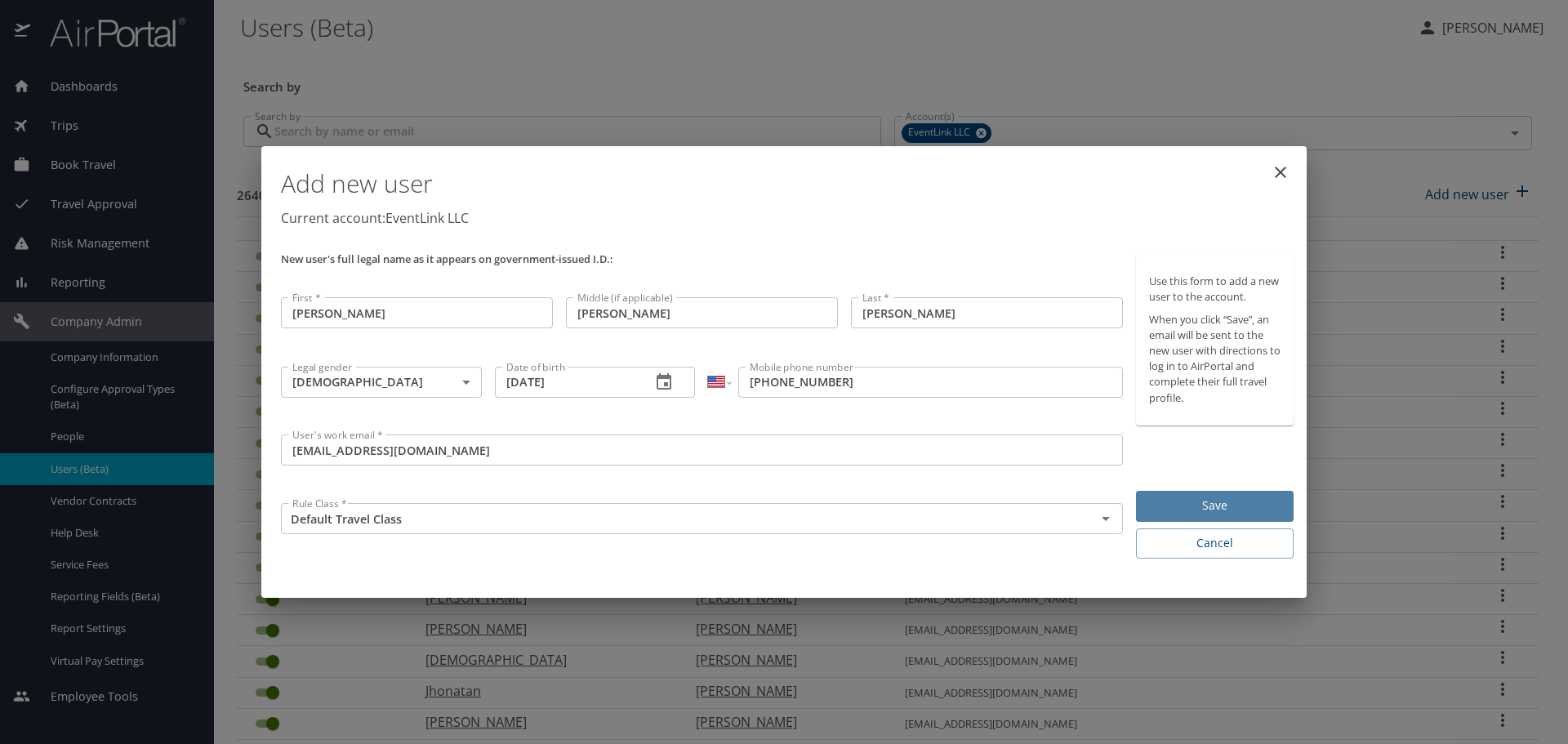
click at [1203, 508] on span "Save" at bounding box center [1215, 505] width 131 height 20
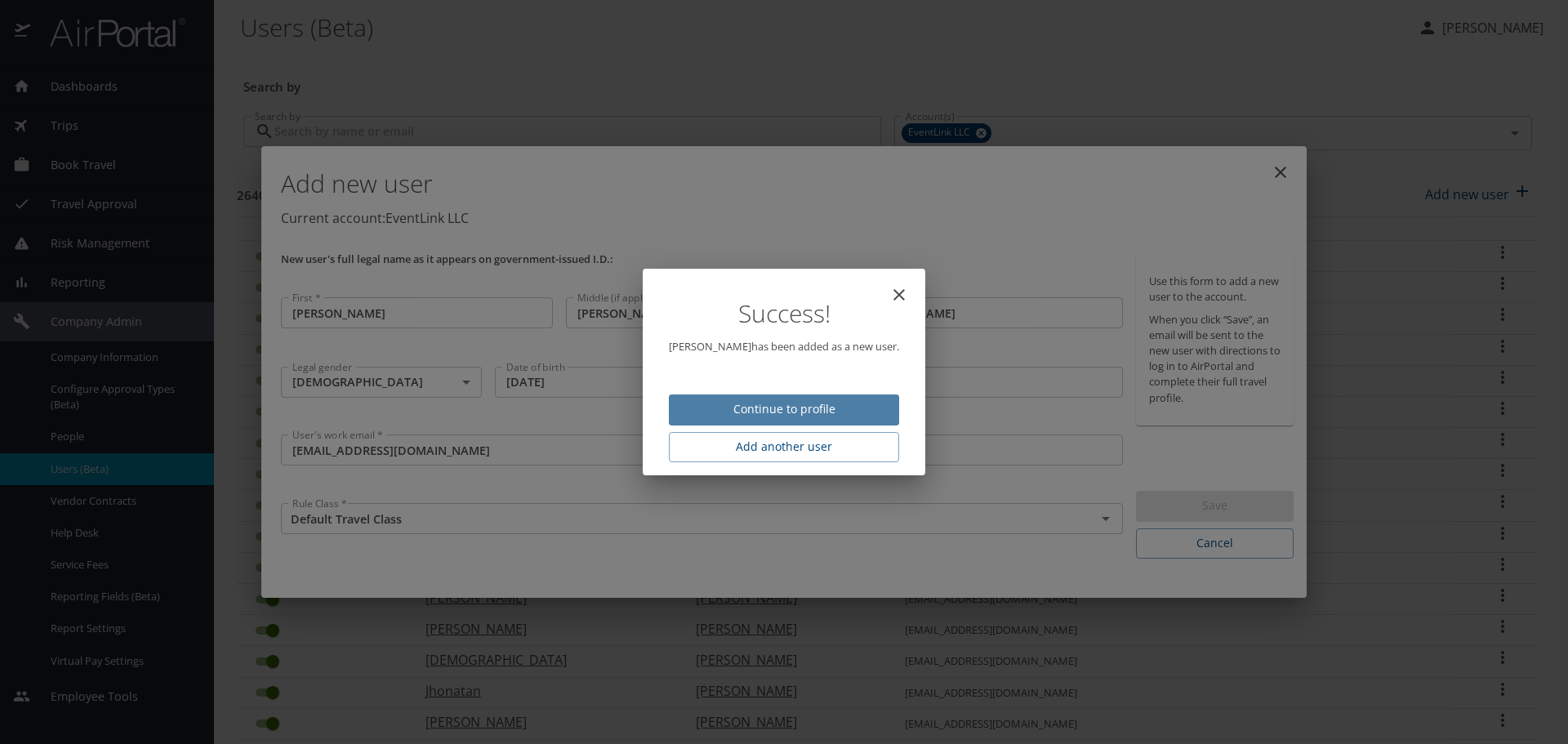
click at [823, 409] on span "Continue to profile" at bounding box center [784, 409] width 204 height 20
select select "US"
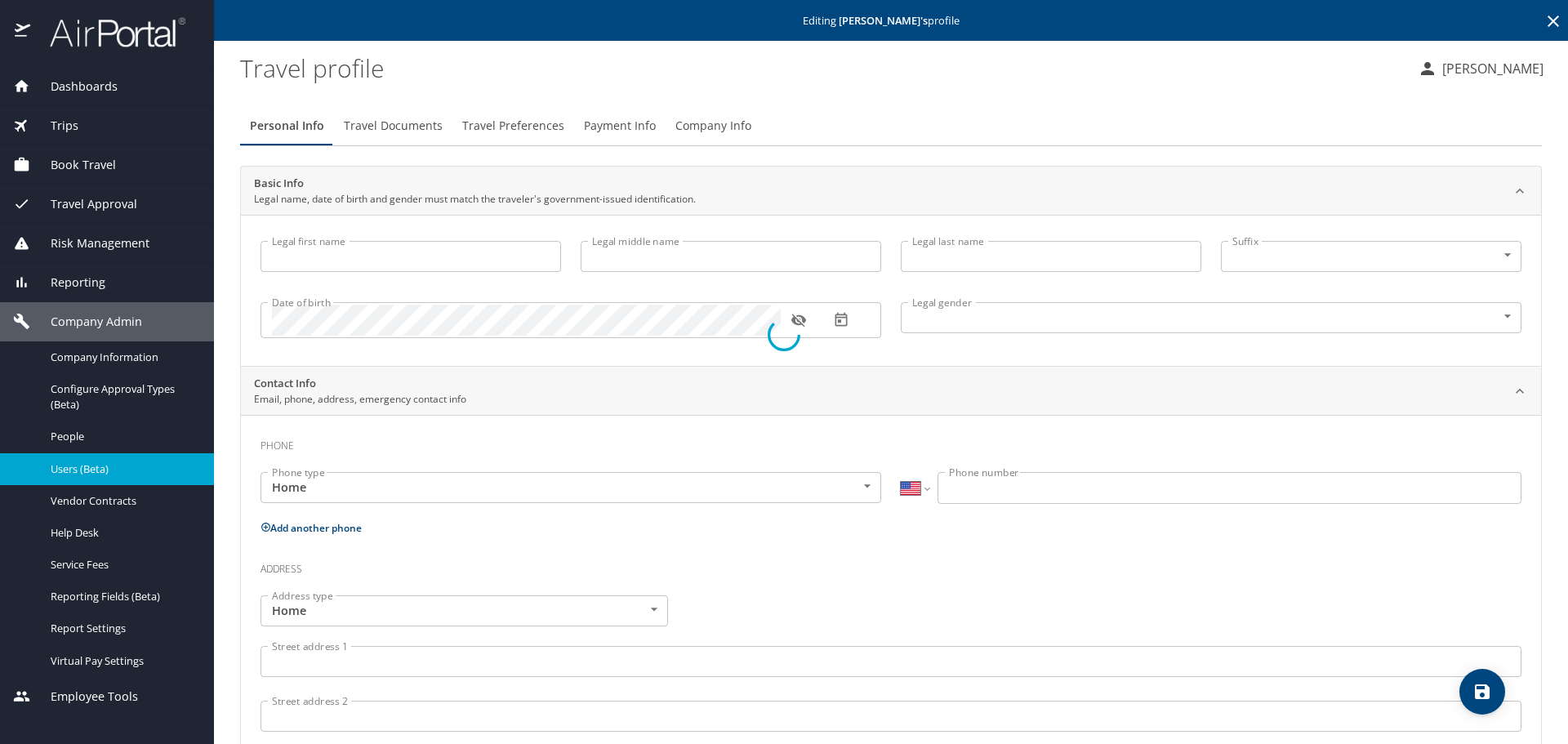
type input "[PERSON_NAME]"
type input "[DEMOGRAPHIC_DATA]"
select select "US"
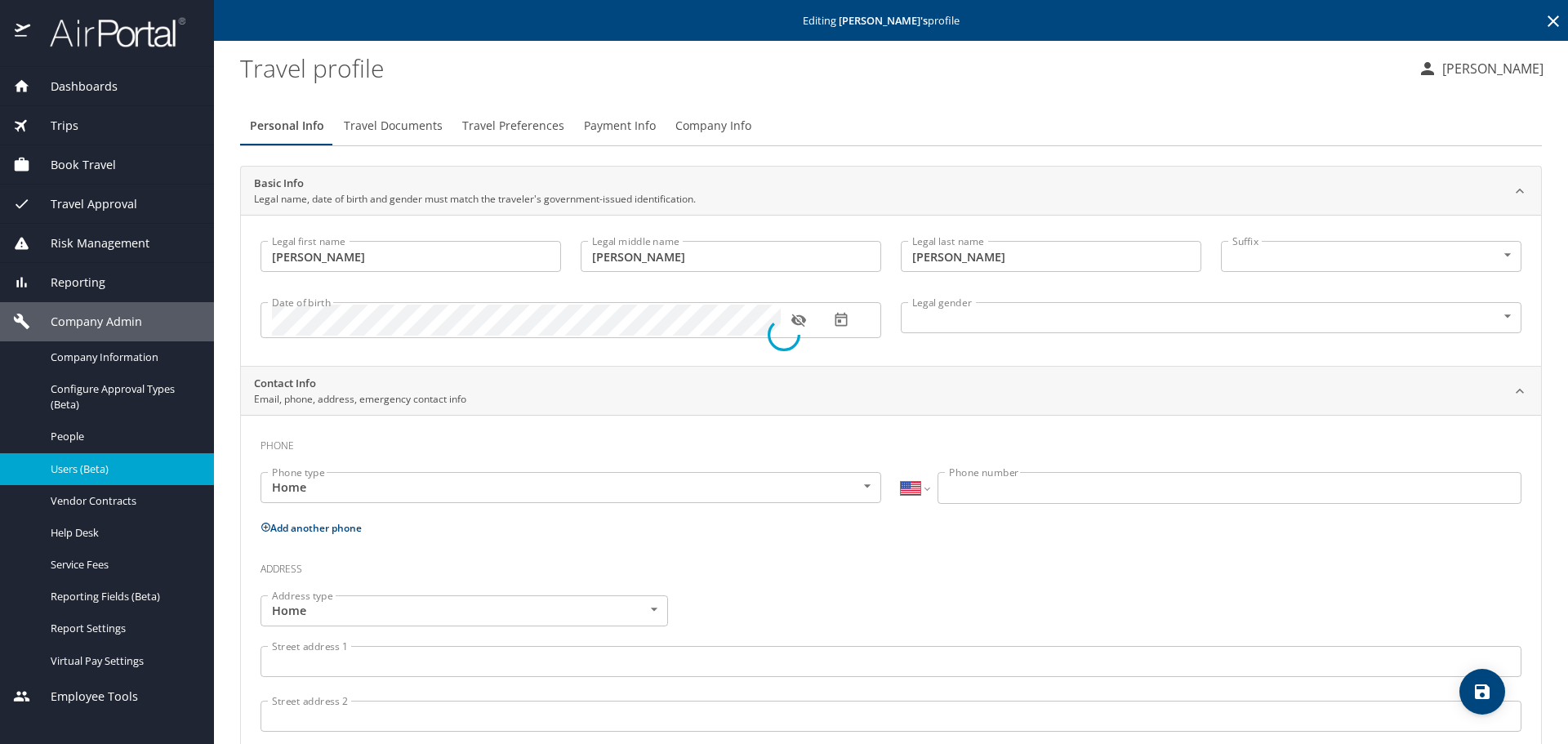
select select "US"
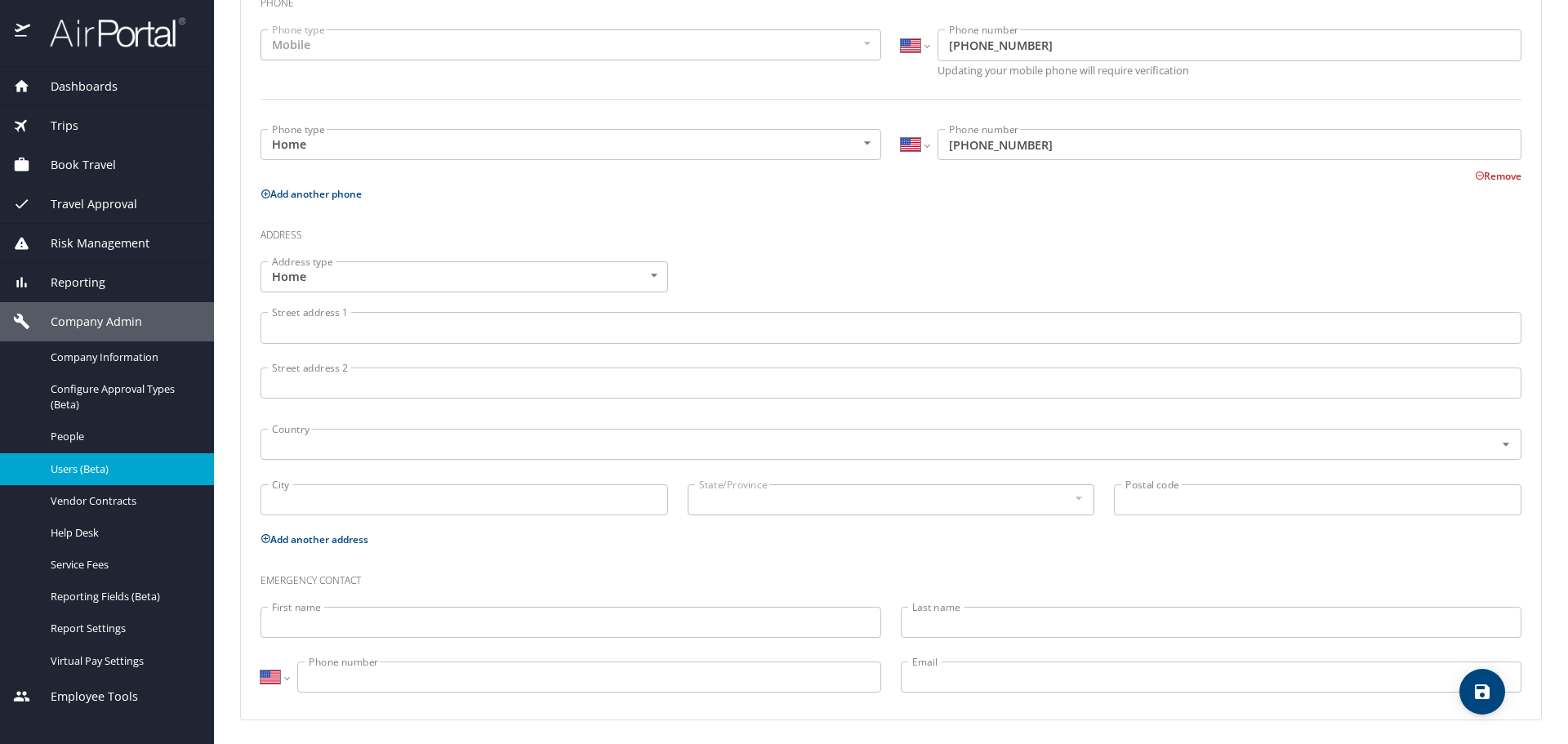
scroll to position [445, 0]
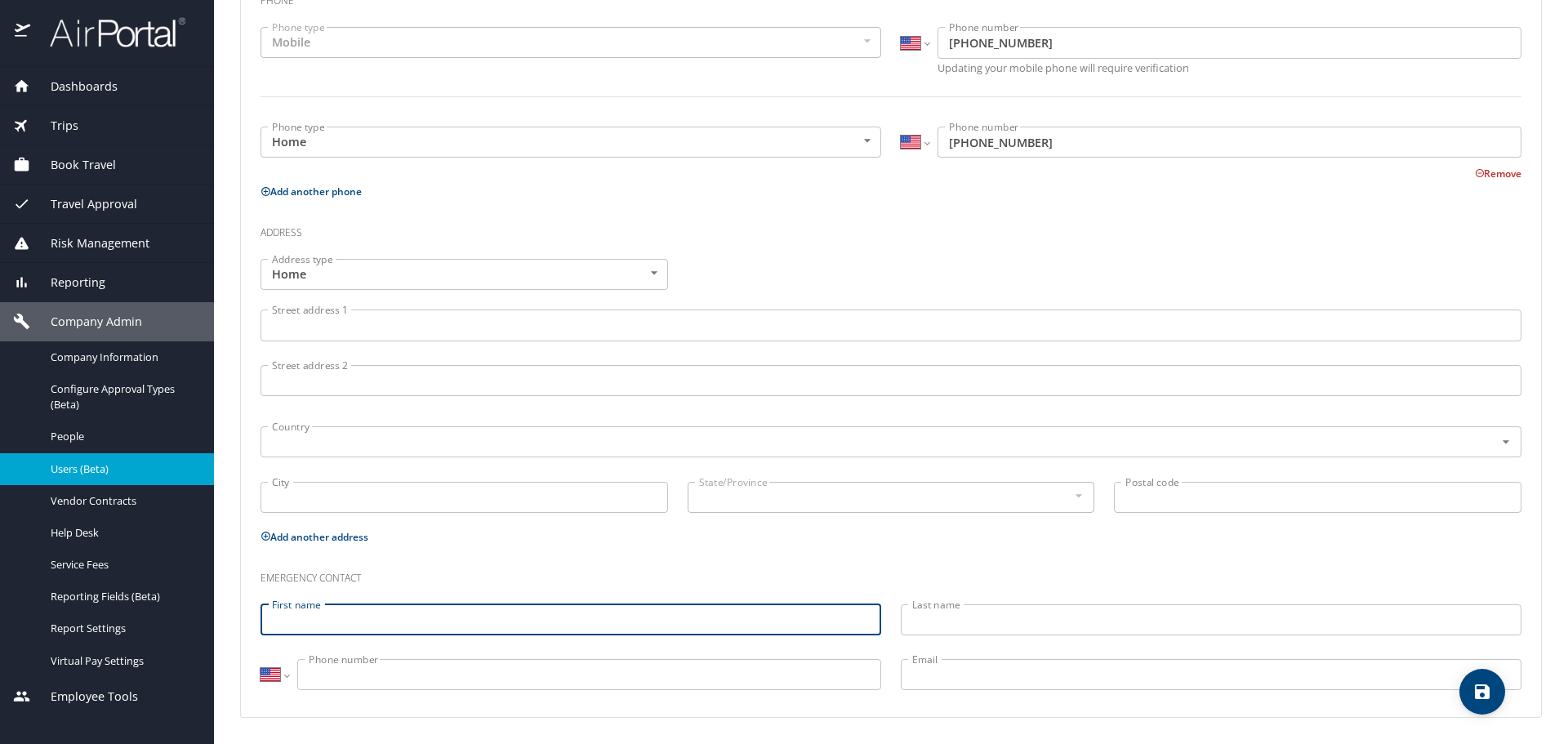
click at [340, 627] on input "First name" at bounding box center [571, 619] width 621 height 31
type input "[PERSON_NAME]"
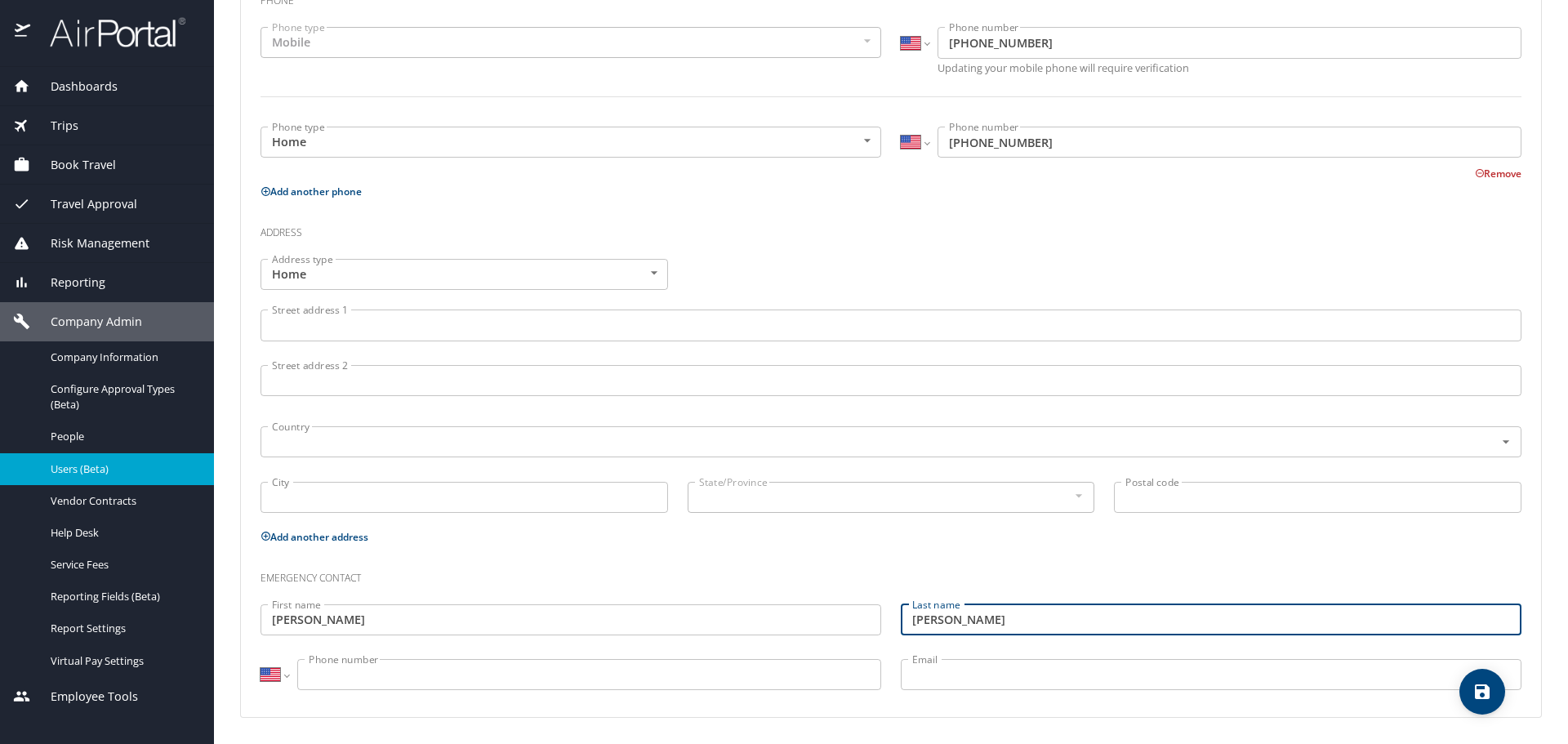
type input "[PERSON_NAME]"
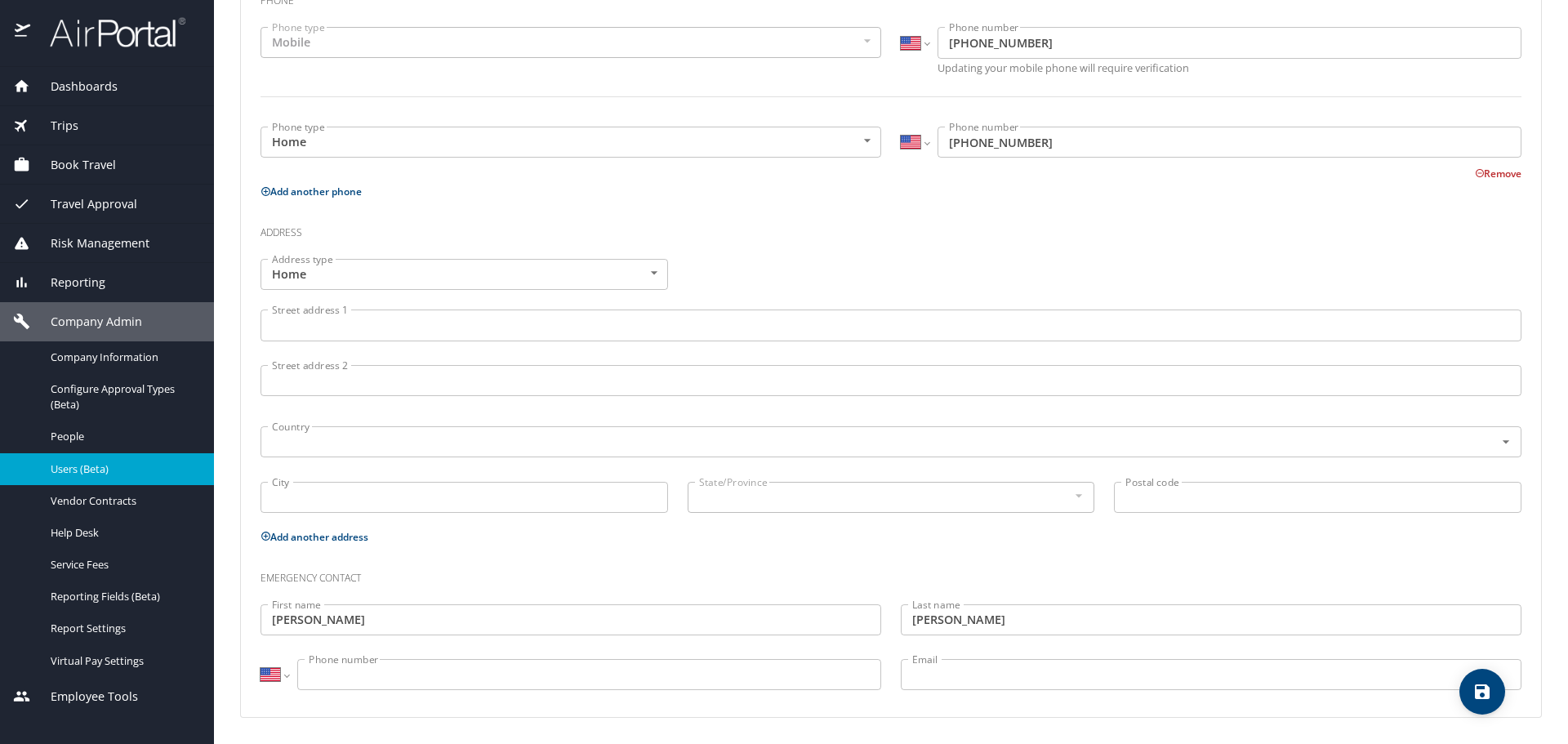
click at [359, 669] on input "Phone number" at bounding box center [589, 674] width 584 height 31
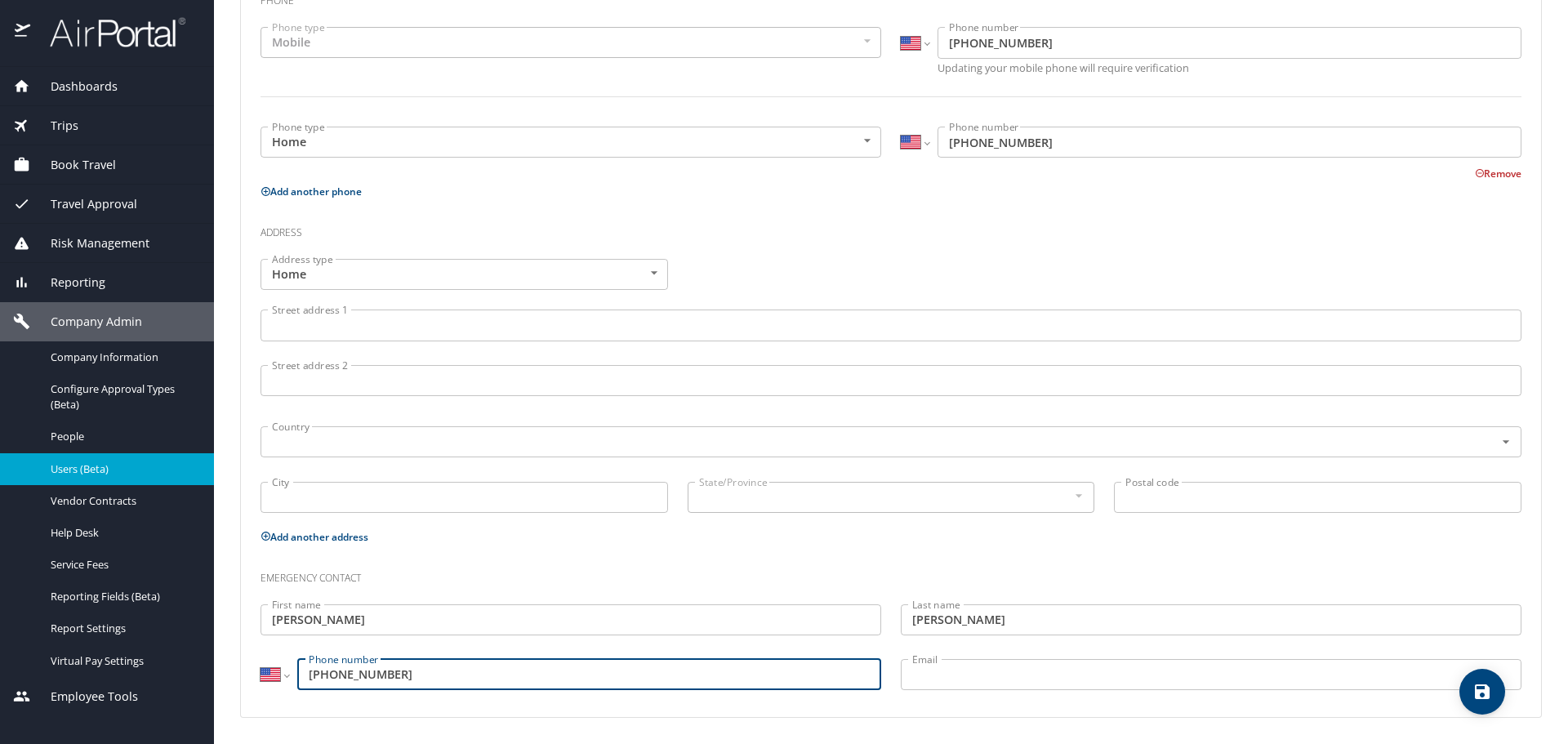
type input "[PHONE_NUMBER]"
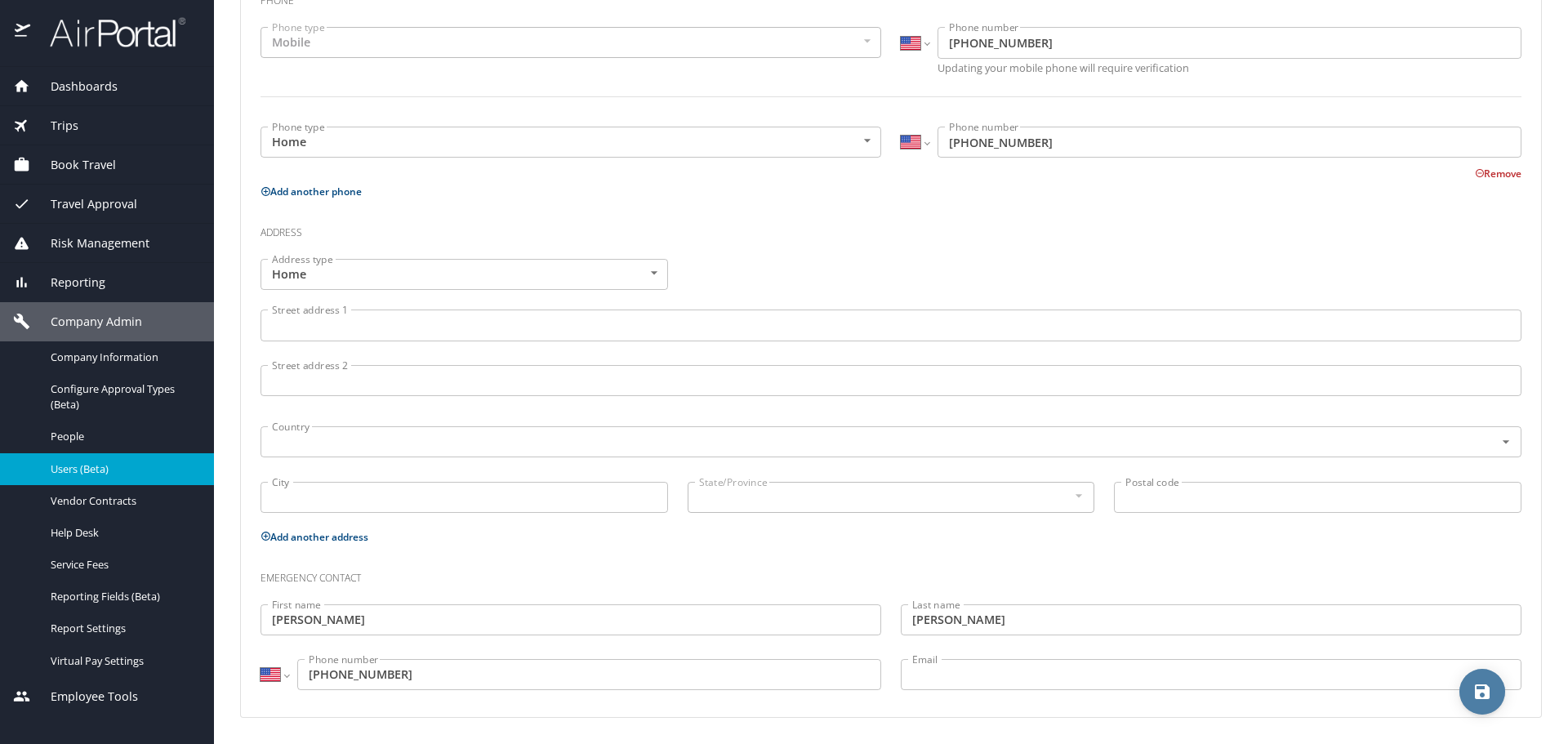
click at [1472, 698] on icon "save" at bounding box center [1482, 691] width 19 height 19
select select "US"
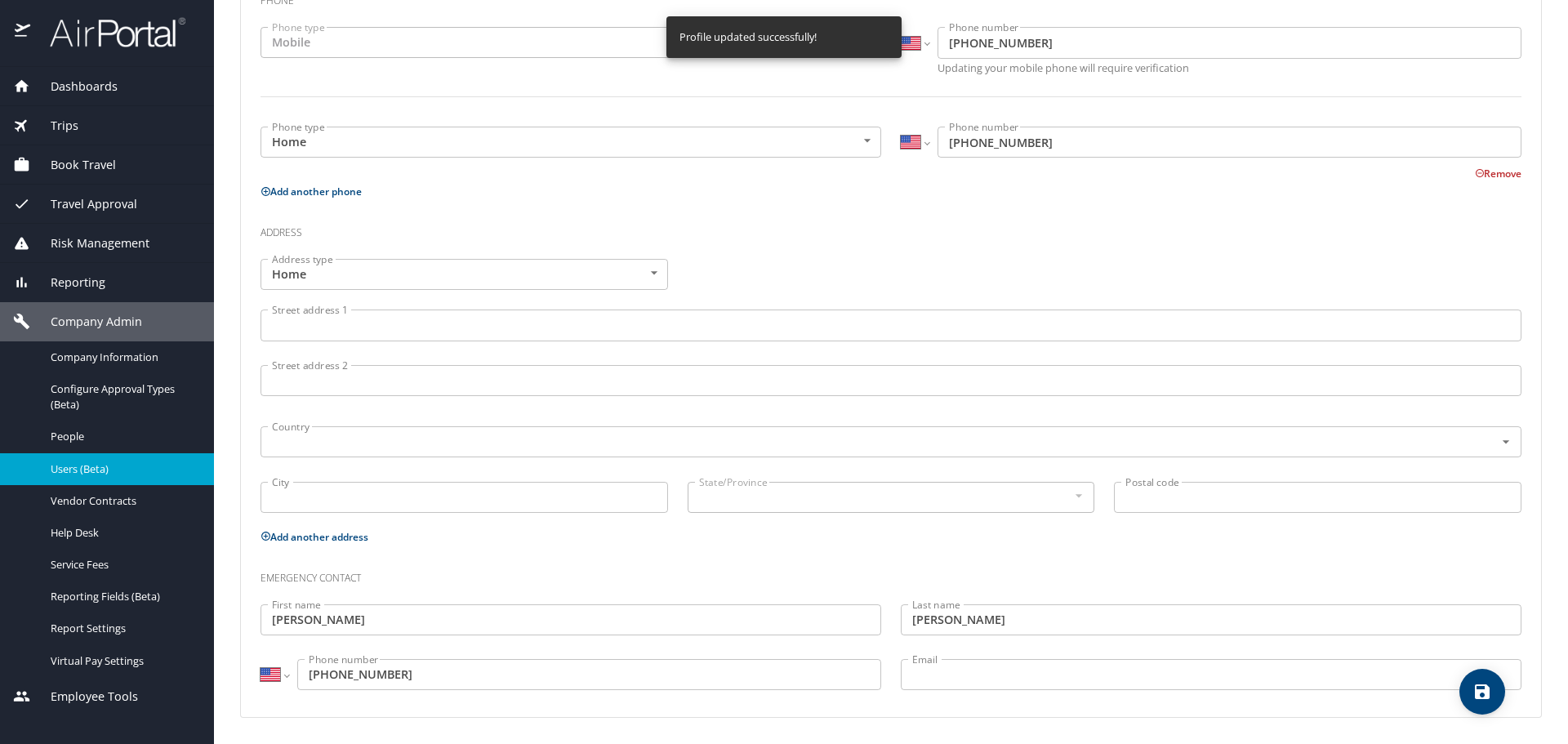
select select "US"
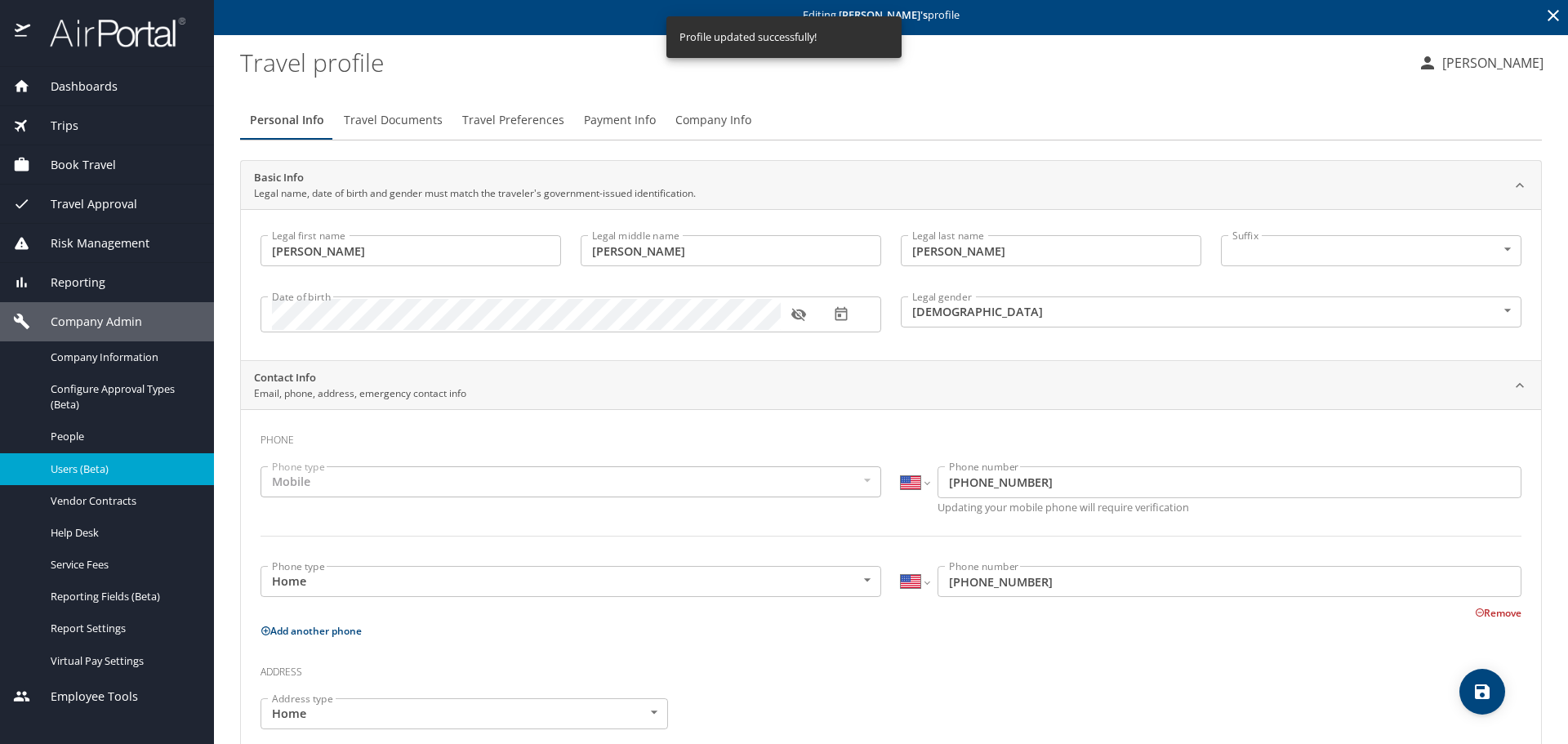
scroll to position [0, 0]
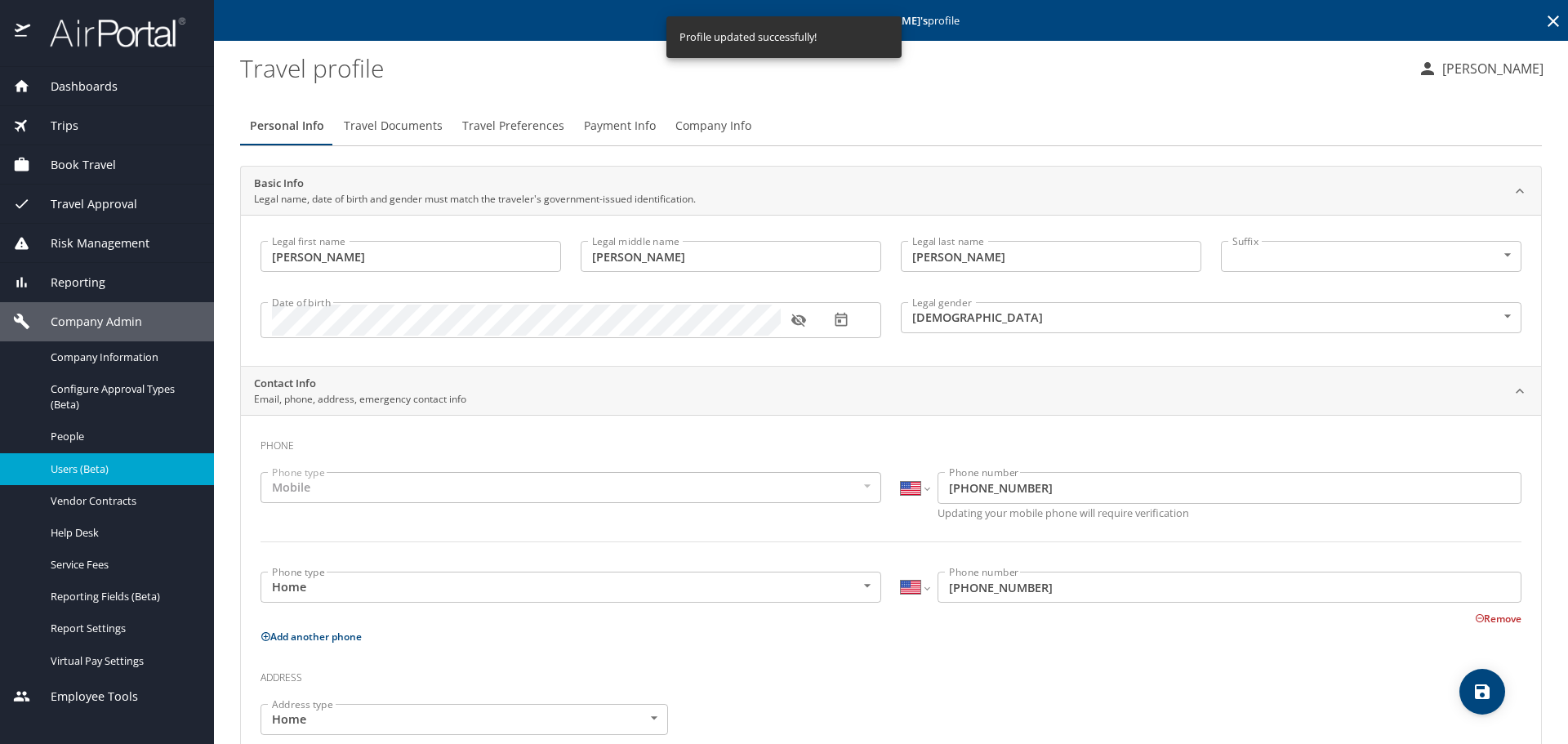
click at [484, 132] on span "Travel Preferences" at bounding box center [513, 125] width 102 height 20
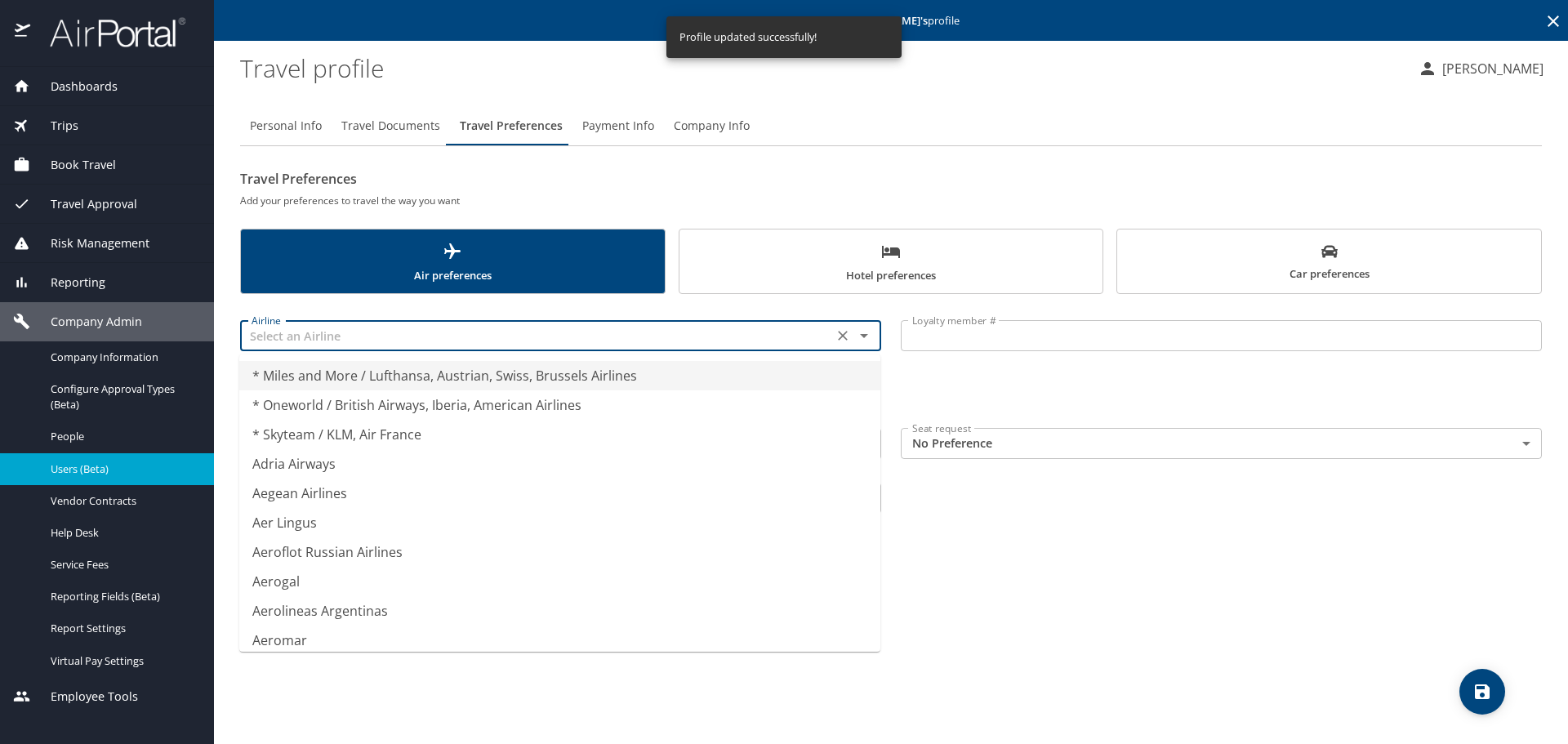
click at [423, 333] on input "text" at bounding box center [536, 336] width 583 height 21
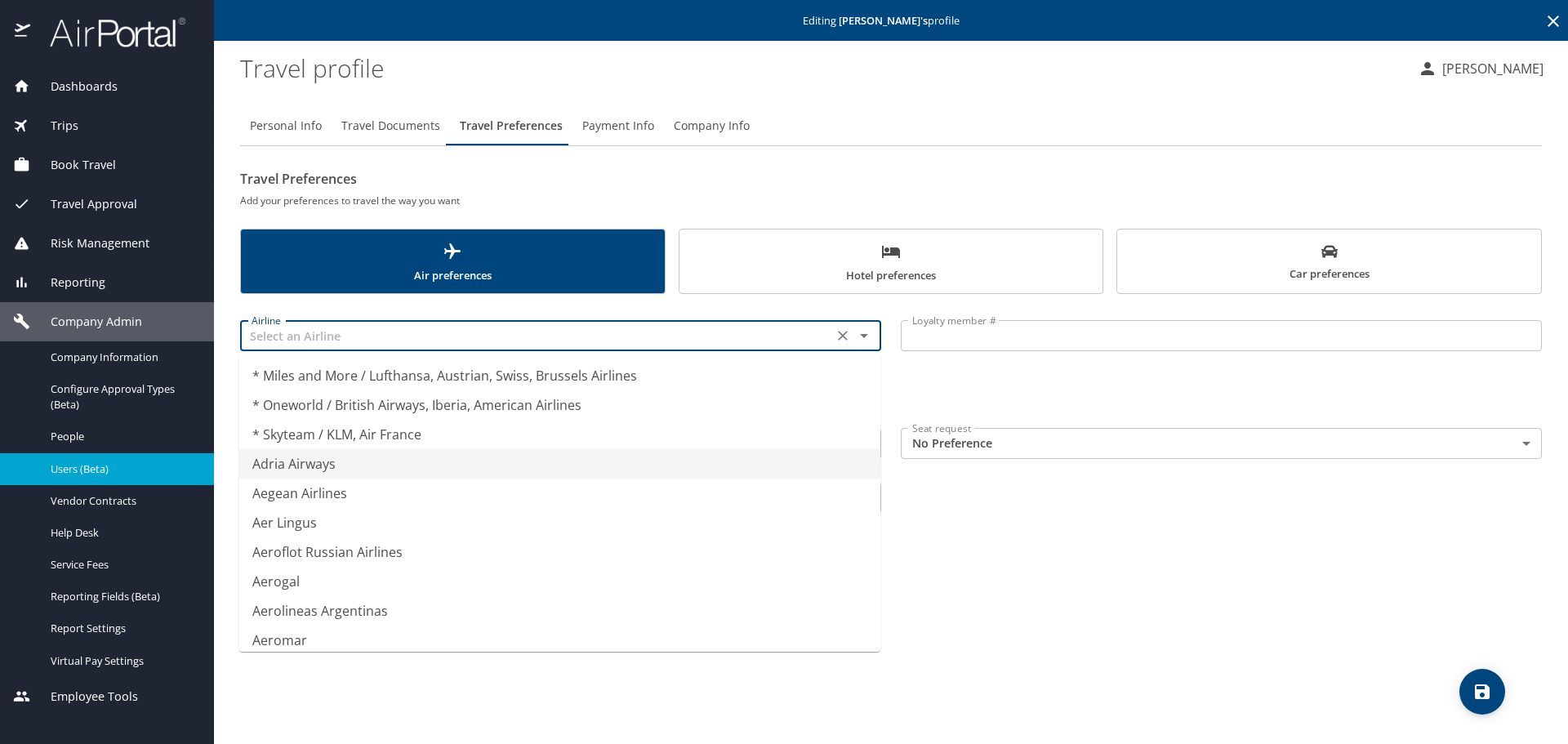
type input "Adria Airways"
click at [1387, 560] on div "Personal Info Travel Documents Travel Preferences Payment Info Company Info Tra…" at bounding box center [890, 418] width 1302 height 650
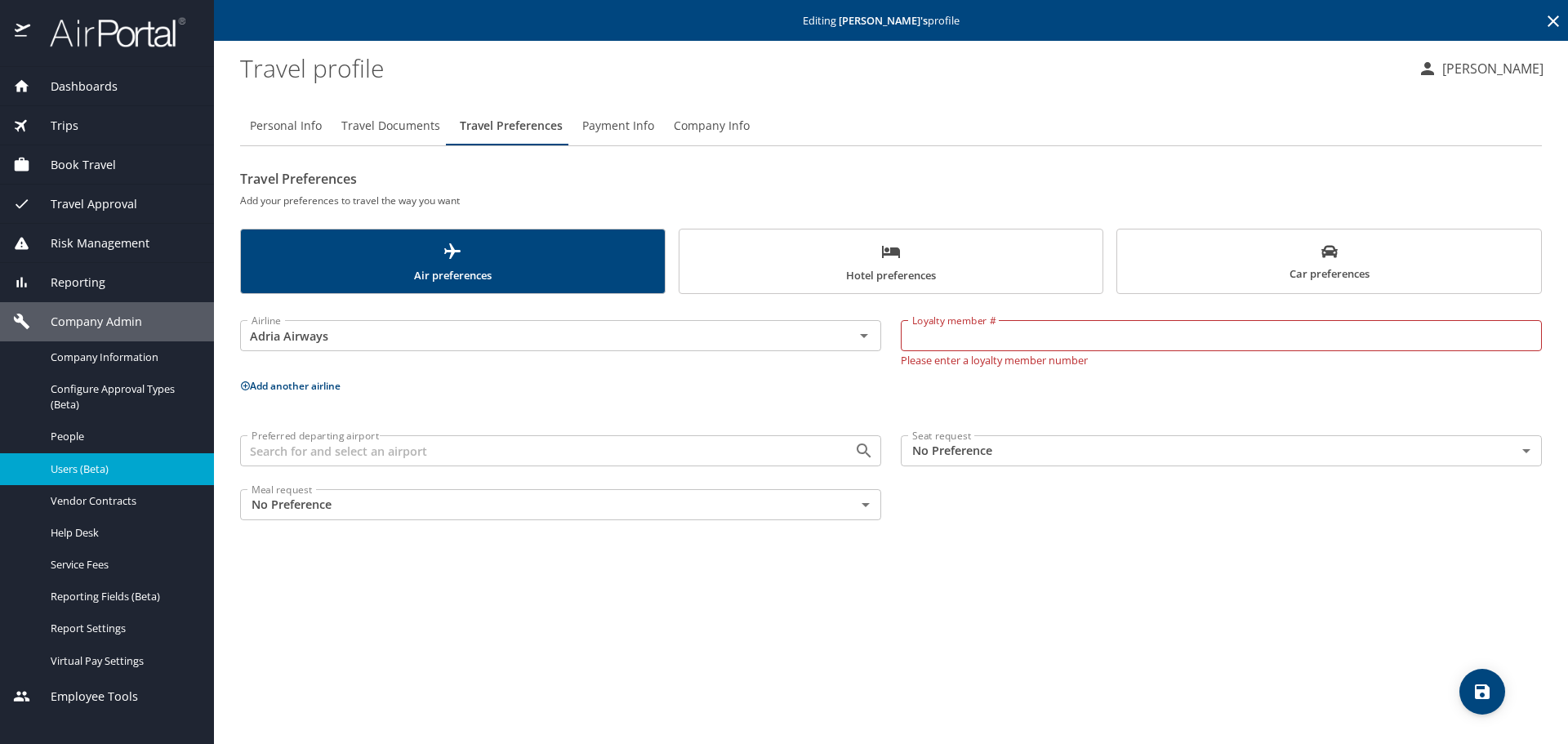
click at [550, 344] on input "Adria Airways" at bounding box center [536, 336] width 583 height 21
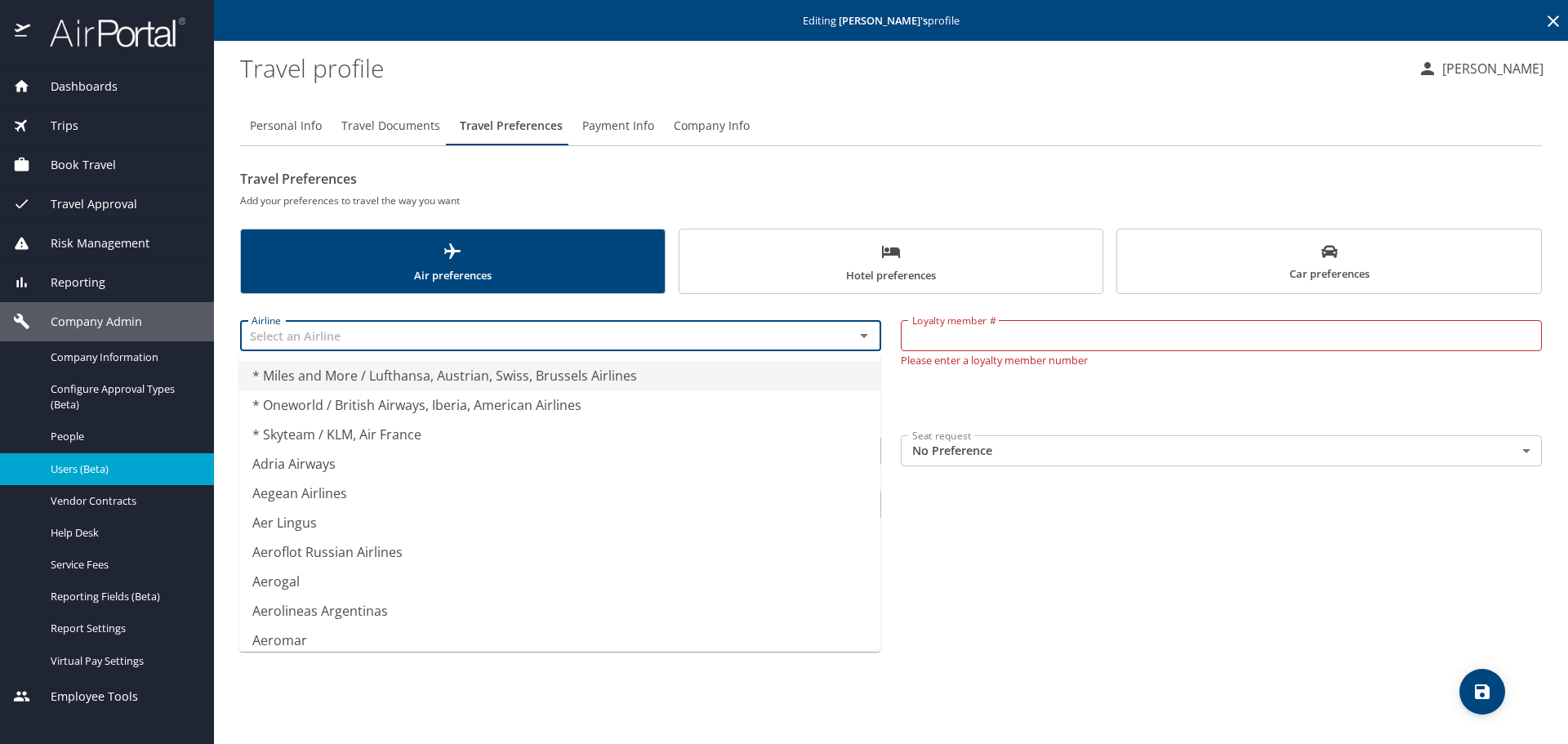
type input "* Miles and More / Lufthansa, Austrian, Swiss, Brussels Airlines"
click at [551, 343] on input "* Miles and More / Lufthansa, Austrian, Swiss, Brussels Airlines" at bounding box center [536, 336] width 583 height 21
click at [838, 334] on icon "Clear" at bounding box center [842, 336] width 17 height 17
type input "* Miles and More / Lufthansa, Austrian, Swiss, Brussels Airlines"
click at [1251, 536] on div "Personal Info Travel Documents Travel Preferences Payment Info Company Info Tra…" at bounding box center [890, 418] width 1302 height 650
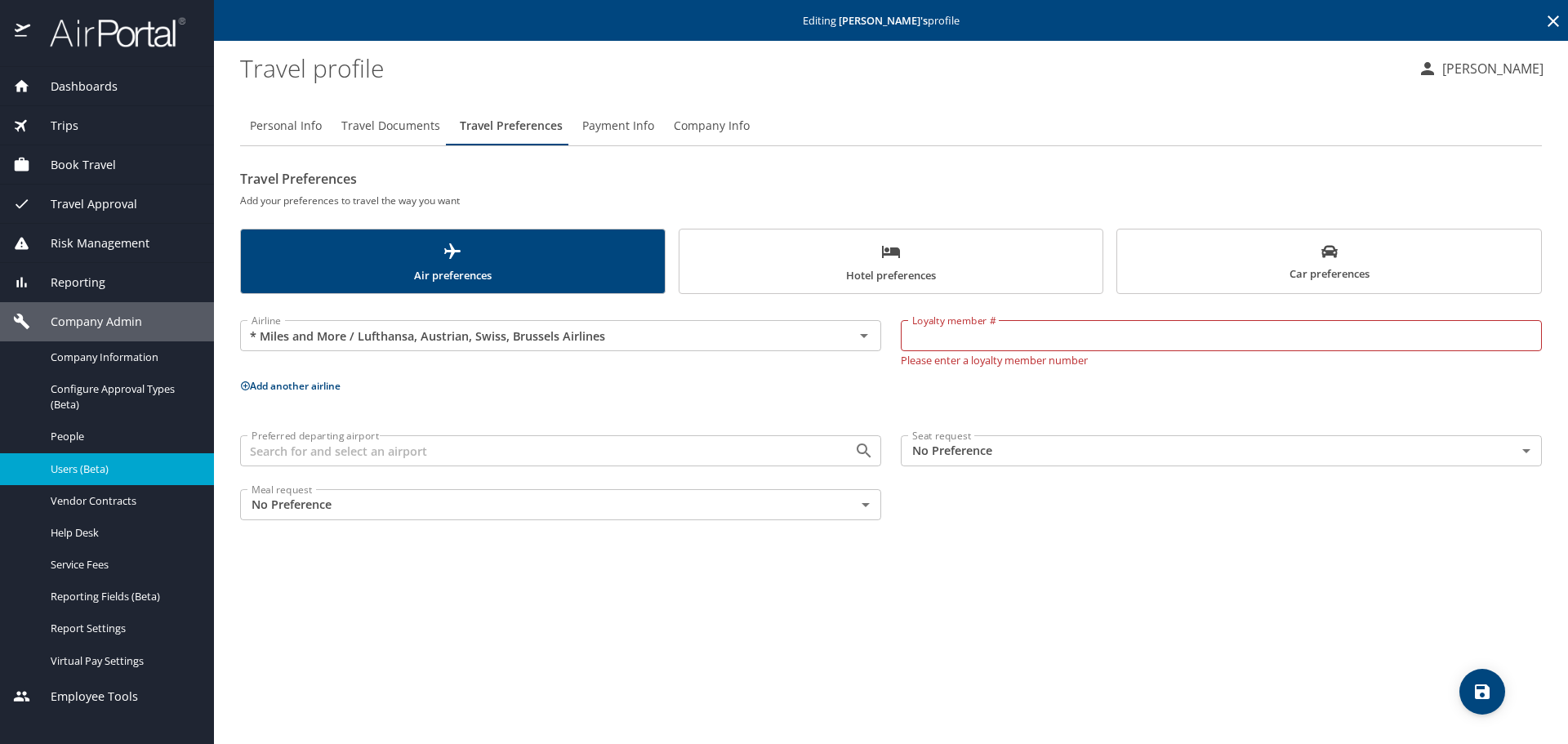
click at [473, 453] on input "Preferred departing airport" at bounding box center [536, 450] width 583 height 21
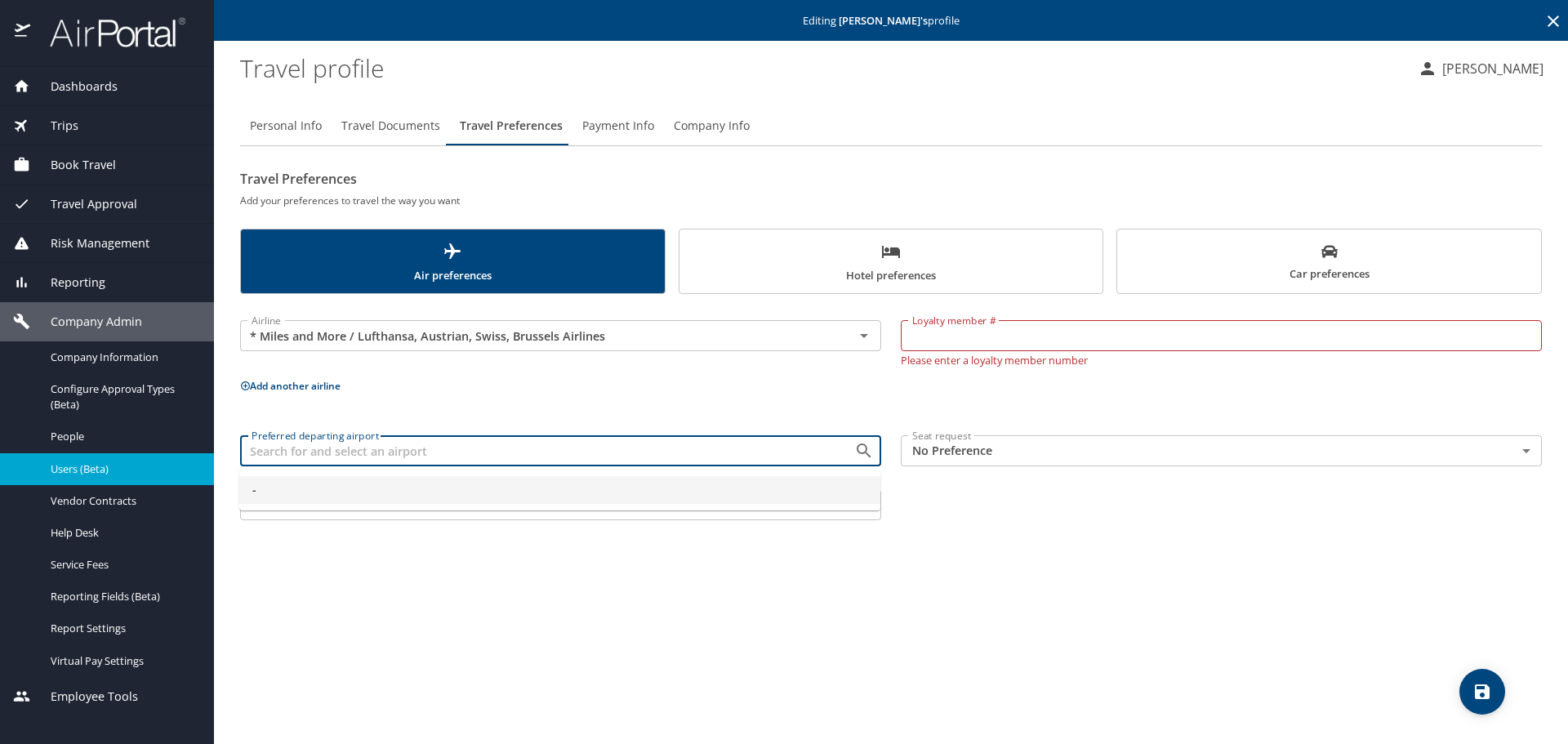
click at [869, 337] on icon "Open" at bounding box center [863, 336] width 19 height 19
type input "-"
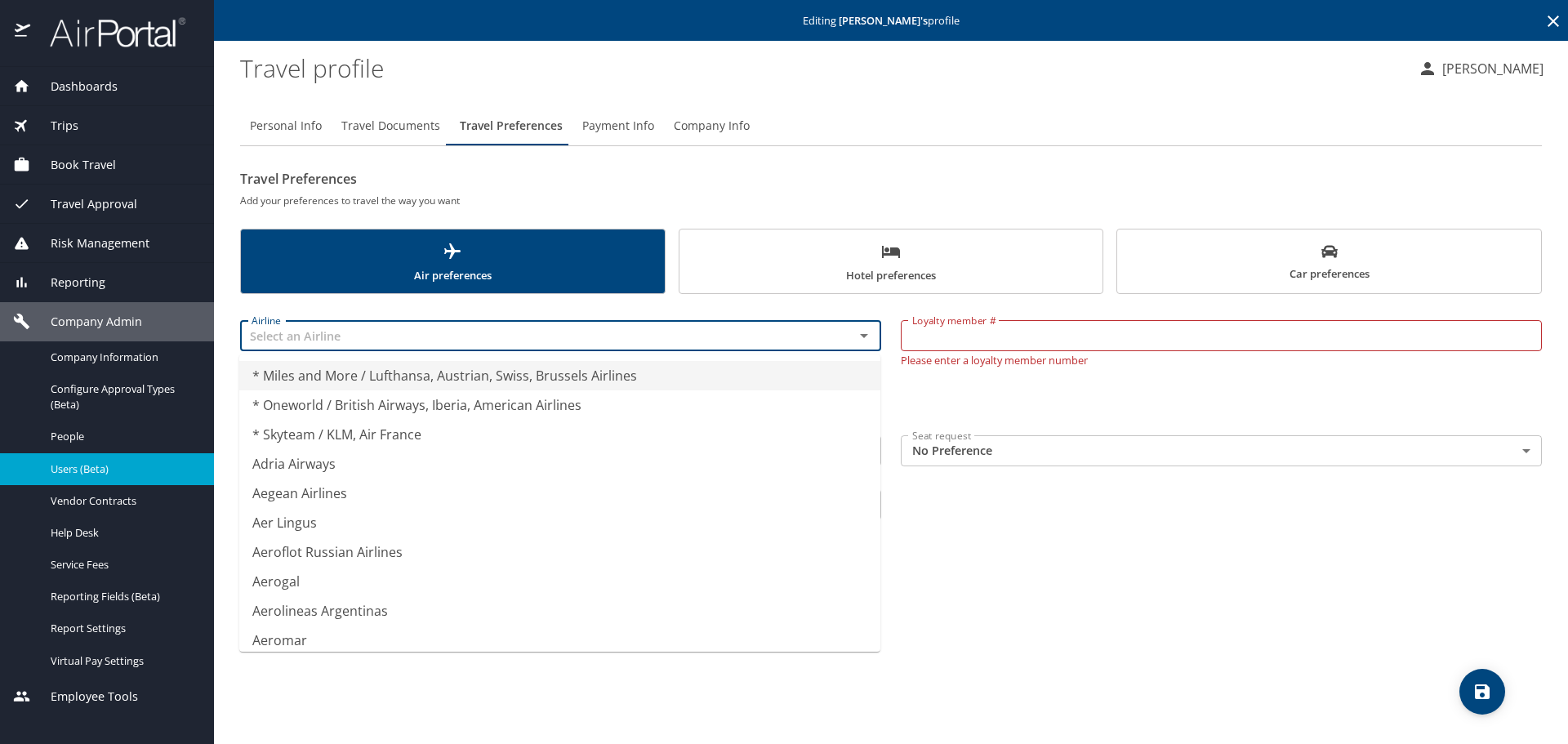
type input "* Miles and More / Lufthansa, Austrian, Swiss, Brussels Airlines"
drag, startPoint x: 658, startPoint y: 346, endPoint x: 229, endPoint y: 301, distance: 431.4
click at [229, 301] on main "Editing [PERSON_NAME] 's profile Travel profile [PERSON_NAME] Personal Info Tra…" at bounding box center [890, 372] width 1354 height 744
type input "* Miles and More / Lufthansa, Austrian, Swiss, Brussels Airlines"
click at [224, 211] on main "Editing [PERSON_NAME] 's profile Travel profile [PERSON_NAME] Personal Info Tra…" at bounding box center [890, 372] width 1354 height 744
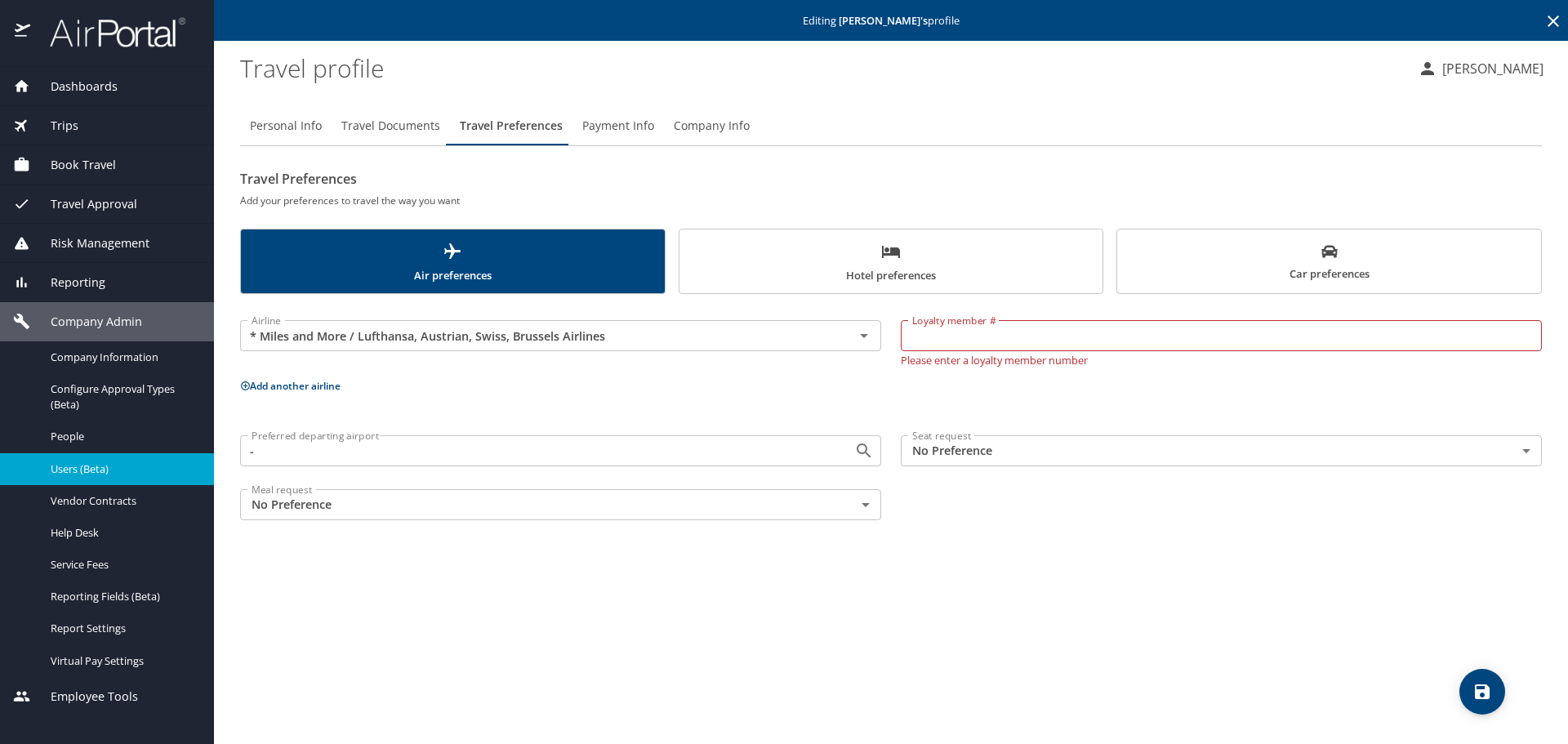
click at [337, 454] on input "-" at bounding box center [536, 450] width 583 height 21
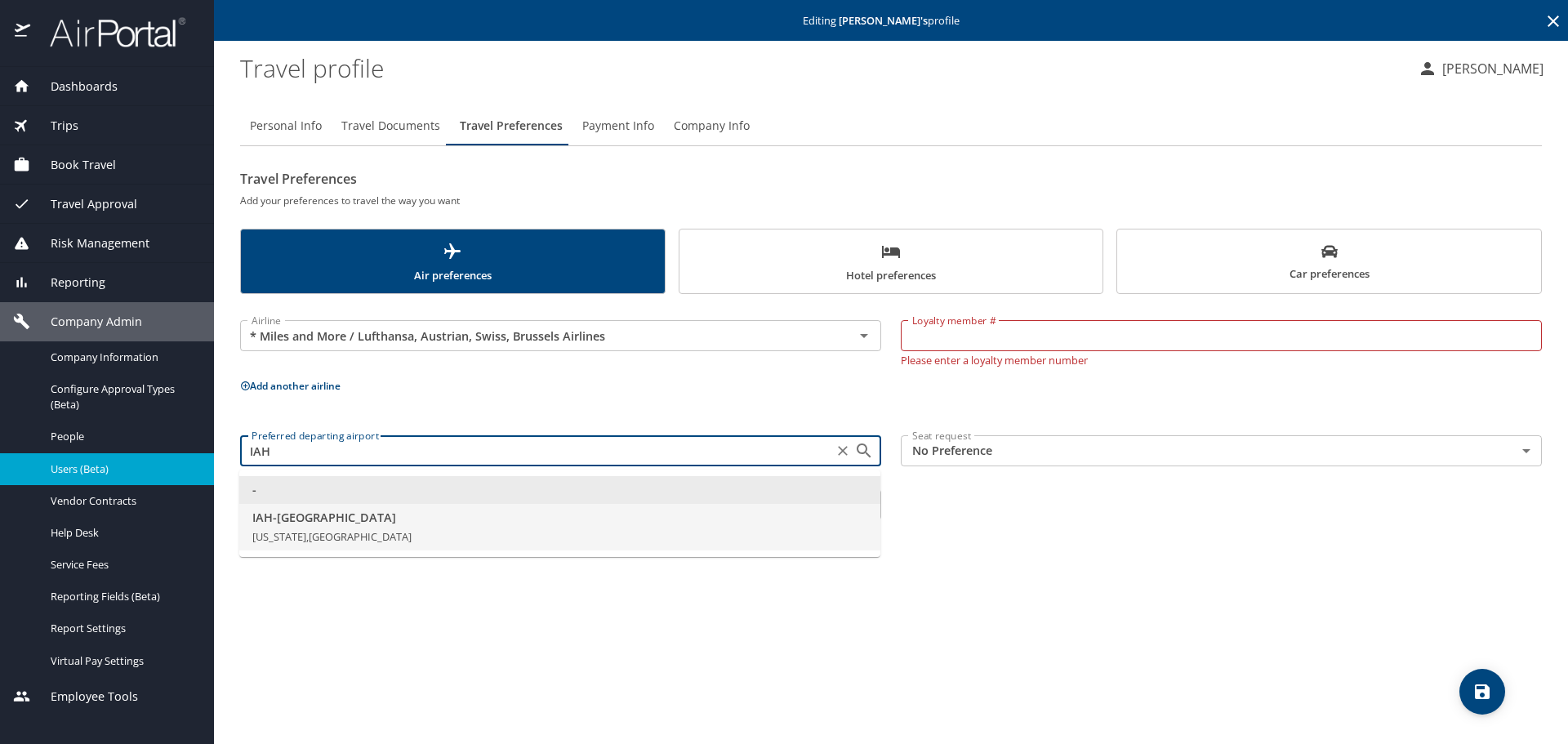
click at [377, 522] on span "IAH - [GEOGRAPHIC_DATA]" at bounding box center [559, 517] width 614 height 18
type input "IAH - [GEOGRAPHIC_DATA]"
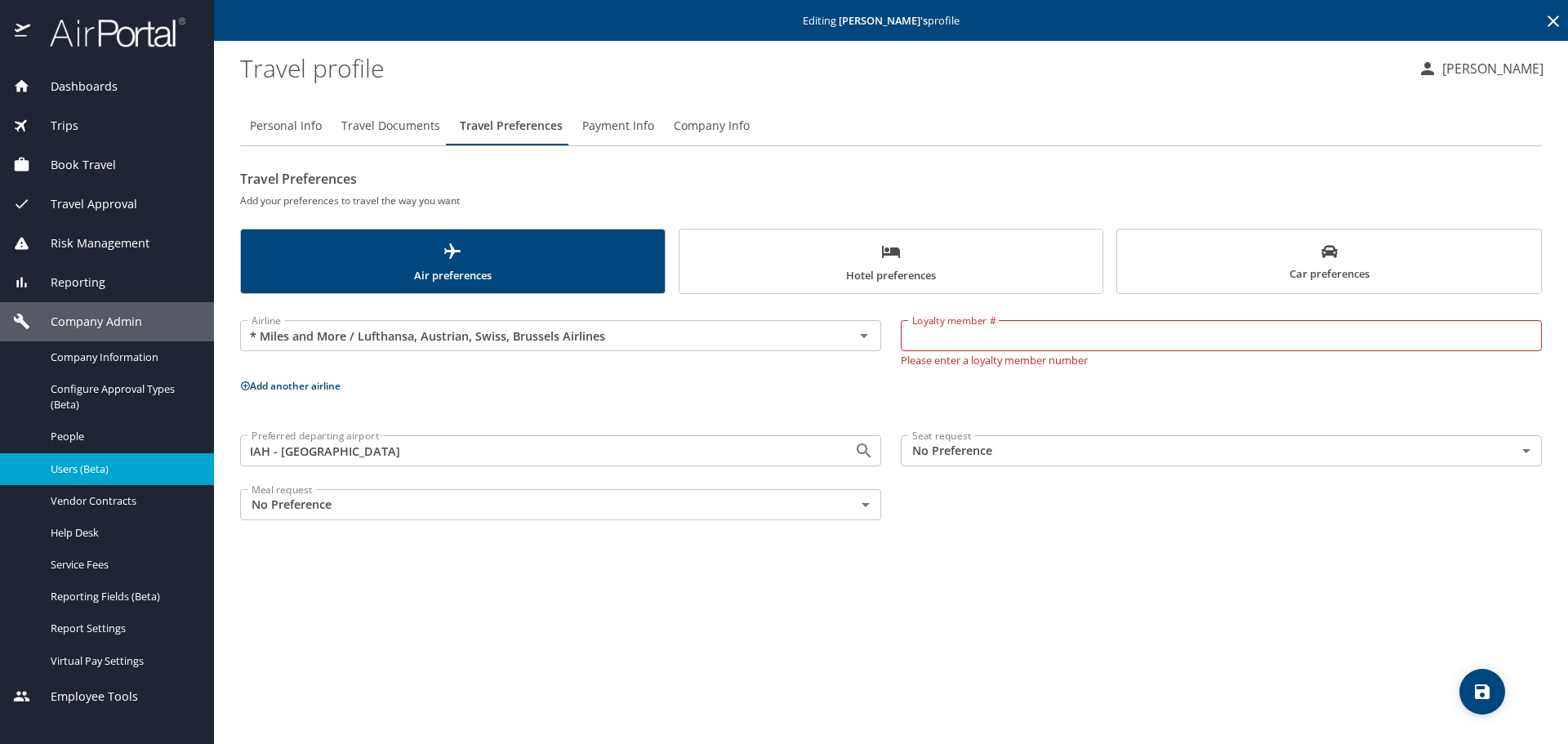
click at [983, 446] on body "Dashboards AirPortal 360™ Manager My Travel Dashboard Trips Airtinerary® Lookup…" at bounding box center [784, 372] width 1568 height 744
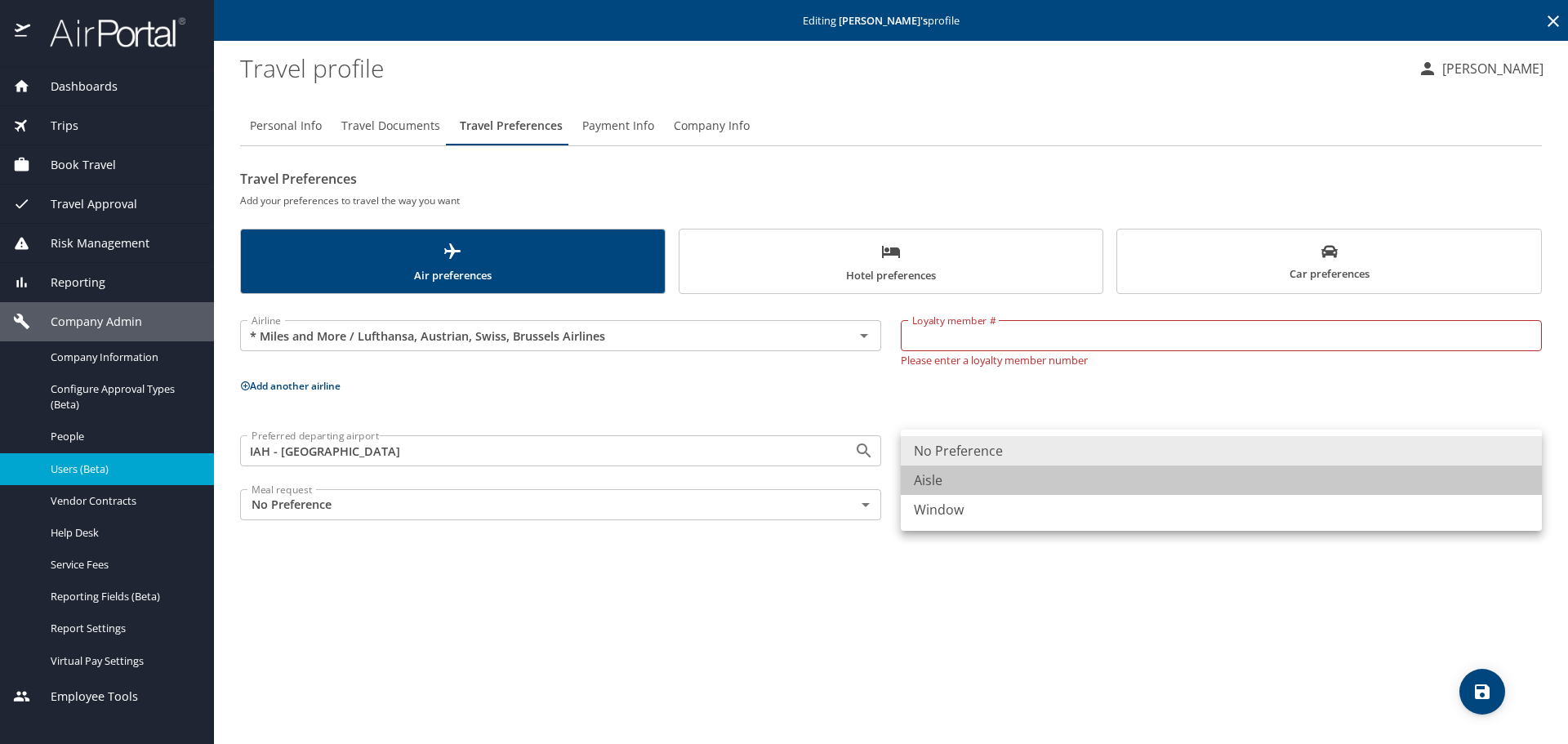
drag, startPoint x: 980, startPoint y: 478, endPoint x: 1231, endPoint y: 538, distance: 258.1
click at [983, 481] on li "Aisle" at bounding box center [1221, 480] width 641 height 30
type input "Aisle"
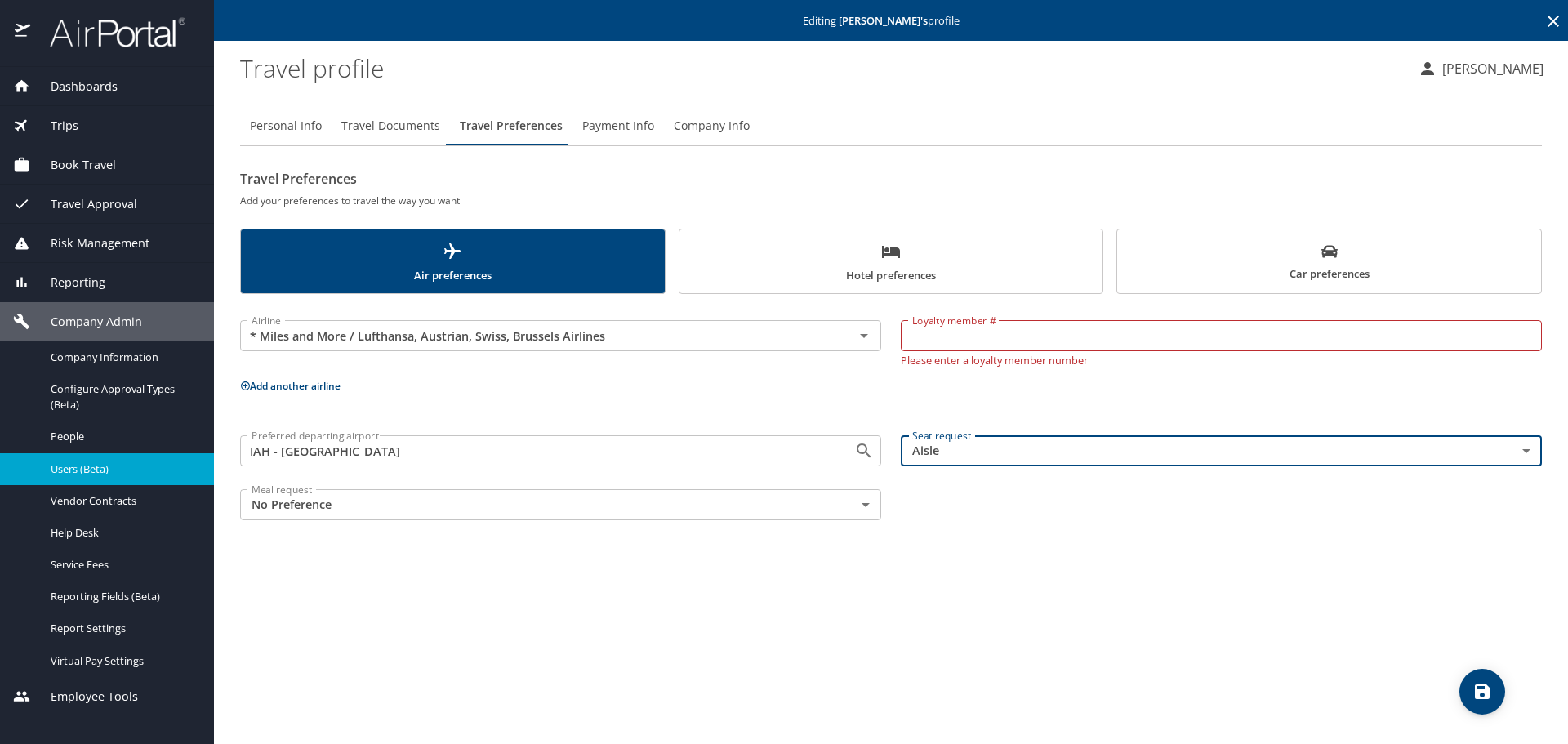
drag, startPoint x: 1493, startPoint y: 689, endPoint x: 1424, endPoint y: 676, distance: 70.2
click at [1493, 688] on span "save" at bounding box center [1482, 691] width 46 height 19
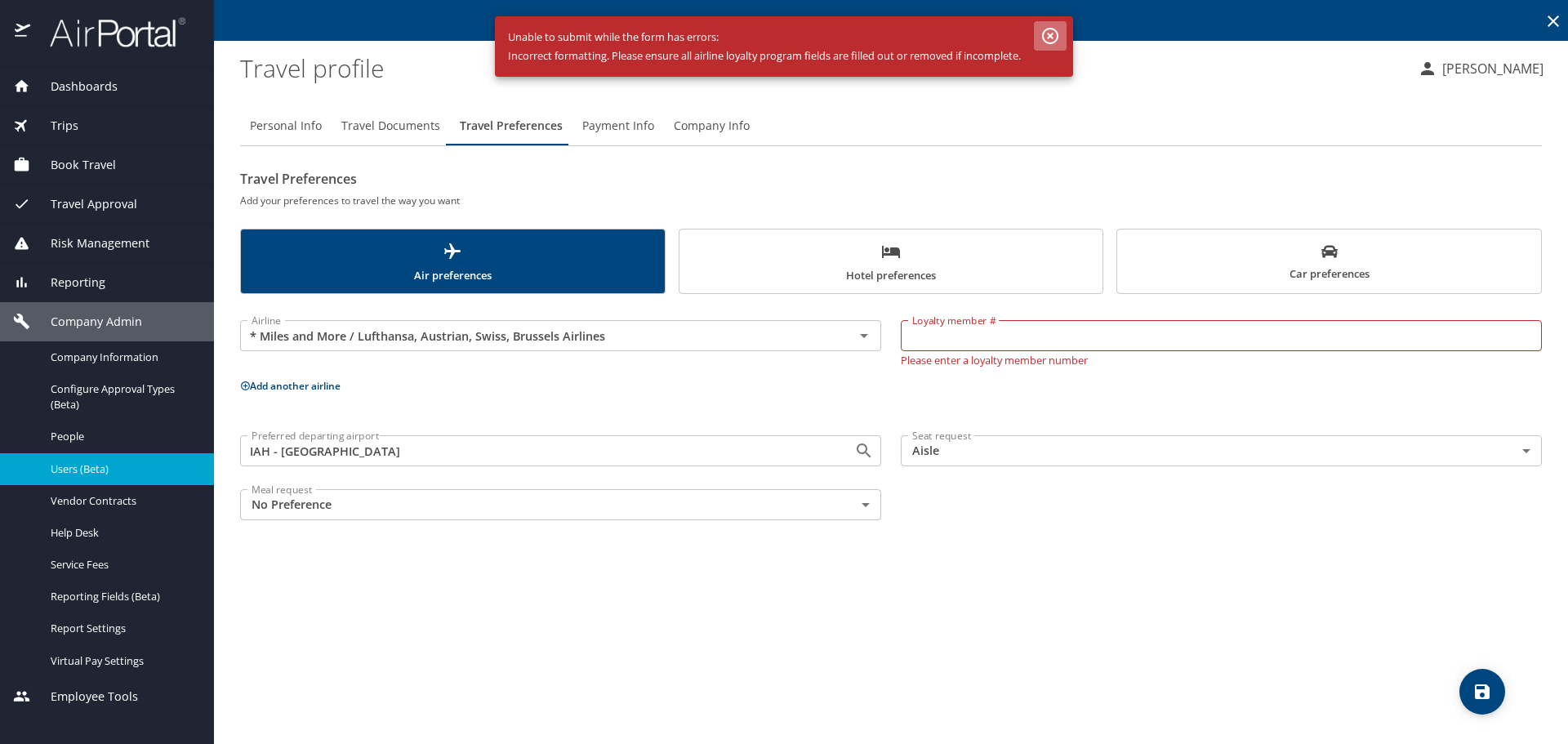
drag, startPoint x: 1050, startPoint y: 30, endPoint x: 1075, endPoint y: 144, distance: 116.7
click at [1050, 32] on icon "button" at bounding box center [1050, 36] width 19 height 19
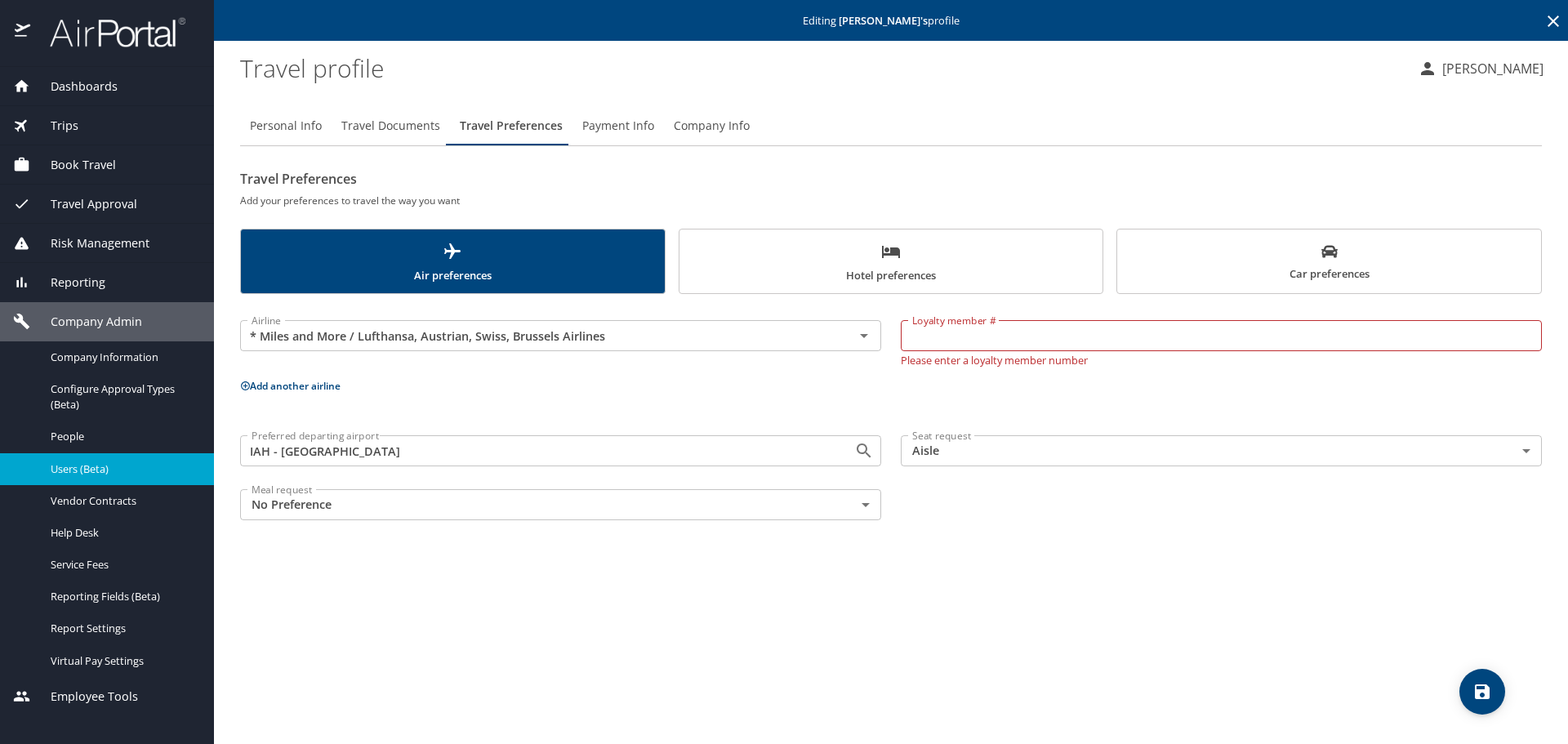
click at [766, 338] on input "* Miles and More / Lufthansa, Austrian, Swiss, Brussels Airlines" at bounding box center [536, 336] width 583 height 21
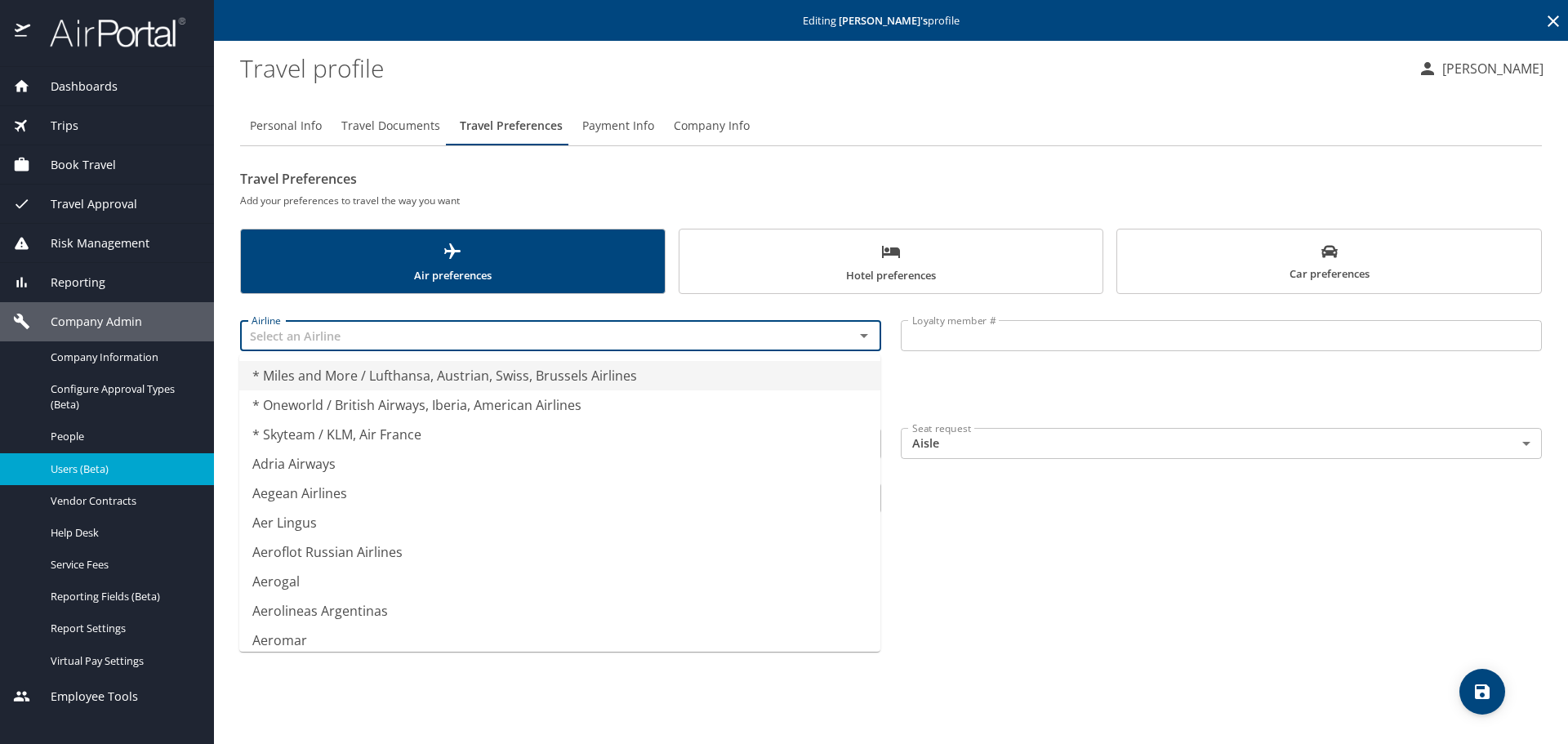
type input "* Miles and More / Lufthansa, Austrian, Swiss, Brussels Airlines"
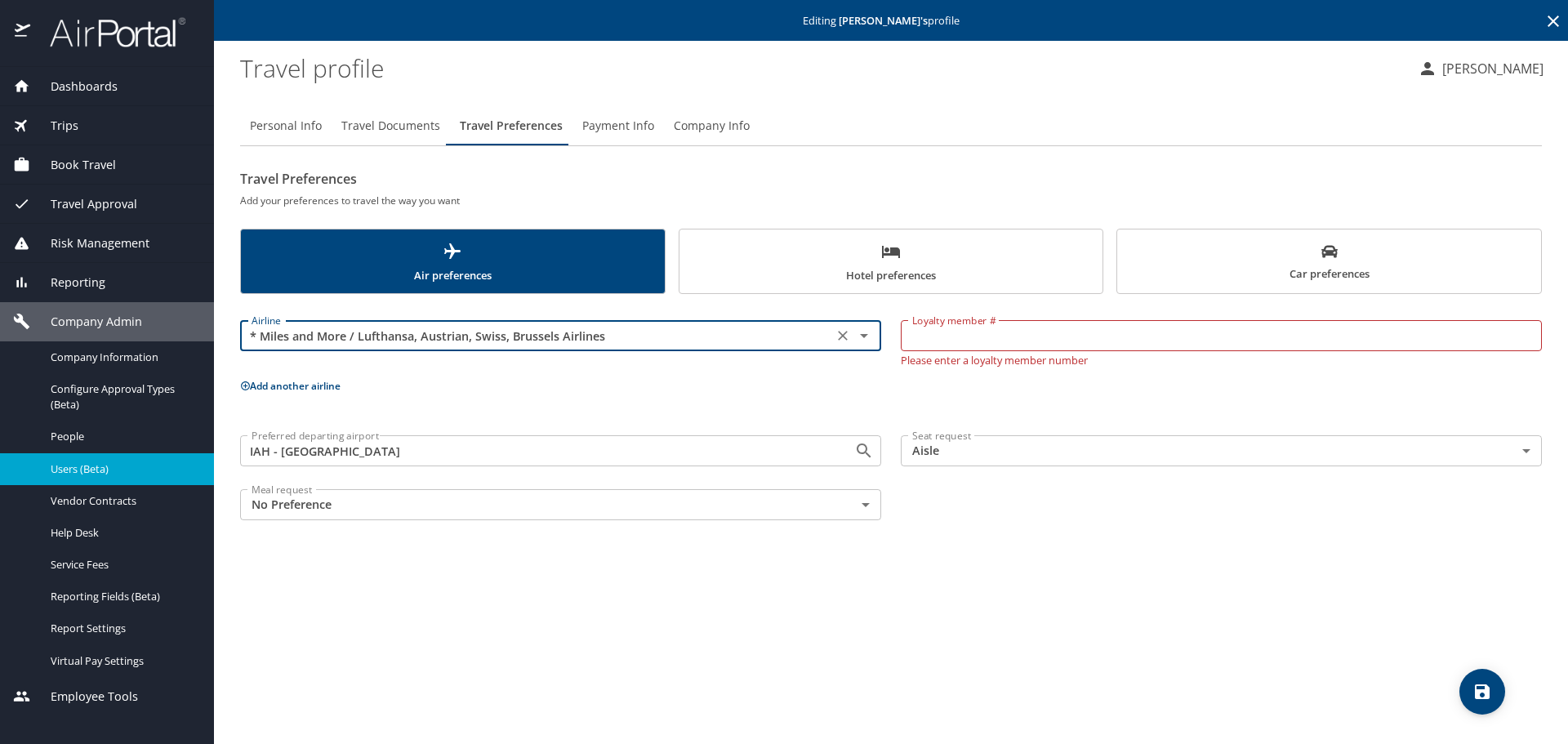
click at [603, 346] on div "* Miles and More / Lufthansa, Austrian, Swiss, Brussels Airlines Airline" at bounding box center [560, 335] width 641 height 31
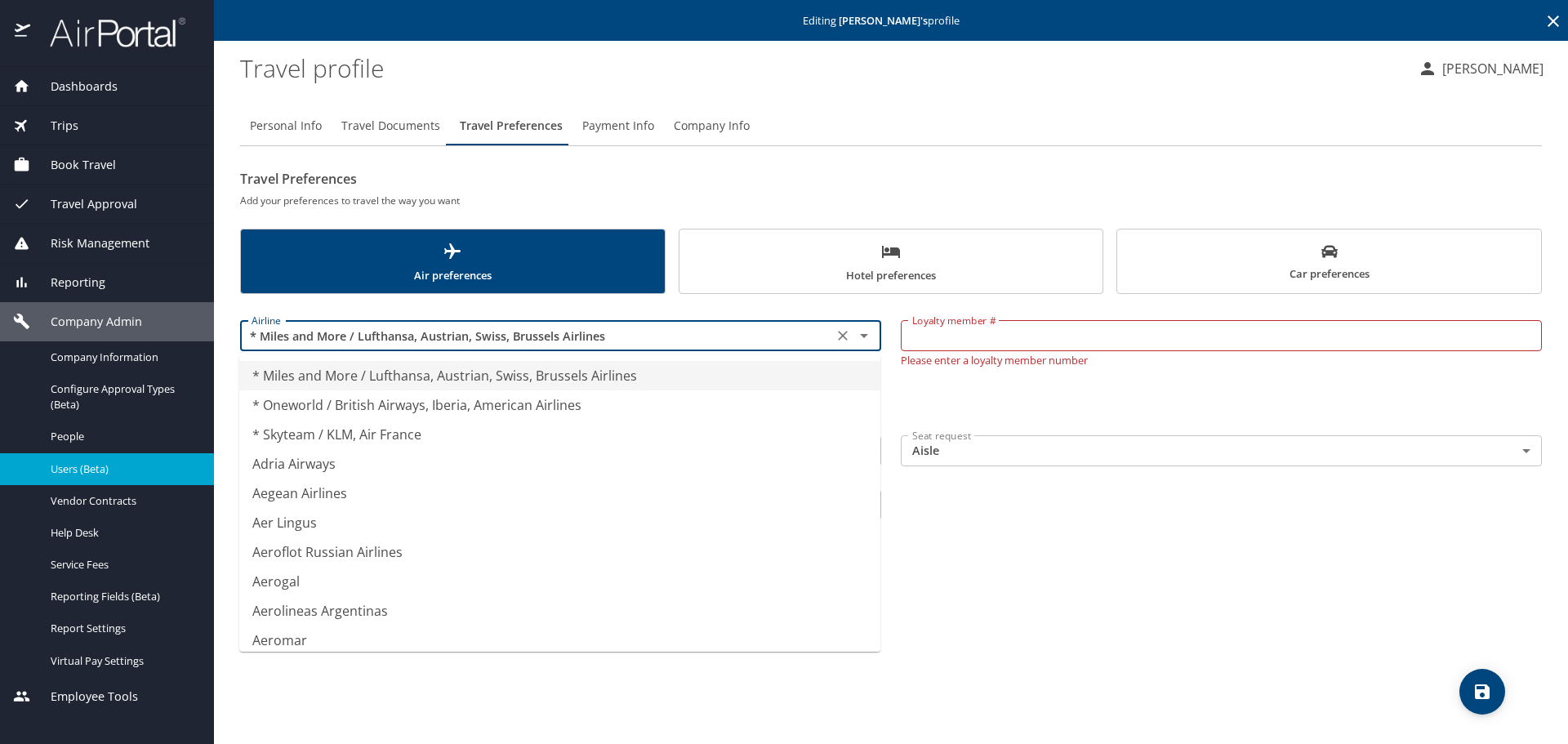
drag, startPoint x: 607, startPoint y: 341, endPoint x: 82, endPoint y: 324, distance: 525.3
click at [84, 323] on div "Dashboards AirPortal 360™ Manager My Travel Dashboard Trips Airtinerary® Lookup…" at bounding box center [784, 372] width 1568 height 744
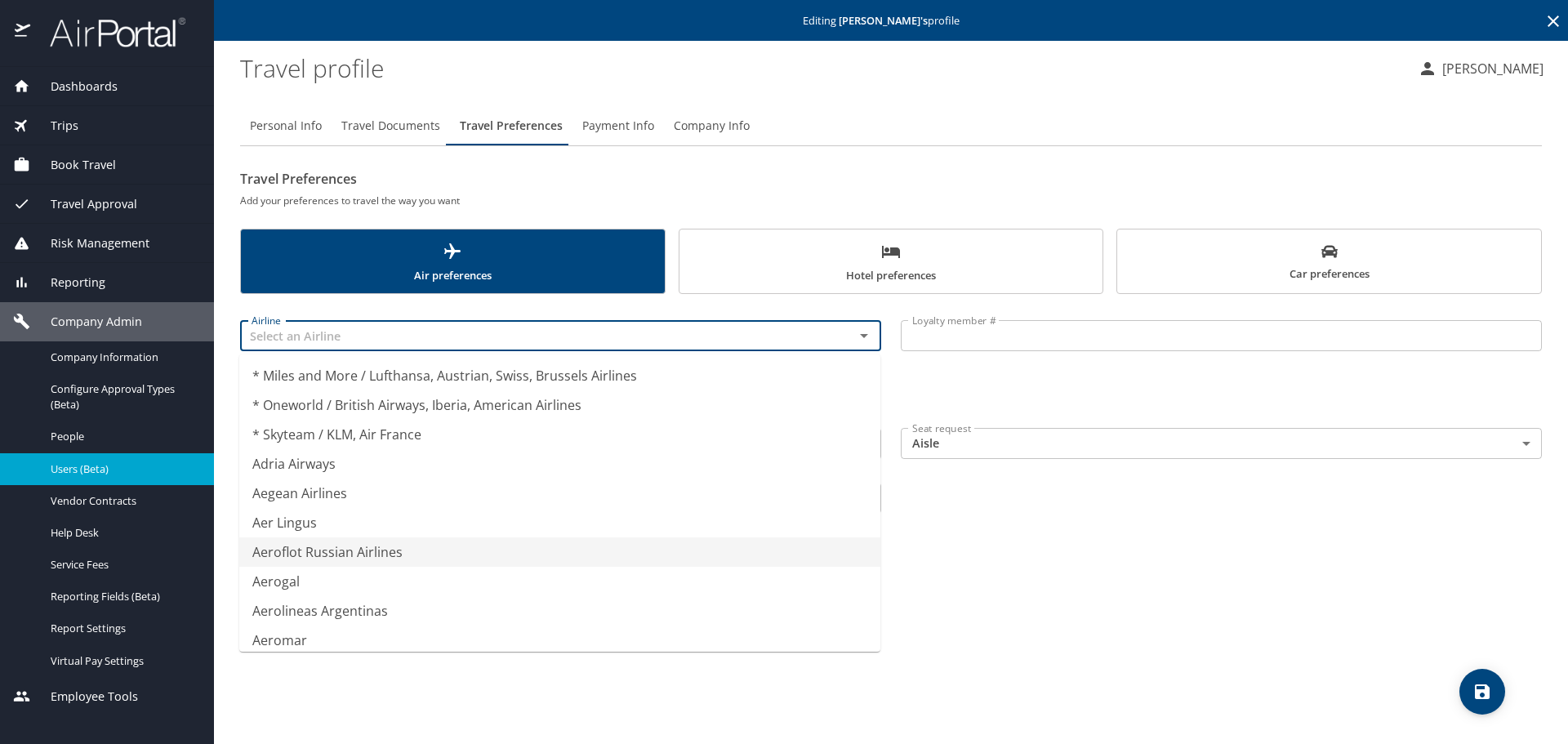
type input "Aeroflot Russian Airlines"
click at [1489, 683] on icon "save" at bounding box center [1482, 691] width 19 height 19
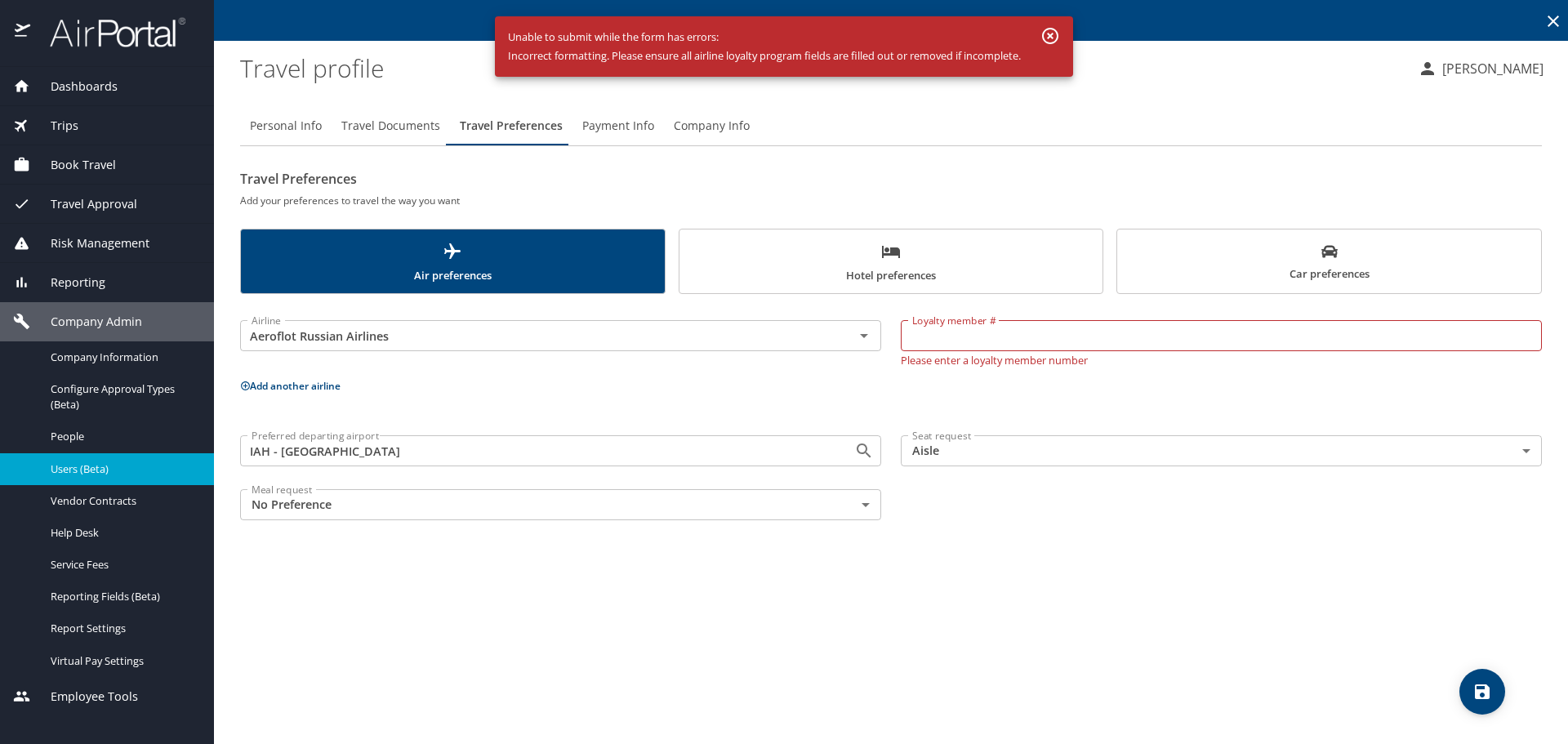
drag, startPoint x: 667, startPoint y: 392, endPoint x: 557, endPoint y: 374, distance: 111.5
click at [655, 392] on p "Add another airline" at bounding box center [890, 386] width 1302 height 20
drag, startPoint x: 512, startPoint y: 347, endPoint x: 385, endPoint y: 319, distance: 130.0
click at [495, 347] on div "Aeroflot Russian Airlines Airline" at bounding box center [560, 335] width 641 height 31
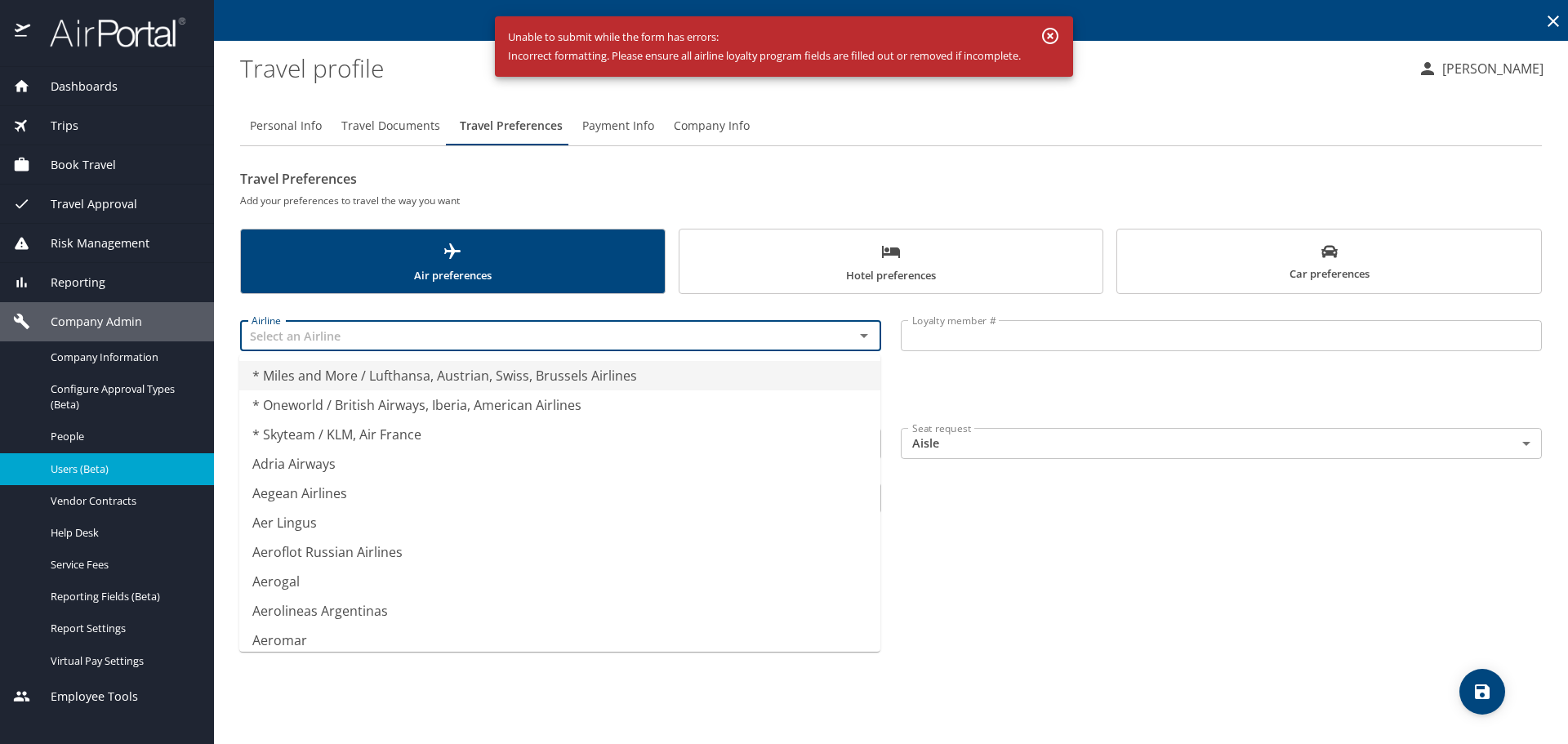
type input "Aegean Airlines"
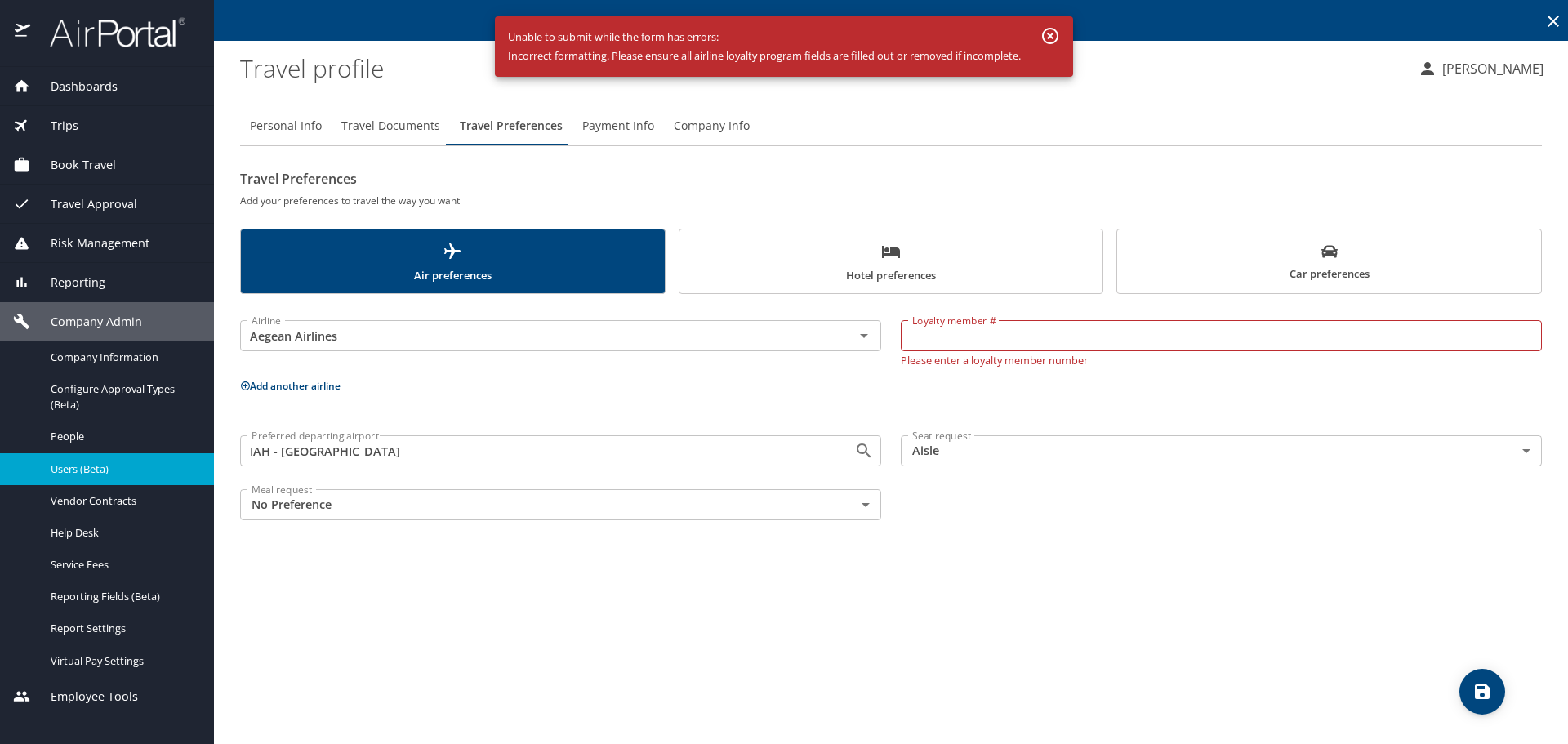
click at [1044, 577] on div "Personal Info Travel Documents Travel Preferences Payment Info Company Info Tra…" at bounding box center [890, 418] width 1302 height 650
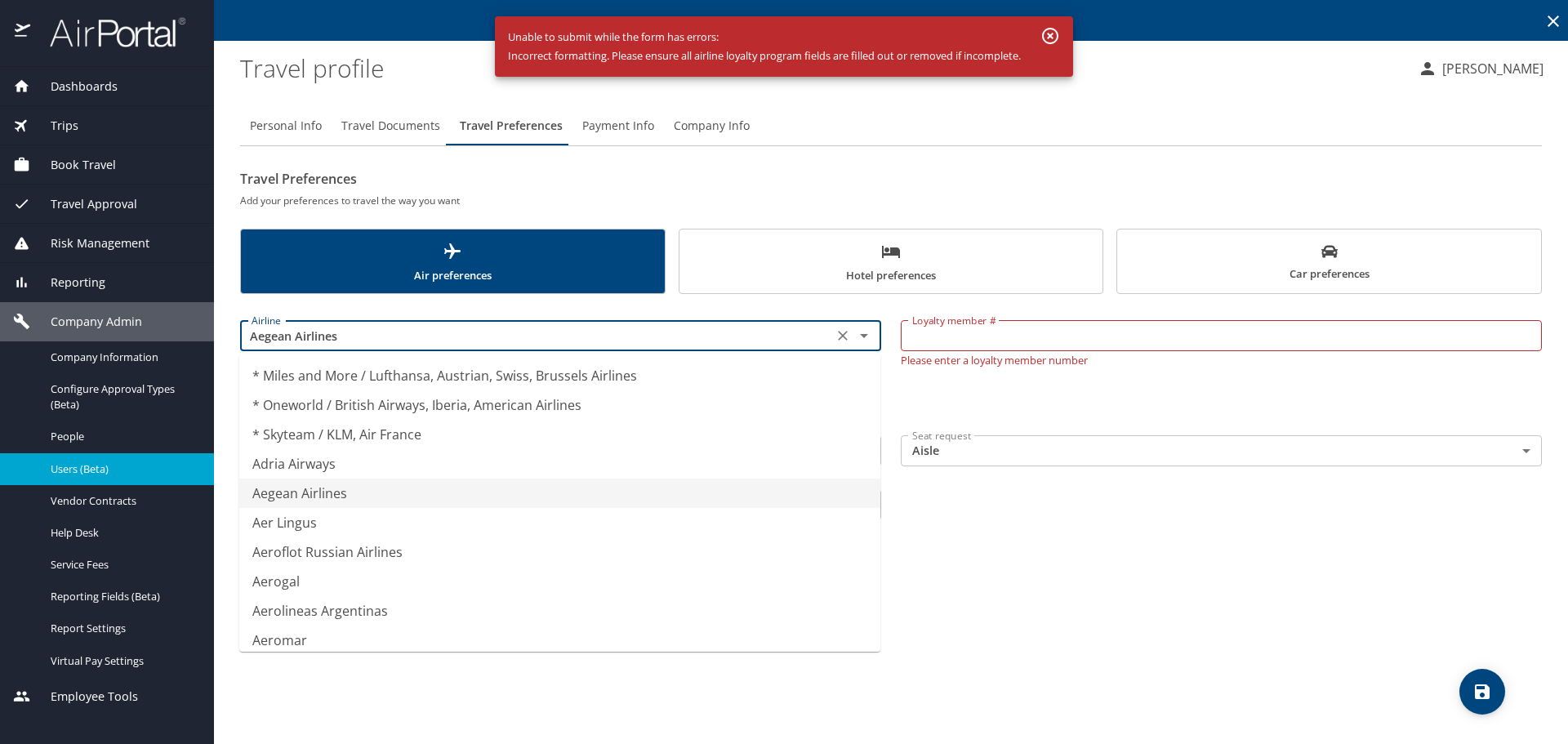
drag, startPoint x: 412, startPoint y: 342, endPoint x: -82, endPoint y: 268, distance: 499.5
click at [0, 268] on html "Dashboards AirPortal 360™ Manager My Travel Dashboard Trips Airtinerary® Lookup…" at bounding box center [784, 372] width 1568 height 744
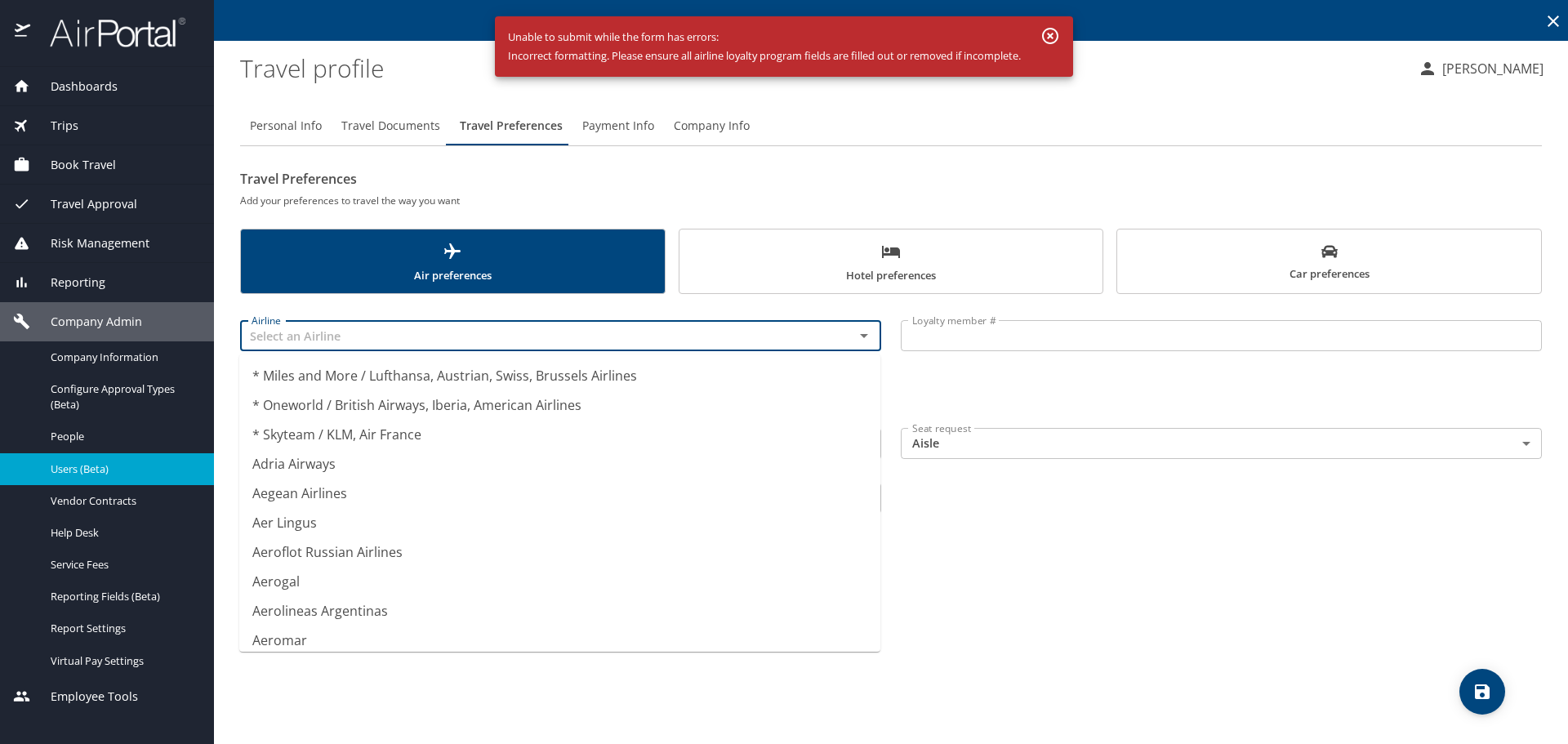
type input "Air Cote d'Ivoire"
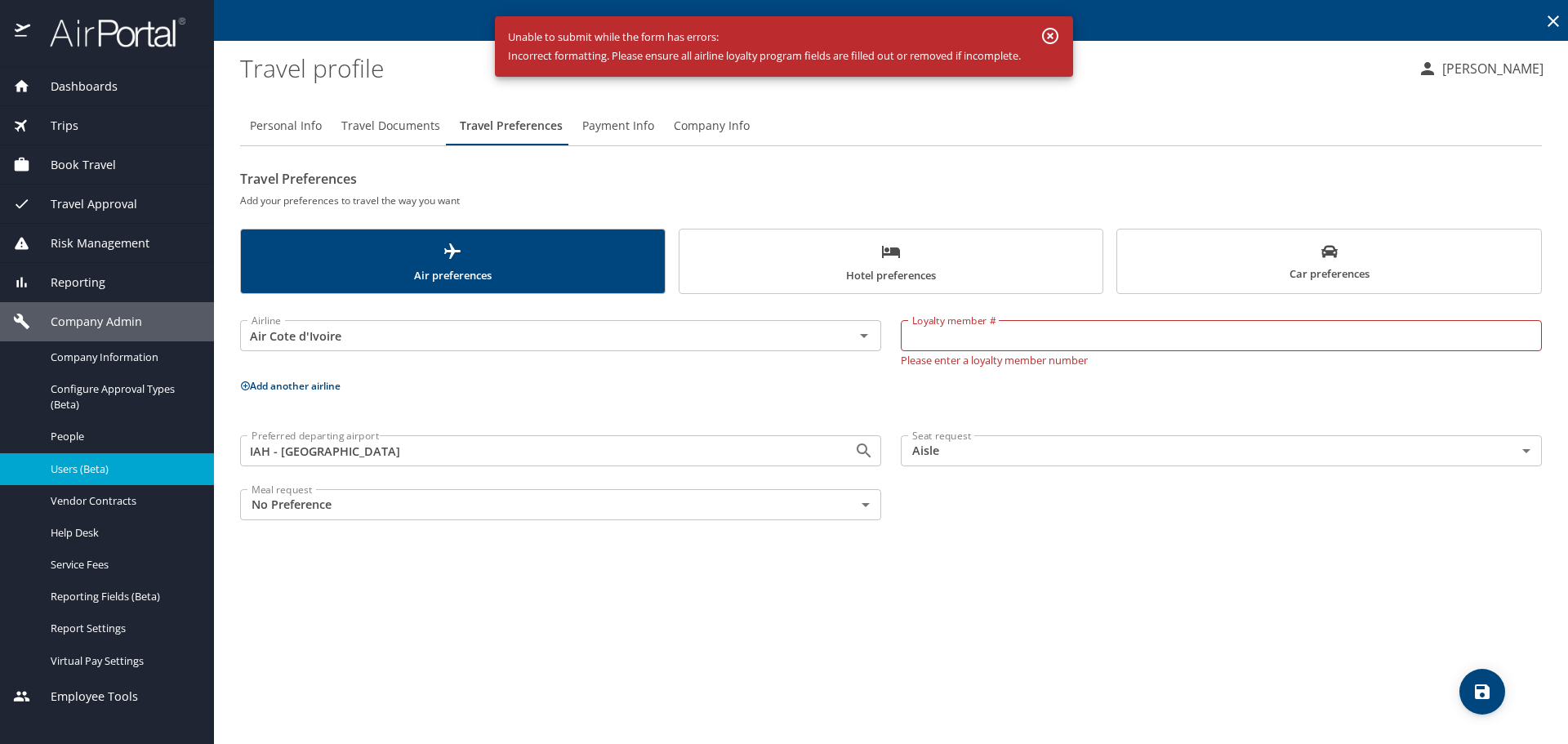
click at [313, 303] on div "Travel Preferences Add your preferences to travel the way you want Air preferen…" at bounding box center [890, 347] width 1302 height 364
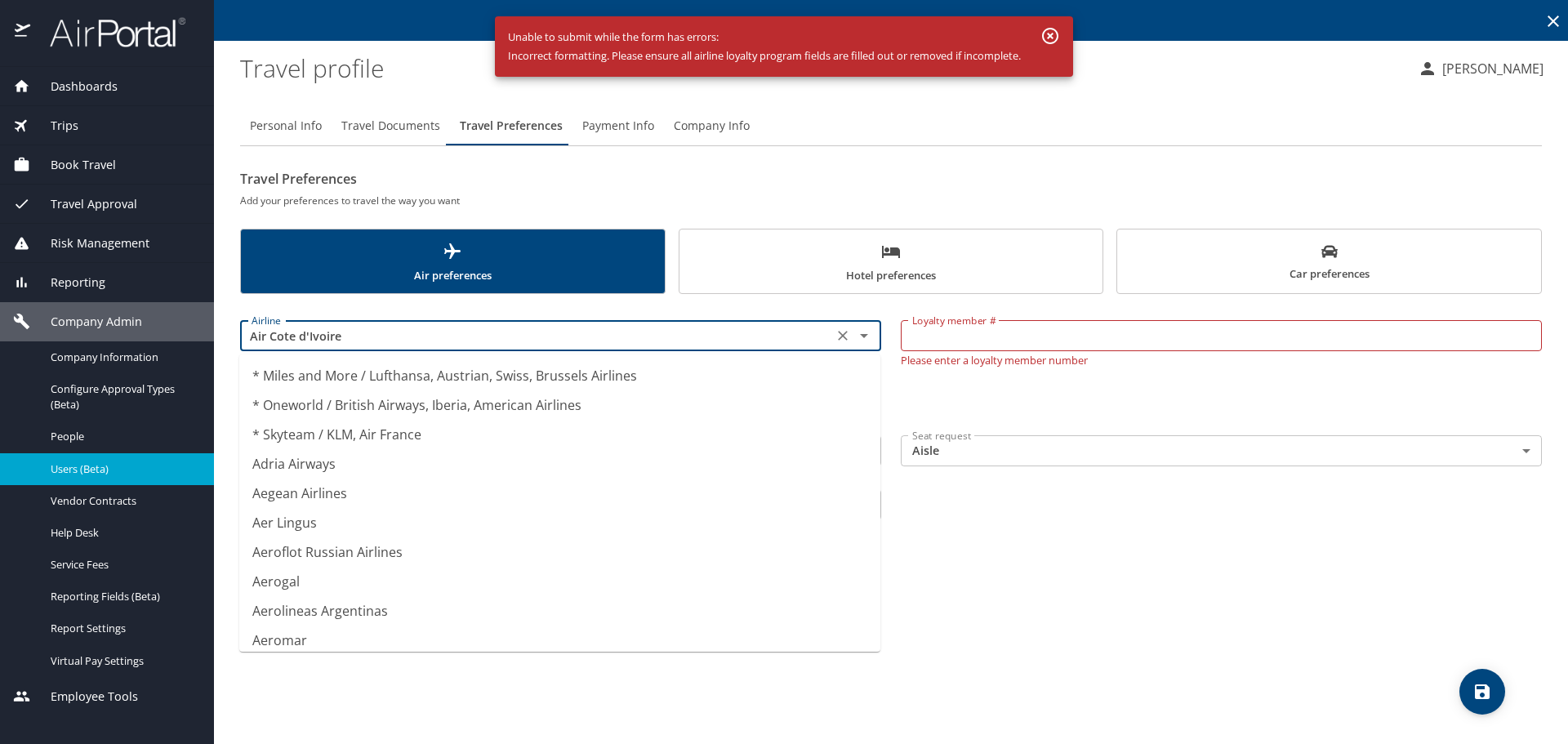
click at [345, 338] on input "Air Cote d'Ivoire" at bounding box center [536, 336] width 583 height 21
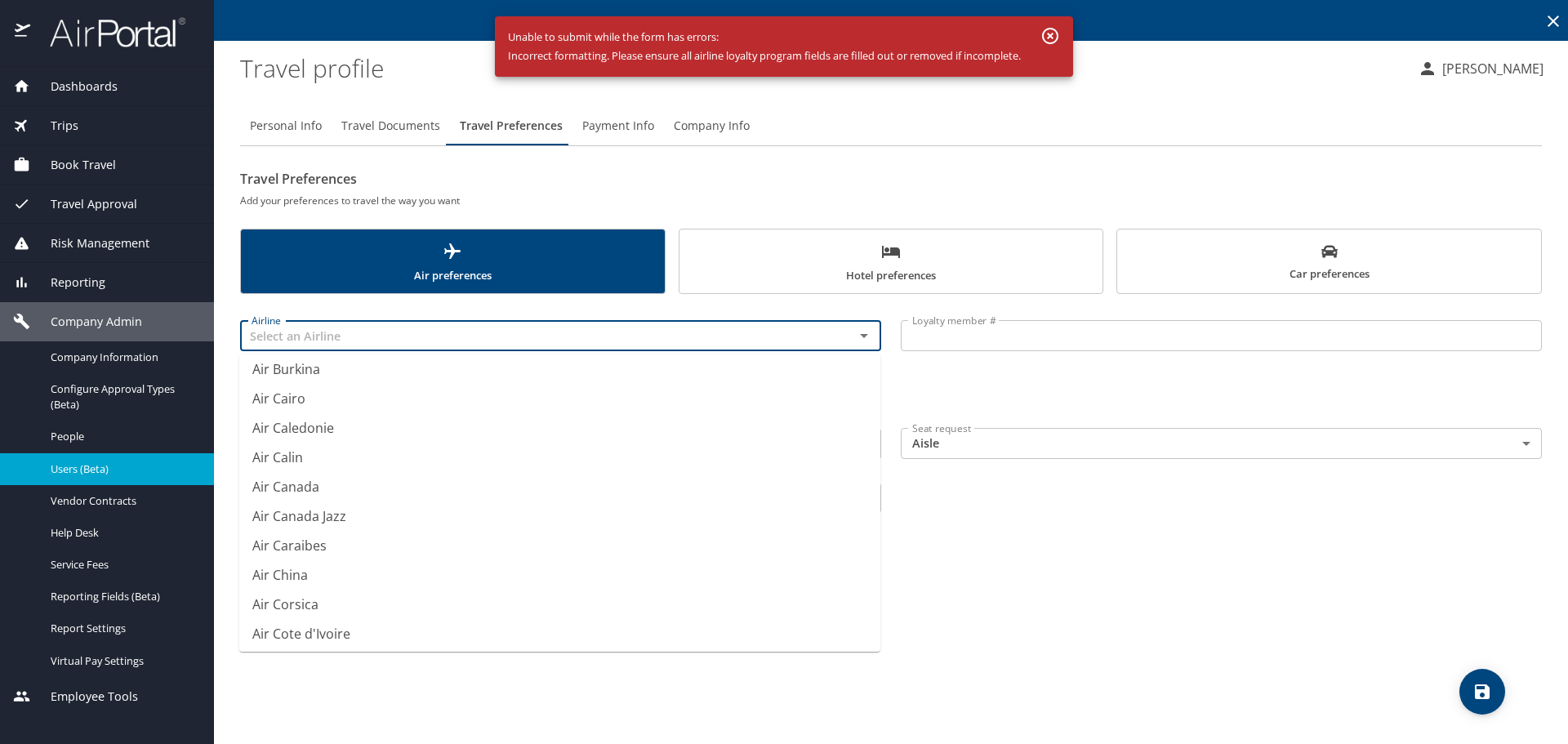
scroll to position [10, 0]
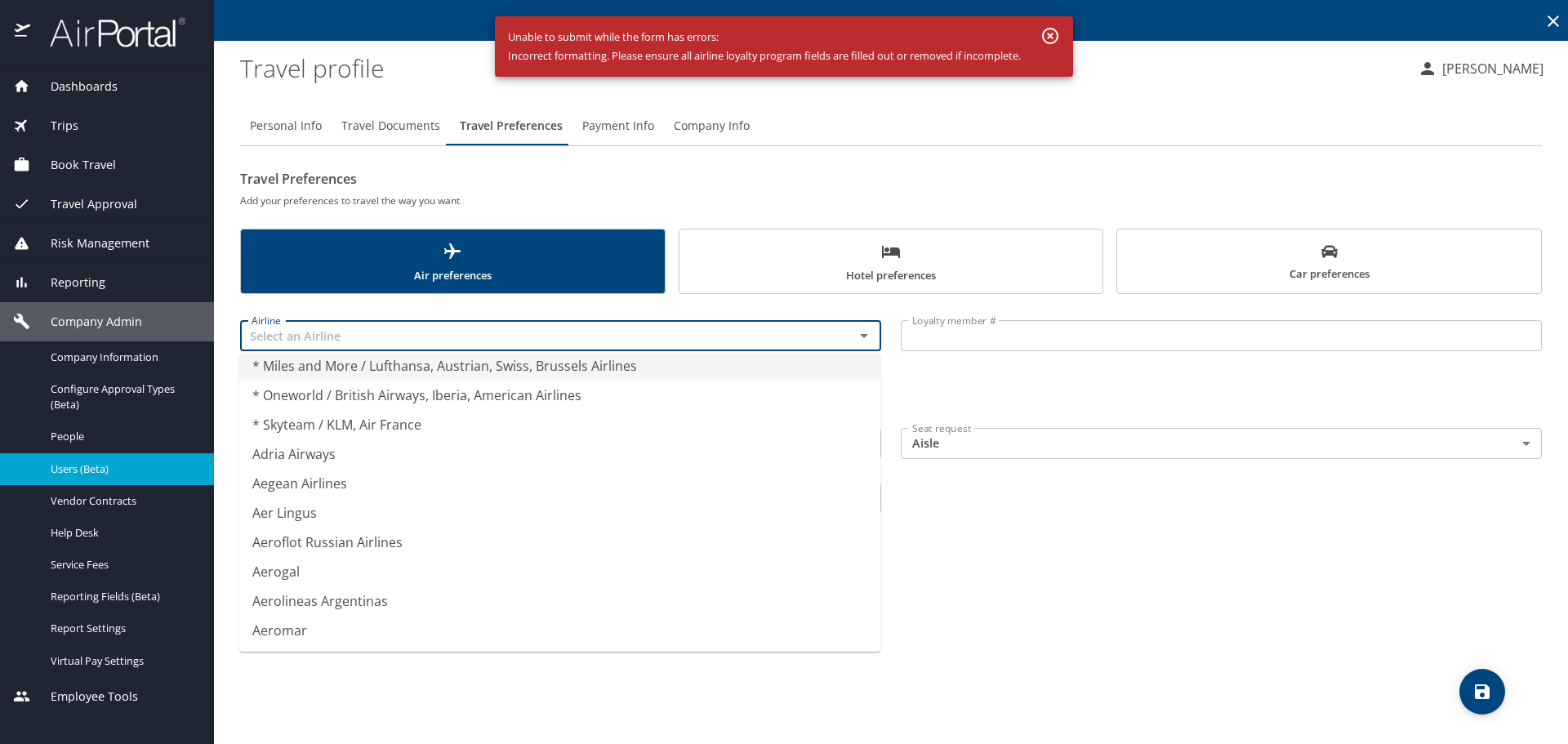
type input "* Miles and More / Lufthansa, Austrian, Swiss, Brussels Airlines"
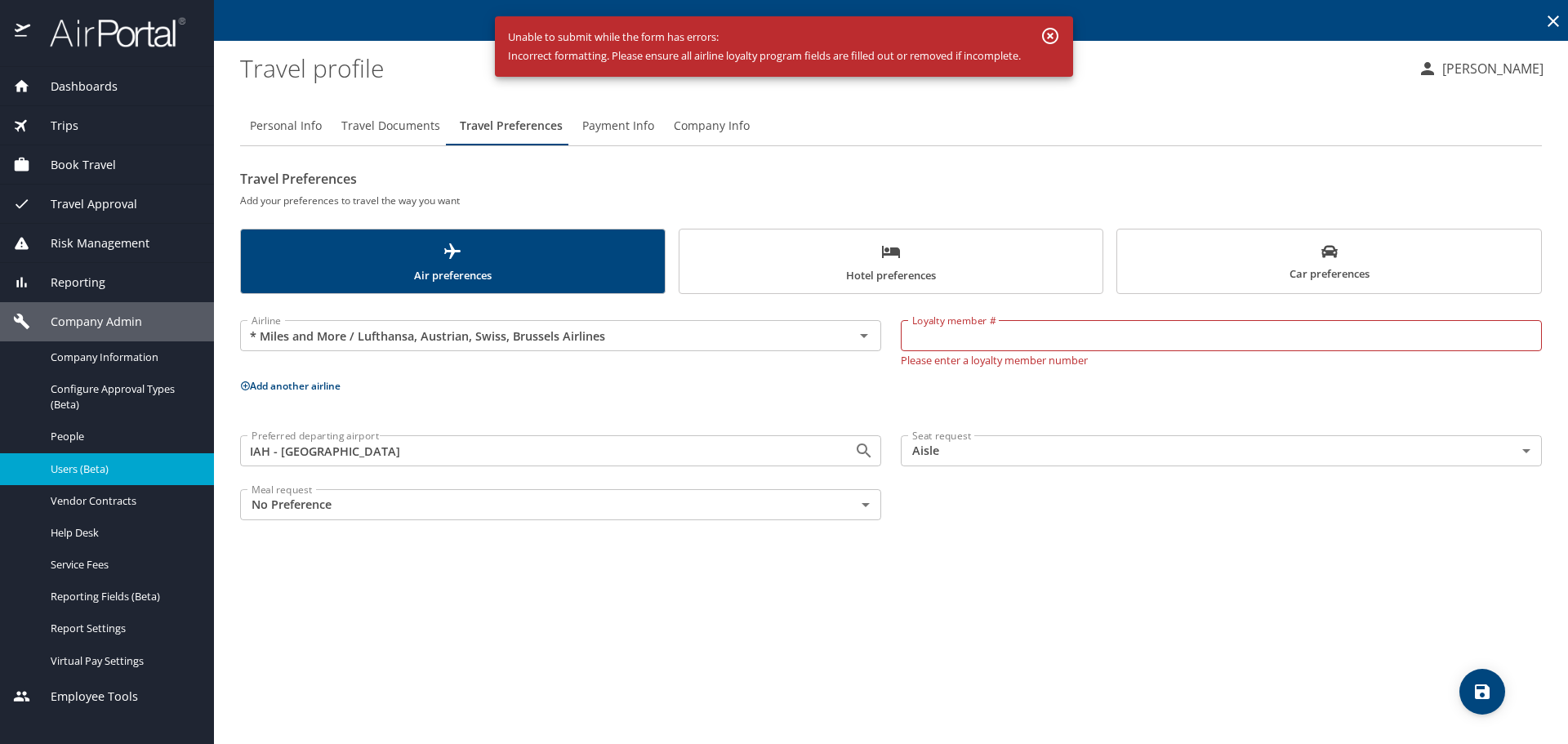
click at [294, 297] on div "Travel Preferences Add your preferences to travel the way you want Air preferen…" at bounding box center [890, 347] width 1302 height 364
click at [256, 332] on input "* Miles and More / Lufthansa, Austrian, Swiss, Brussels Airlines" at bounding box center [536, 336] width 583 height 21
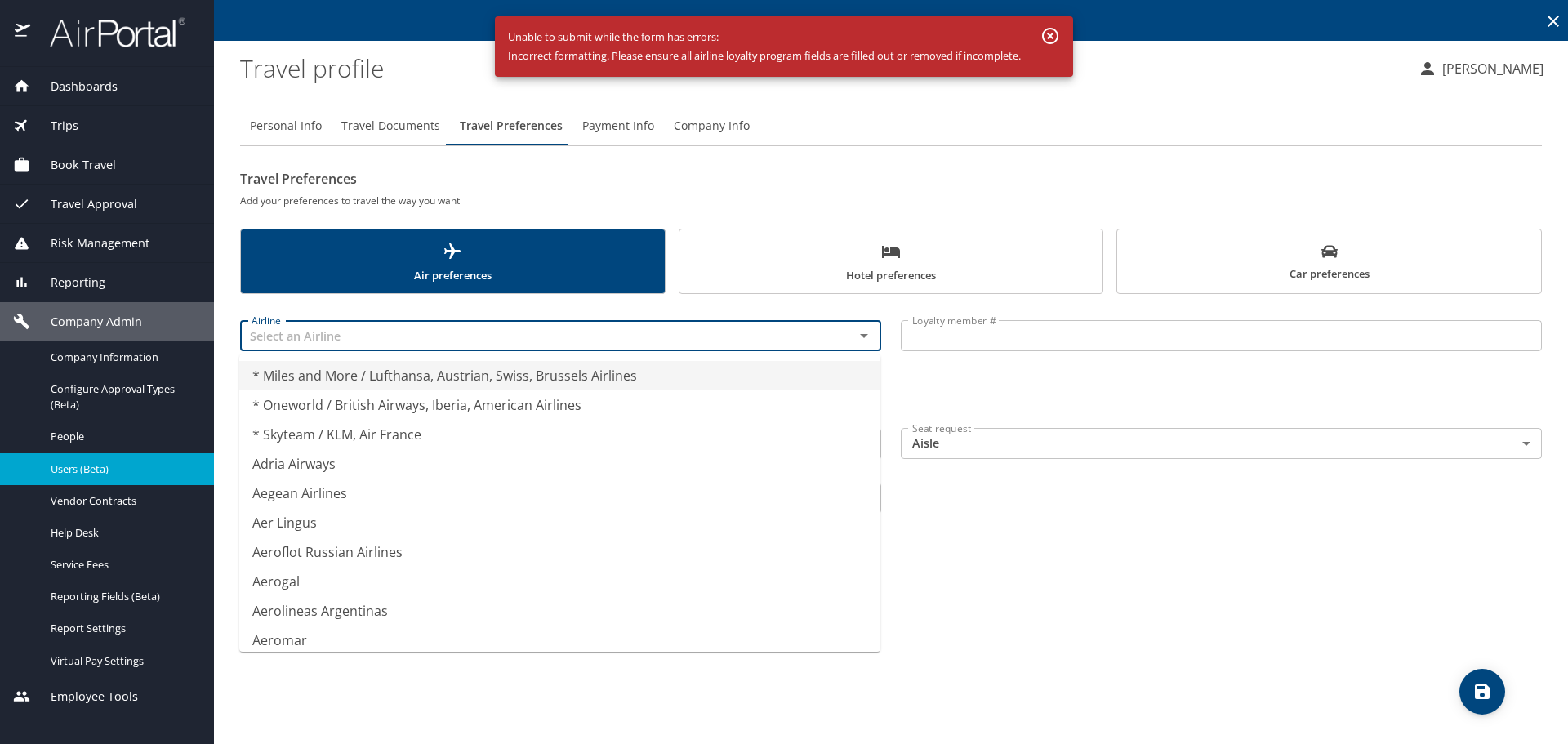
type input "* Miles and More / Lufthansa, Austrian, Swiss, Brussels Airlines"
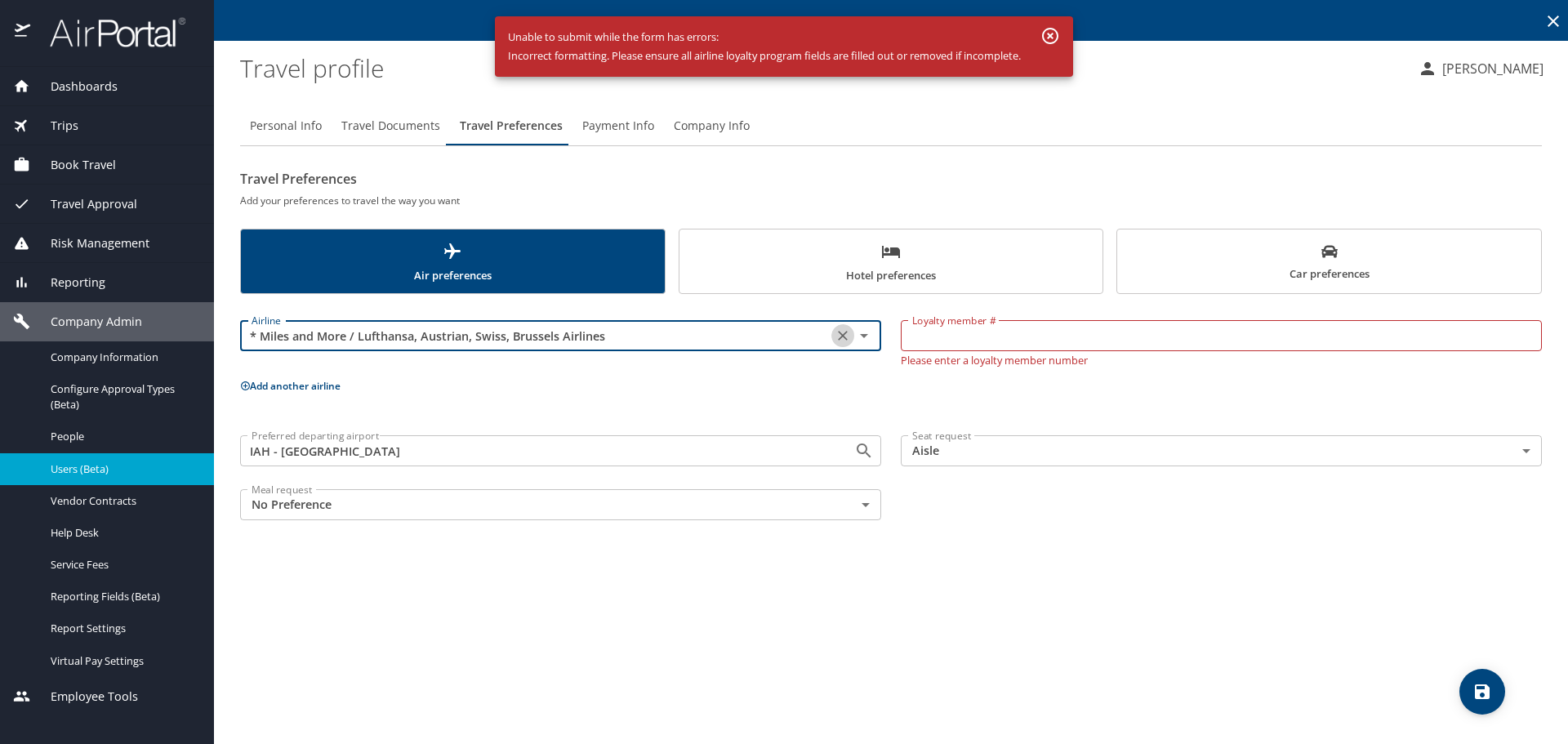
drag, startPoint x: 846, startPoint y: 340, endPoint x: 860, endPoint y: 351, distance: 17.8
click at [848, 344] on icon "Clear" at bounding box center [842, 336] width 17 height 17
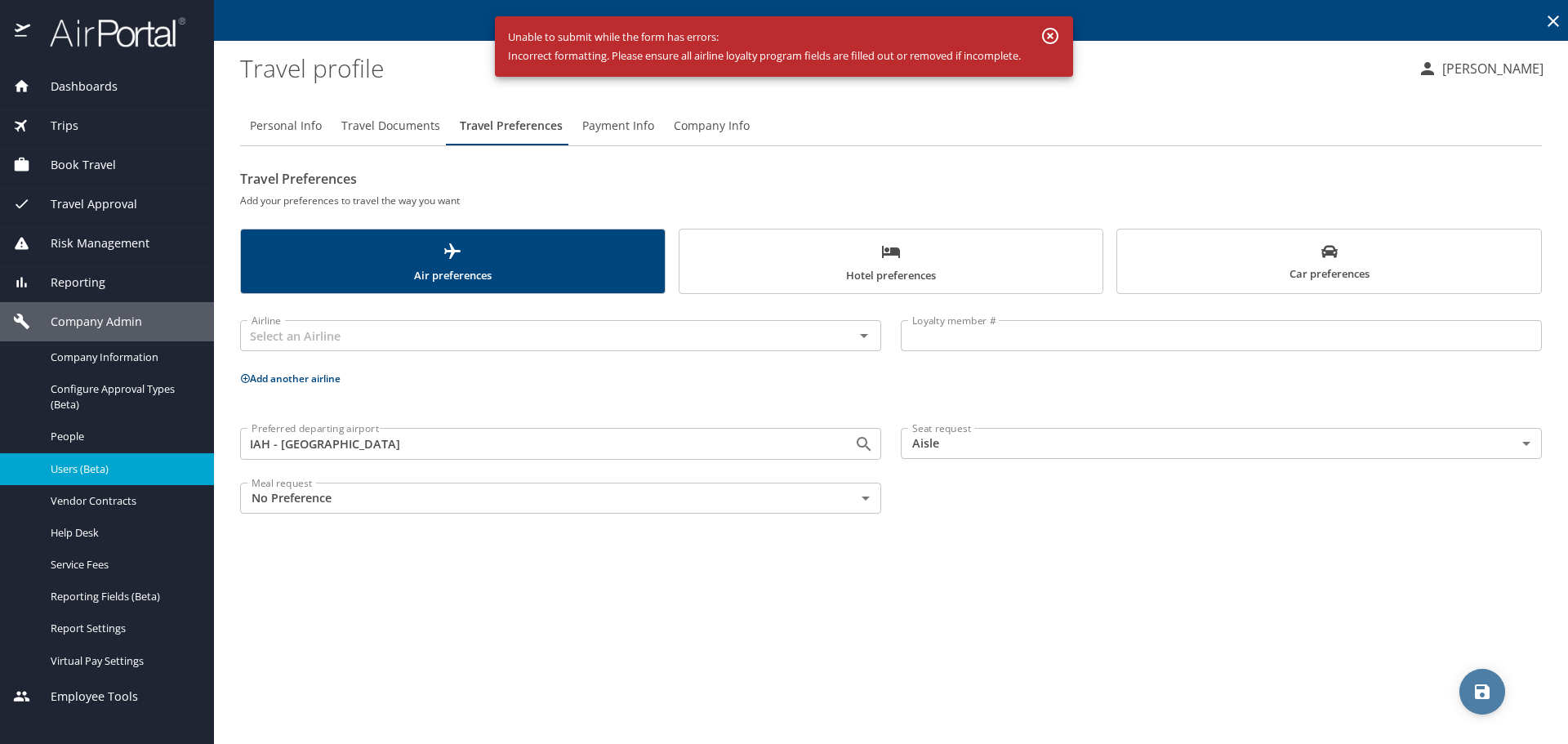
click at [1488, 686] on icon "save" at bounding box center [1482, 691] width 19 height 19
drag, startPoint x: 1058, startPoint y: 33, endPoint x: 1092, endPoint y: 138, distance: 110.4
click at [1058, 35] on icon "button" at bounding box center [1050, 36] width 19 height 19
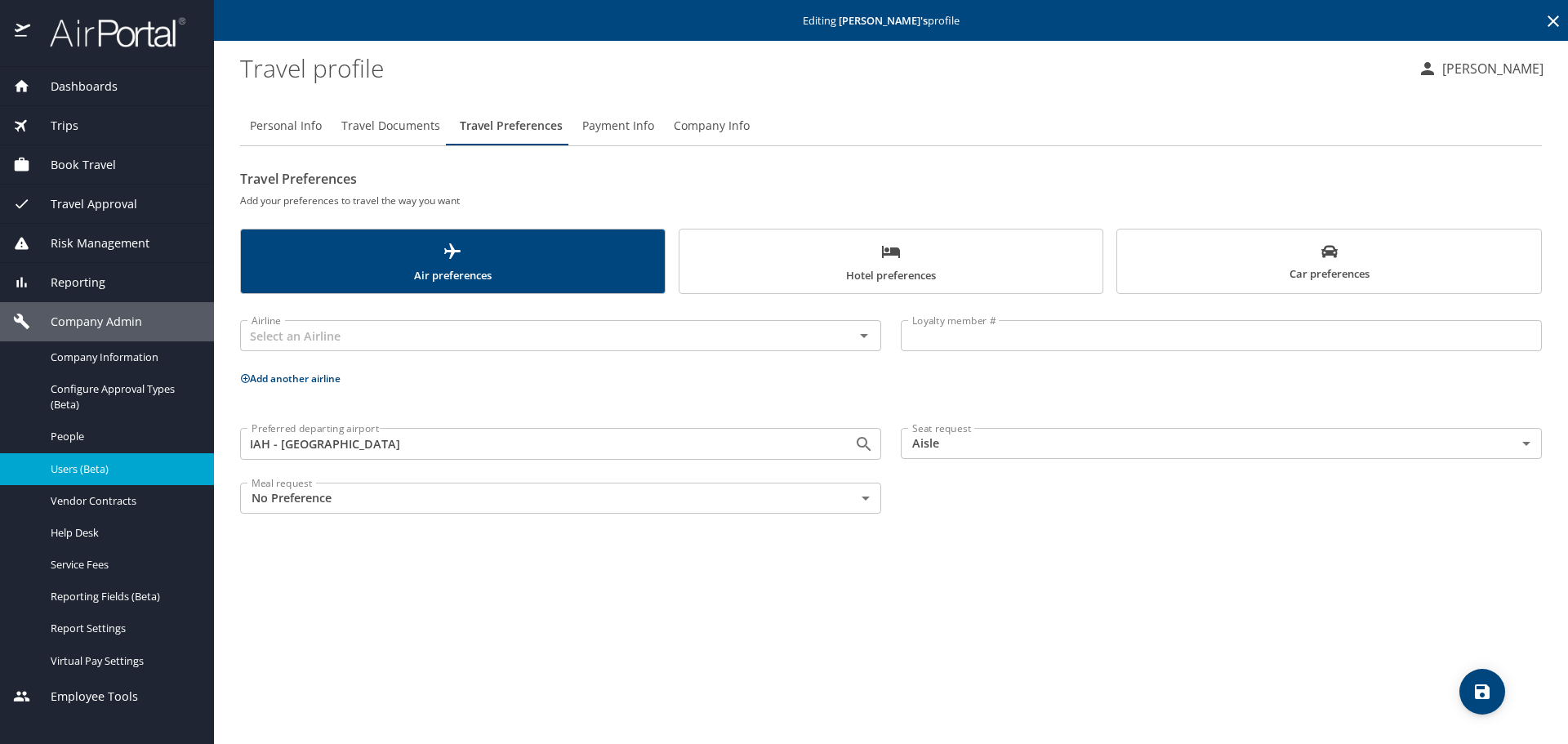
drag, startPoint x: 1258, startPoint y: 527, endPoint x: 1138, endPoint y: 538, distance: 120.5
click at [1256, 528] on div "Personal Info Travel Documents Travel Preferences Payment Info Company Info Tra…" at bounding box center [890, 418] width 1302 height 650
drag, startPoint x: 776, startPoint y: 634, endPoint x: 934, endPoint y: 625, distance: 158.3
click at [795, 634] on div "Personal Info Travel Documents Travel Preferences Payment Info Company Info Tra…" at bounding box center [890, 418] width 1302 height 650
click at [280, 127] on span "Personal Info" at bounding box center [286, 125] width 72 height 20
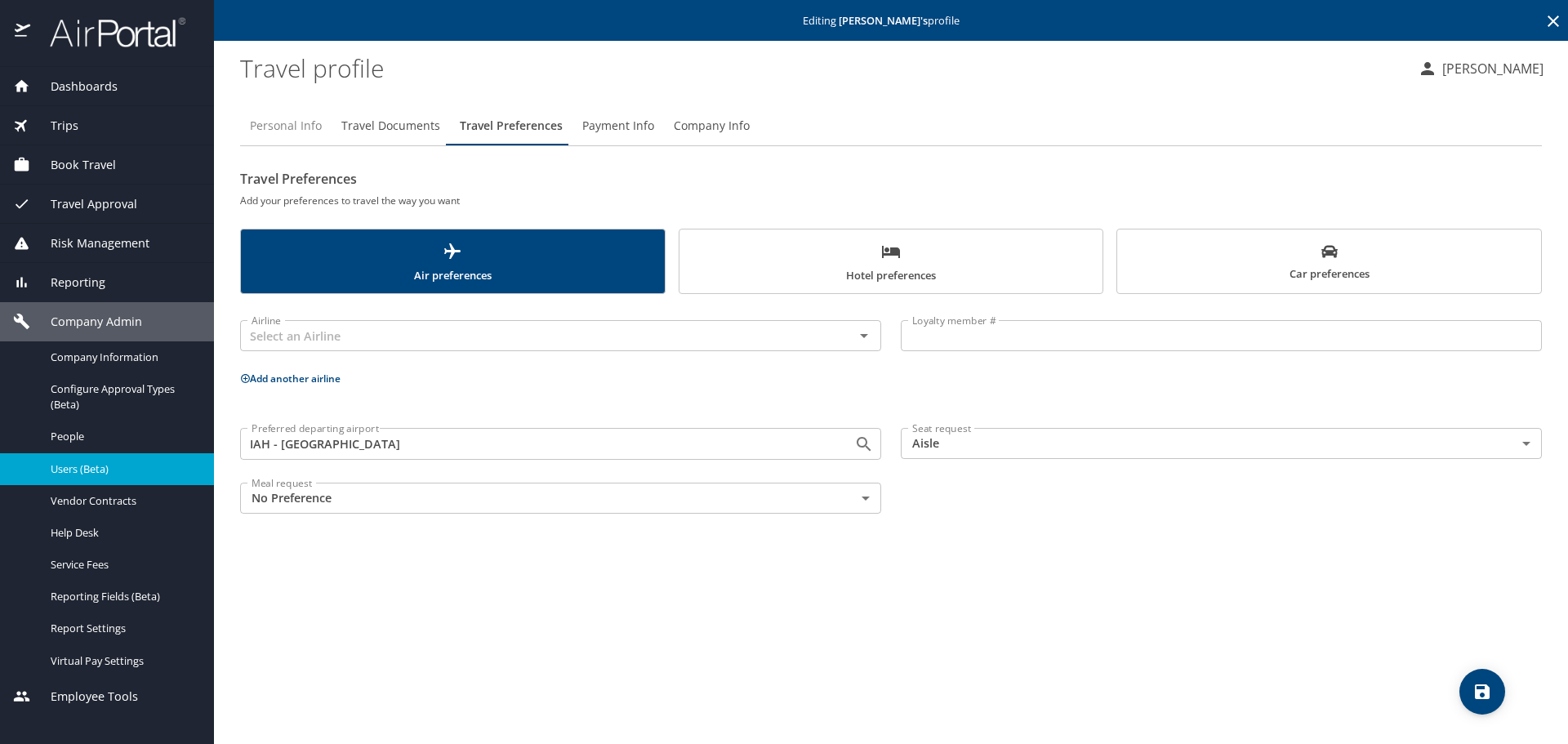
select select "US"
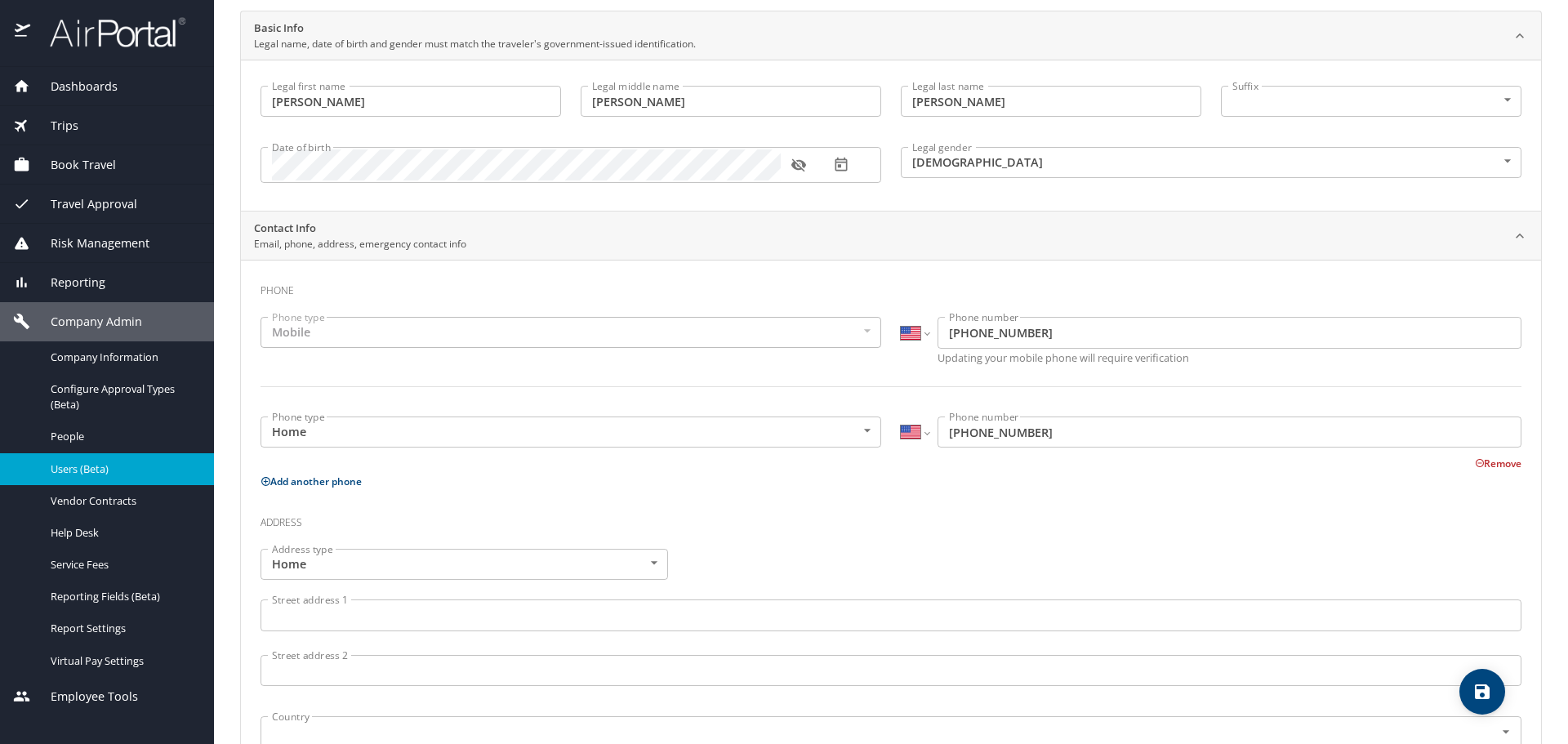
scroll to position [163, 0]
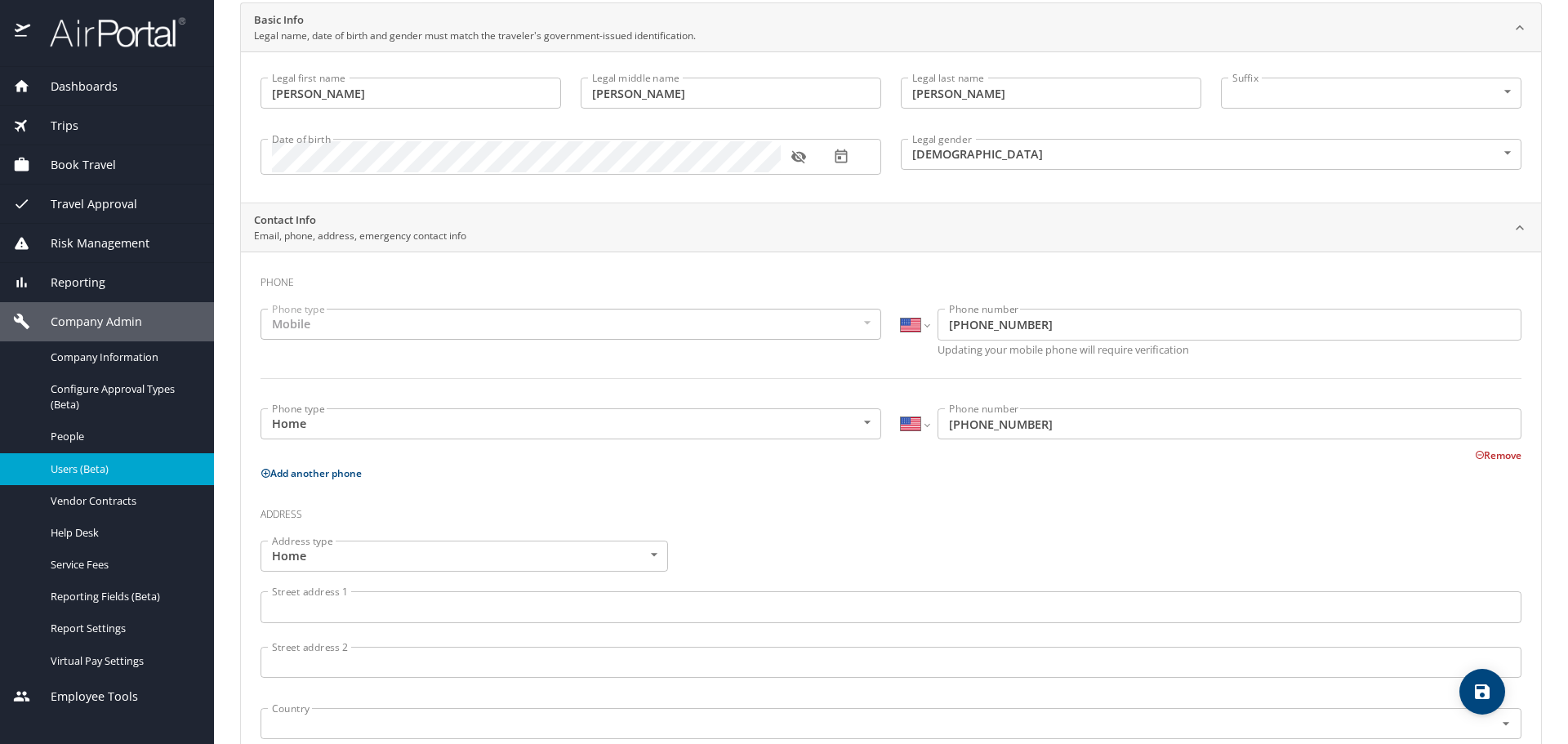
click at [1478, 690] on icon "save" at bounding box center [1481, 691] width 15 height 15
select select "US"
